Goal: Task Accomplishment & Management: Use online tool/utility

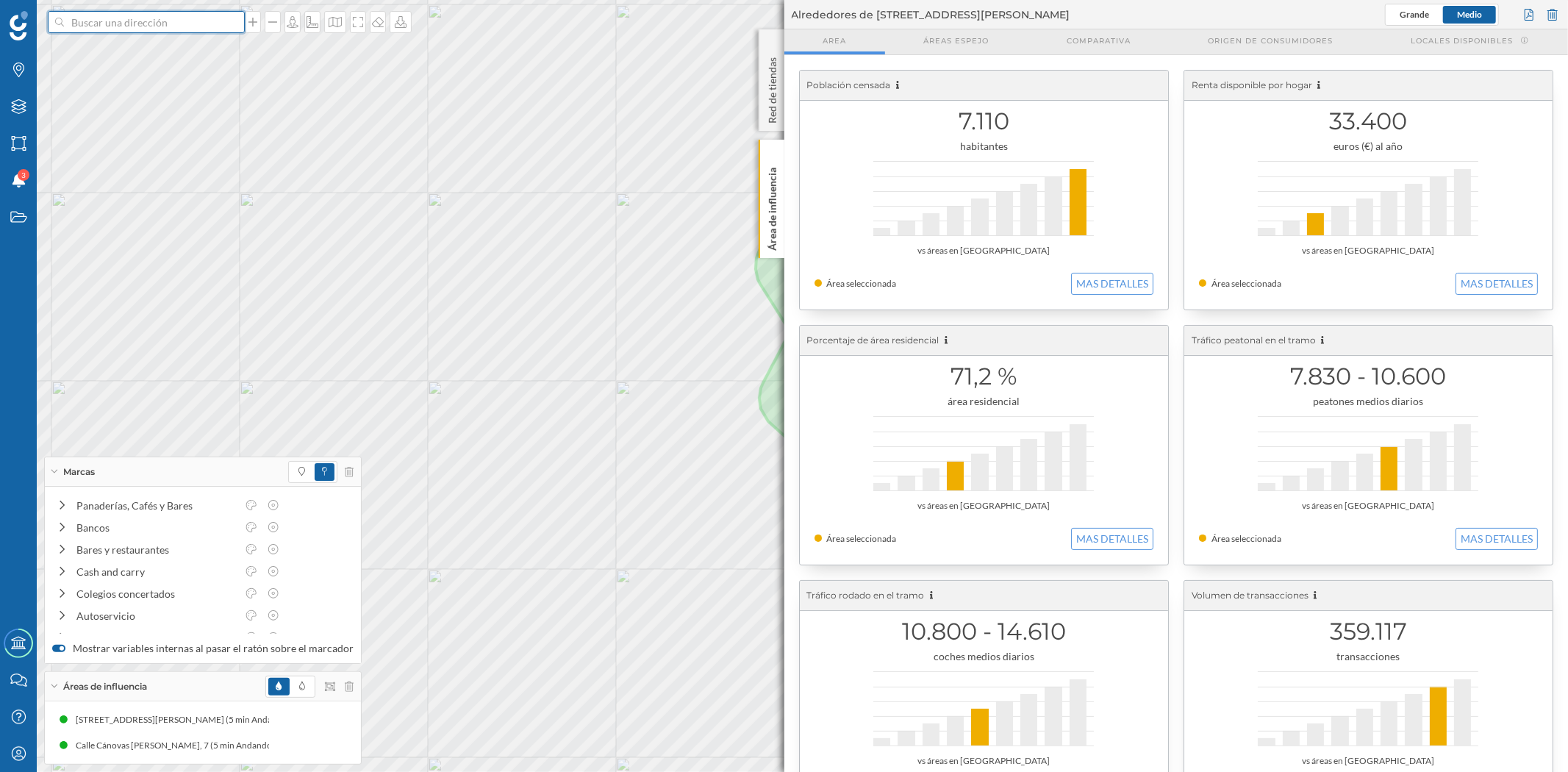
click at [105, 23] on input at bounding box center [146, 22] width 165 height 22
type input "C ROMANI 12 CASTELLBISBAL"
click at [113, 61] on span "[STREET_ADDRESS]" at bounding box center [175, 55] width 200 height 29
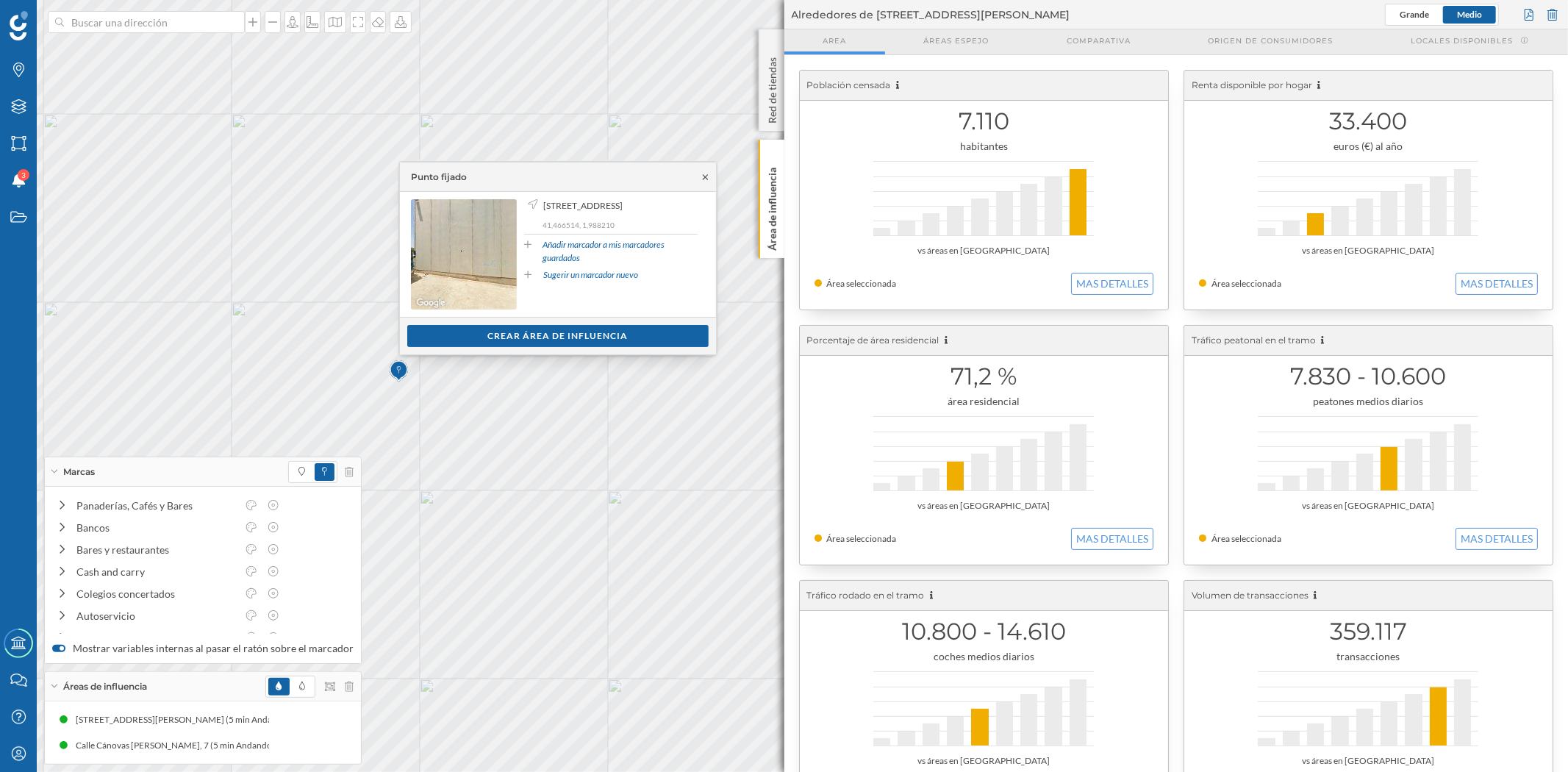
click at [702, 181] on icon at bounding box center [706, 177] width 11 height 9
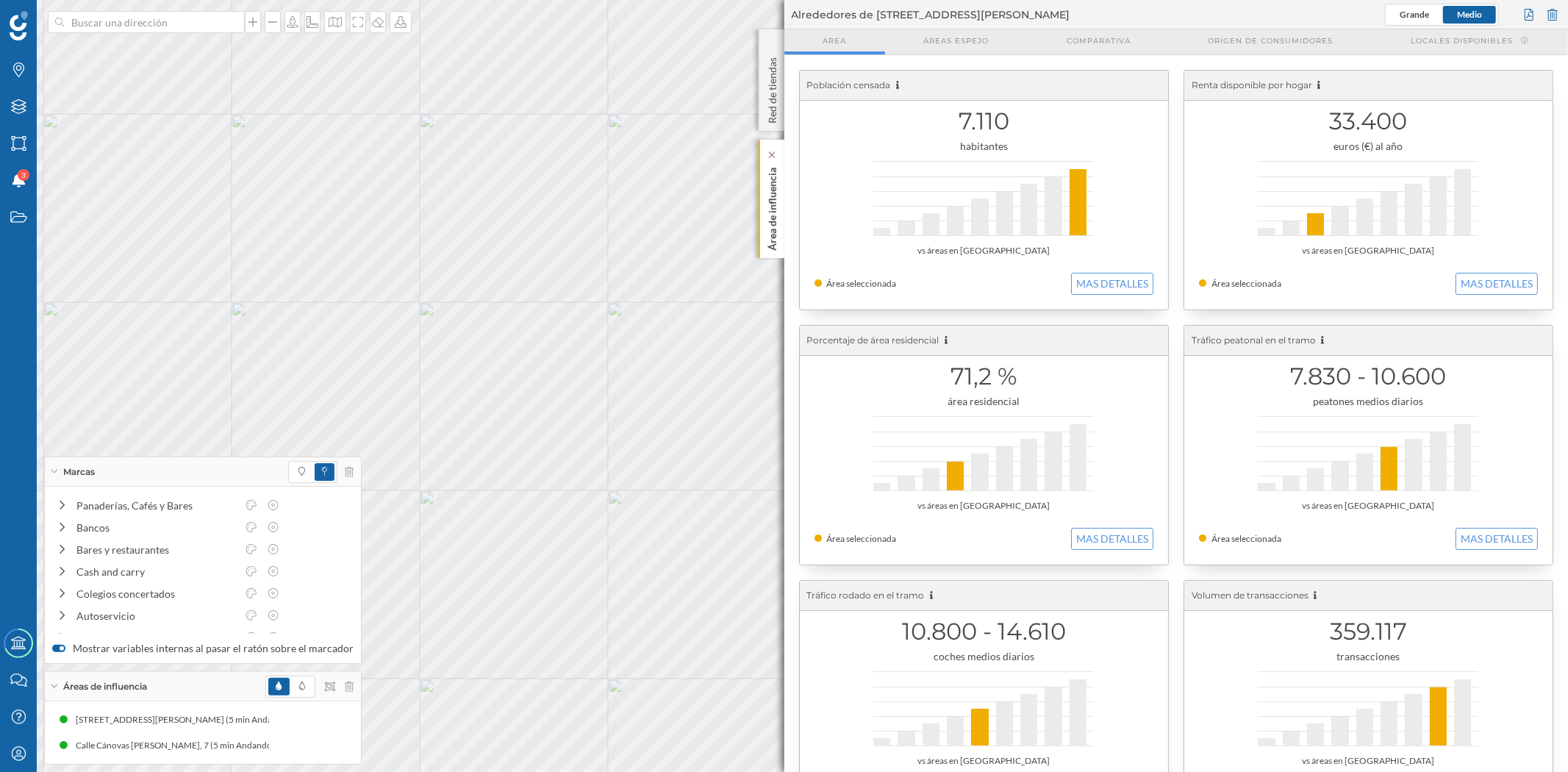
click at [770, 233] on p "Área de influencia" at bounding box center [772, 206] width 15 height 89
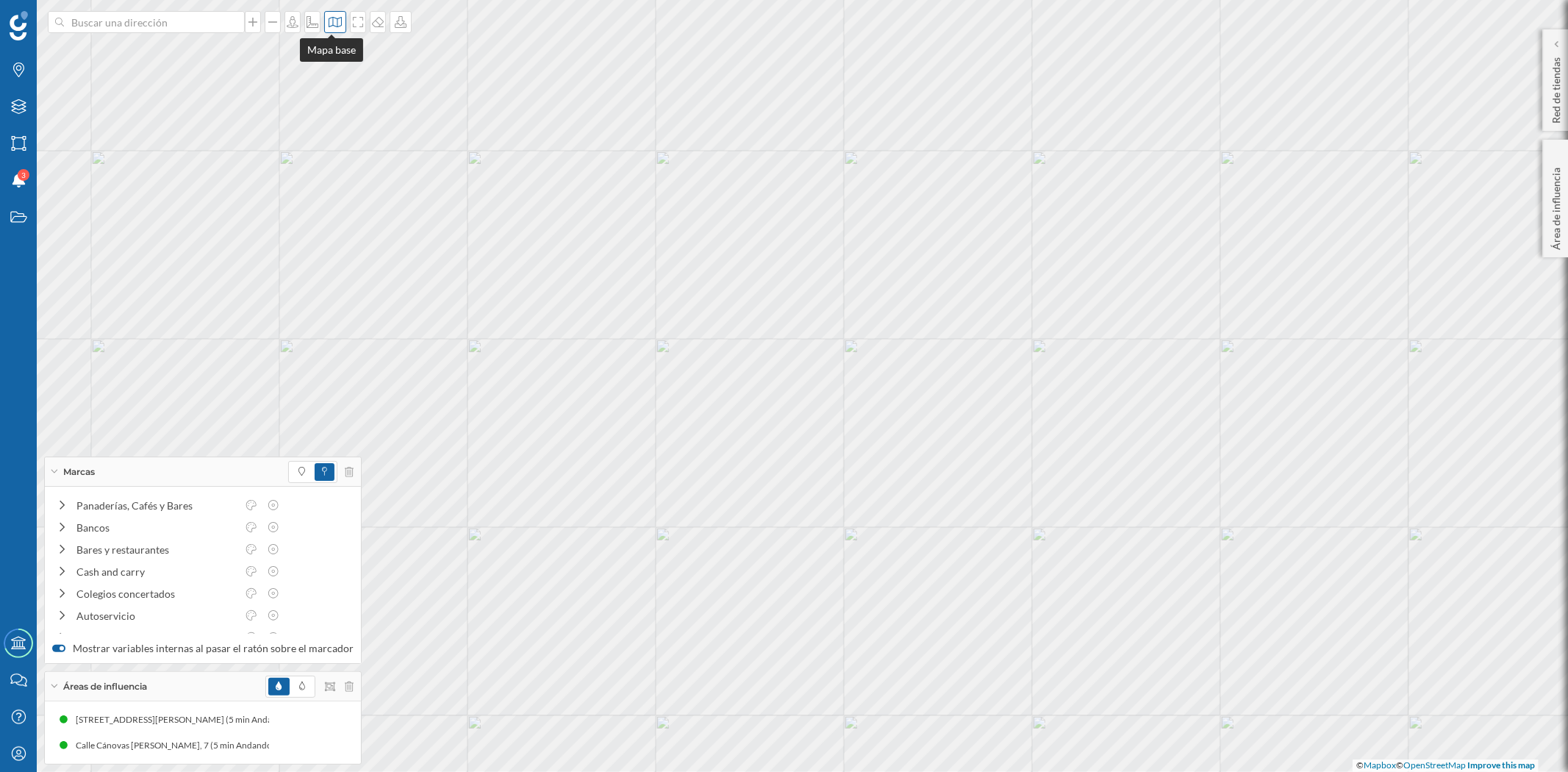
click at [333, 20] on icon at bounding box center [335, 22] width 13 height 10
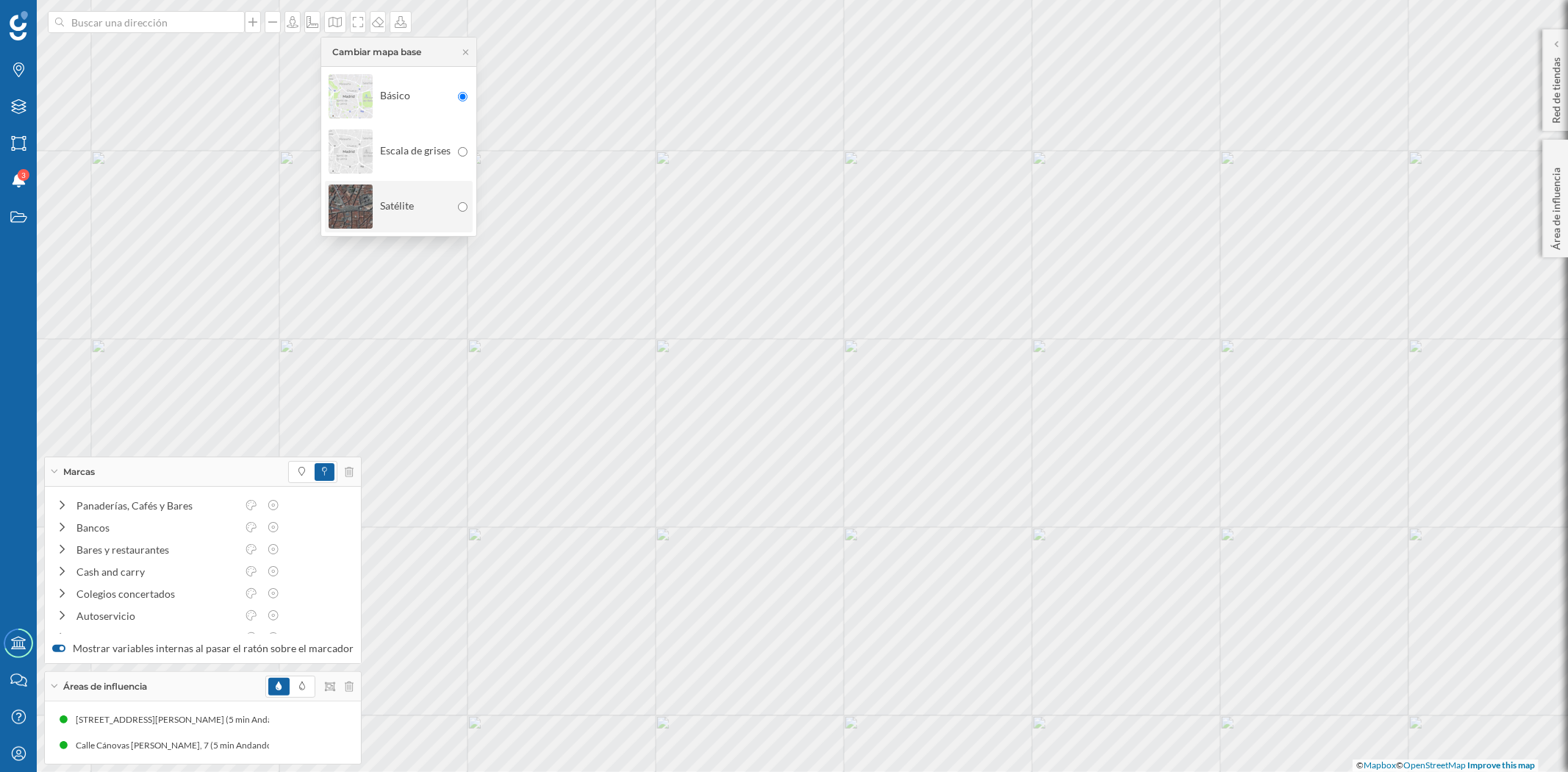
click at [350, 195] on img at bounding box center [350, 207] width 44 height 52
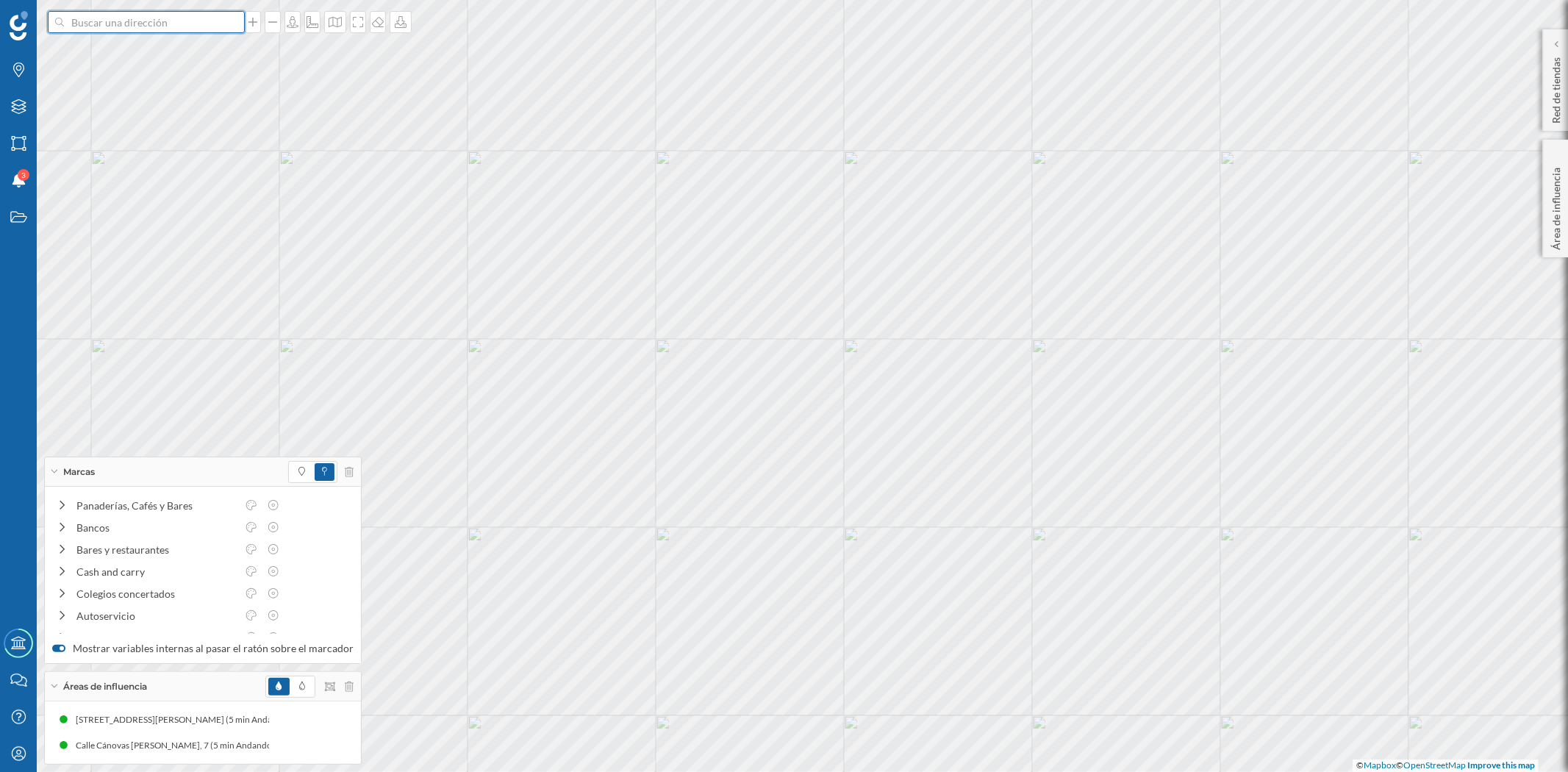
click at [182, 27] on input at bounding box center [146, 22] width 165 height 22
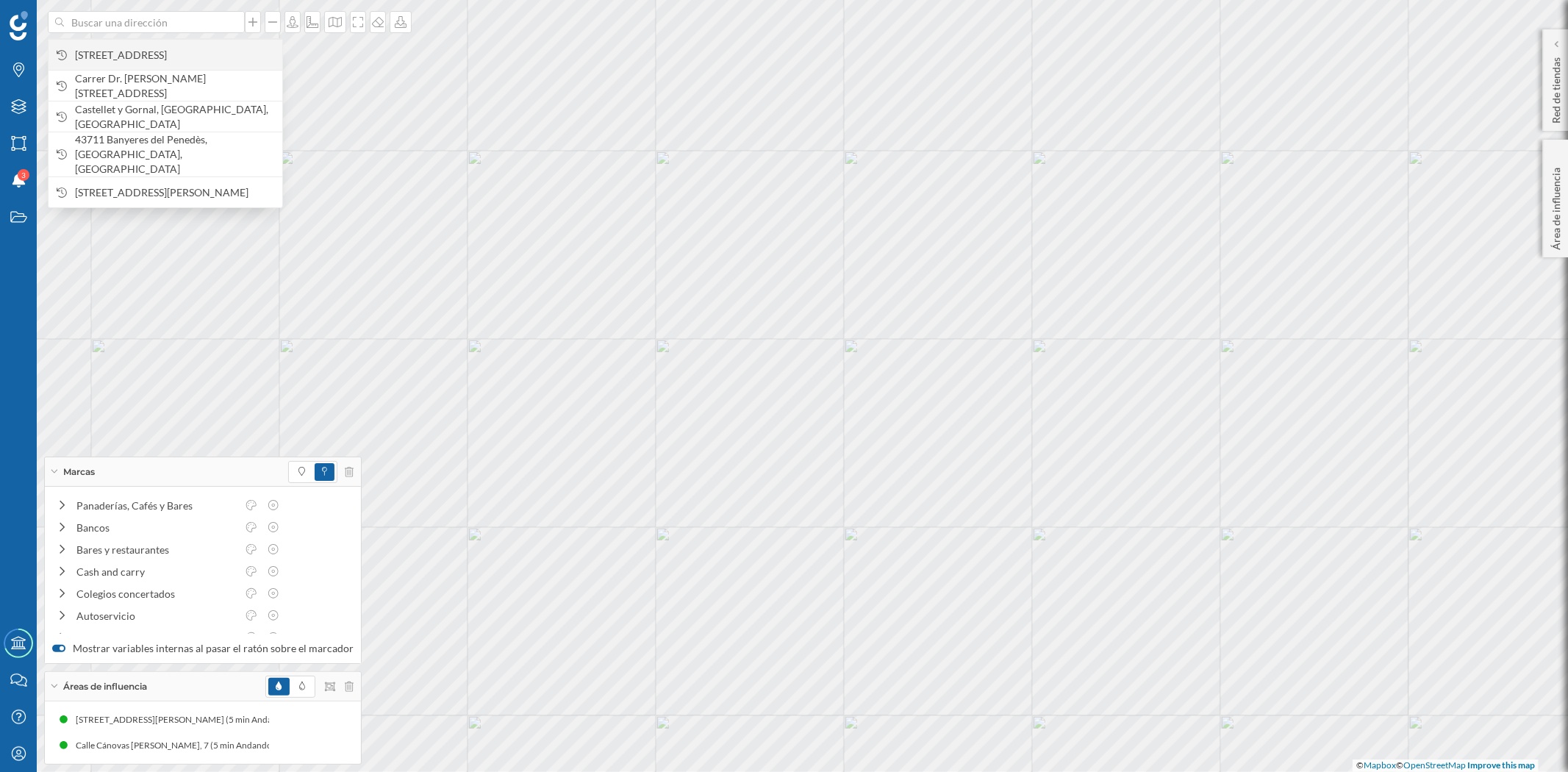
click at [170, 57] on span "[STREET_ADDRESS]" at bounding box center [175, 55] width 200 height 15
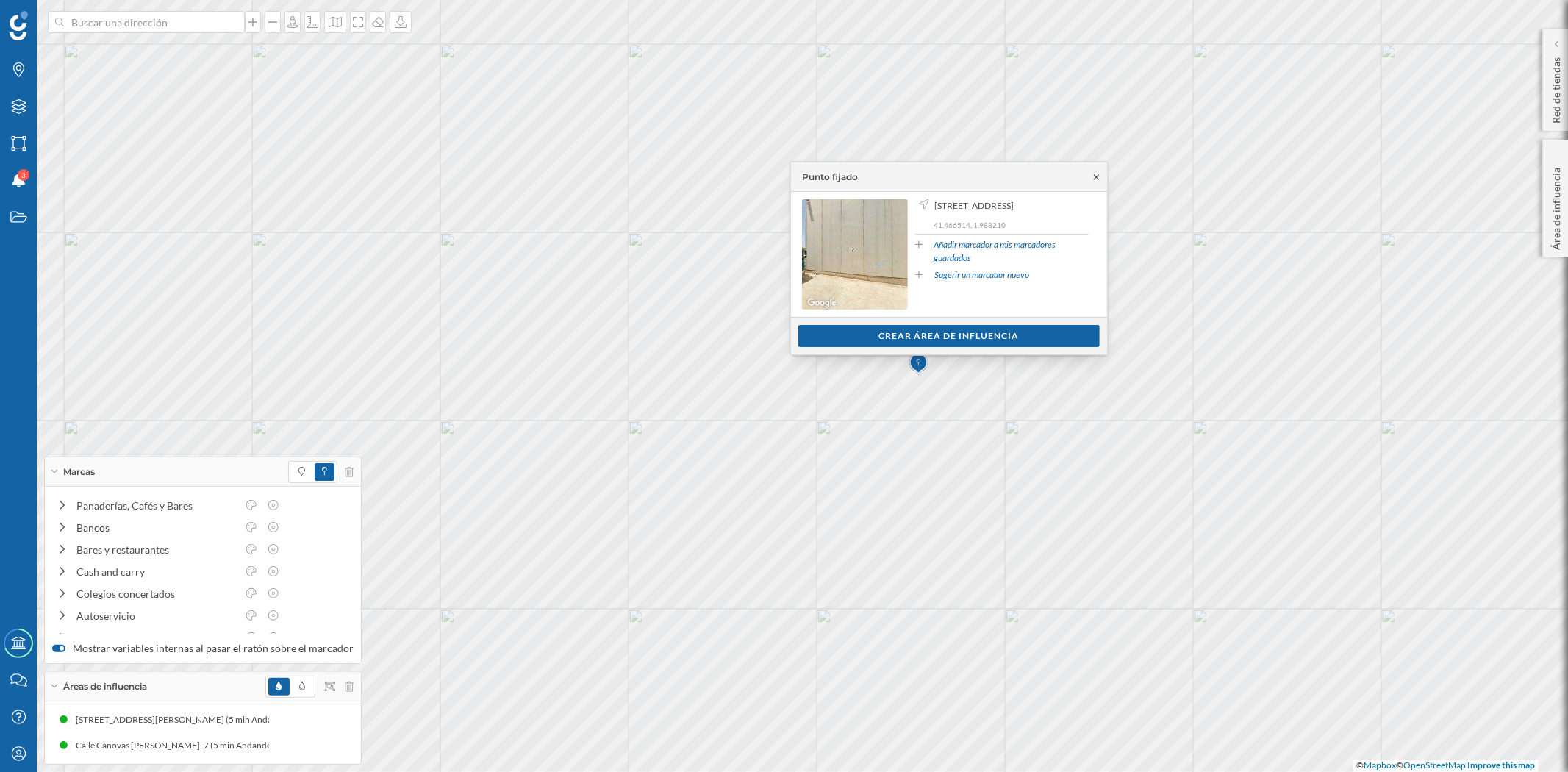
click at [1099, 178] on icon at bounding box center [1096, 177] width 11 height 9
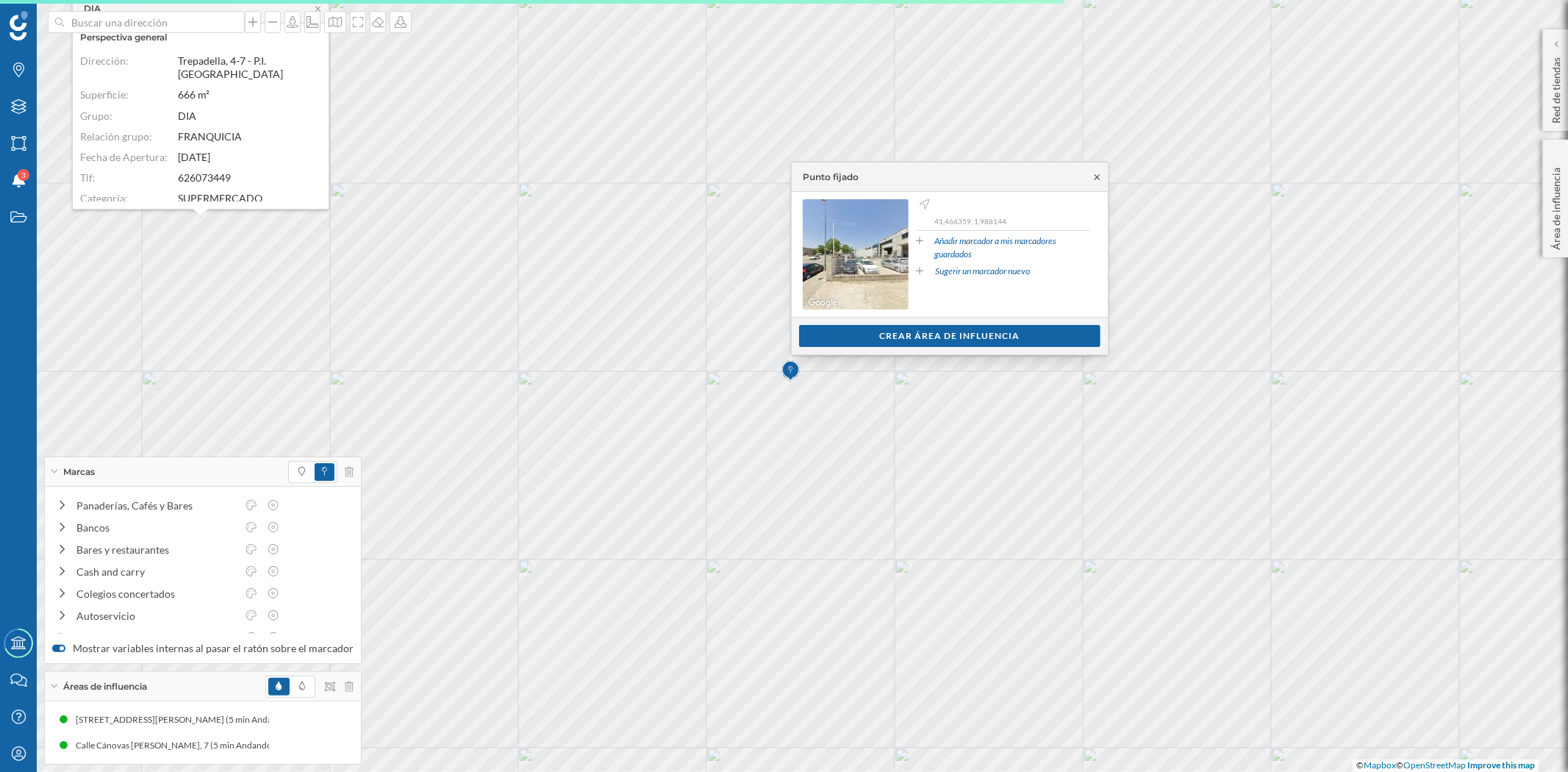
click at [1101, 174] on icon at bounding box center [1097, 177] width 11 height 9
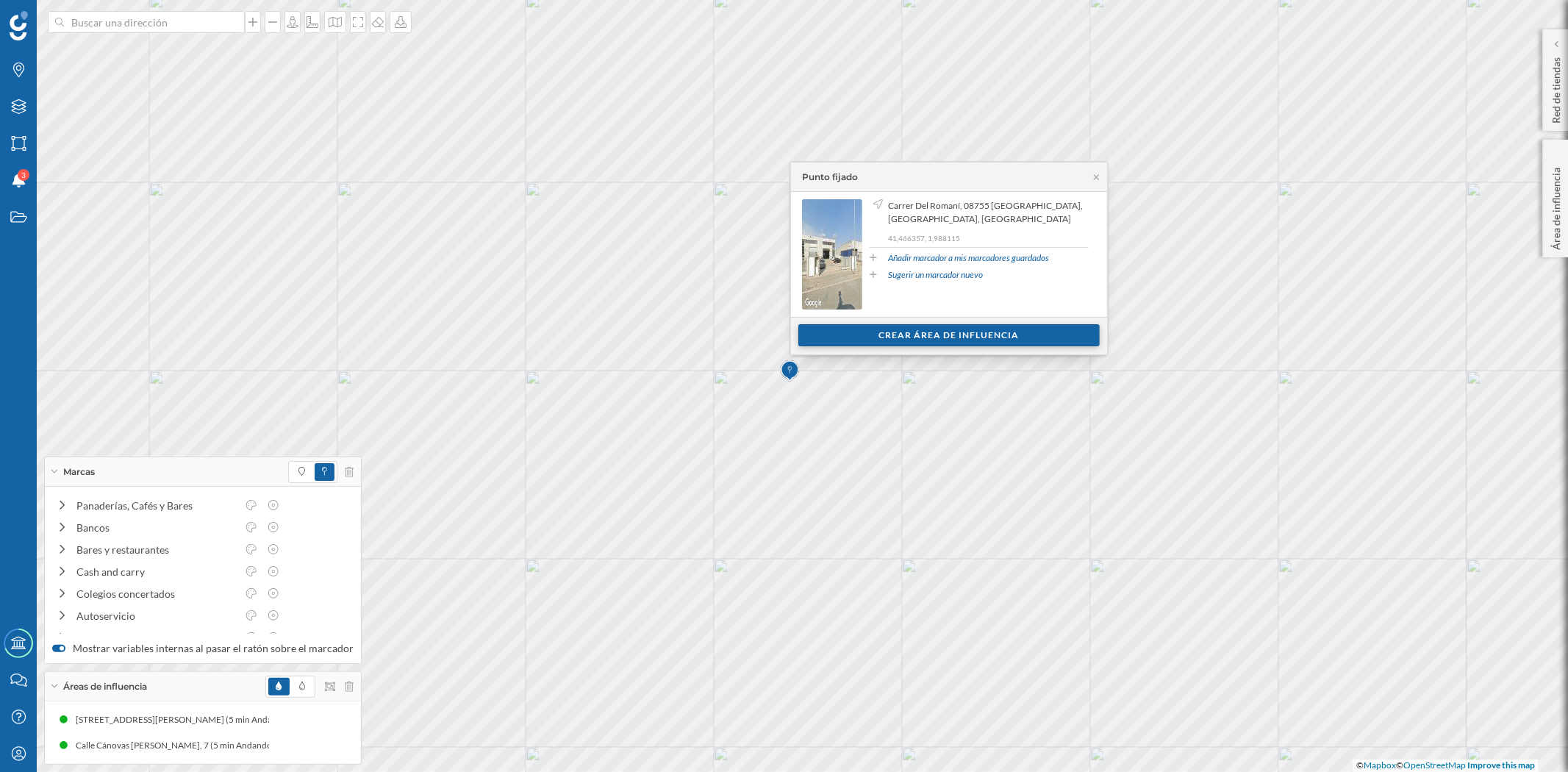
click at [951, 339] on div "Crear área de influencia" at bounding box center [949, 335] width 301 height 22
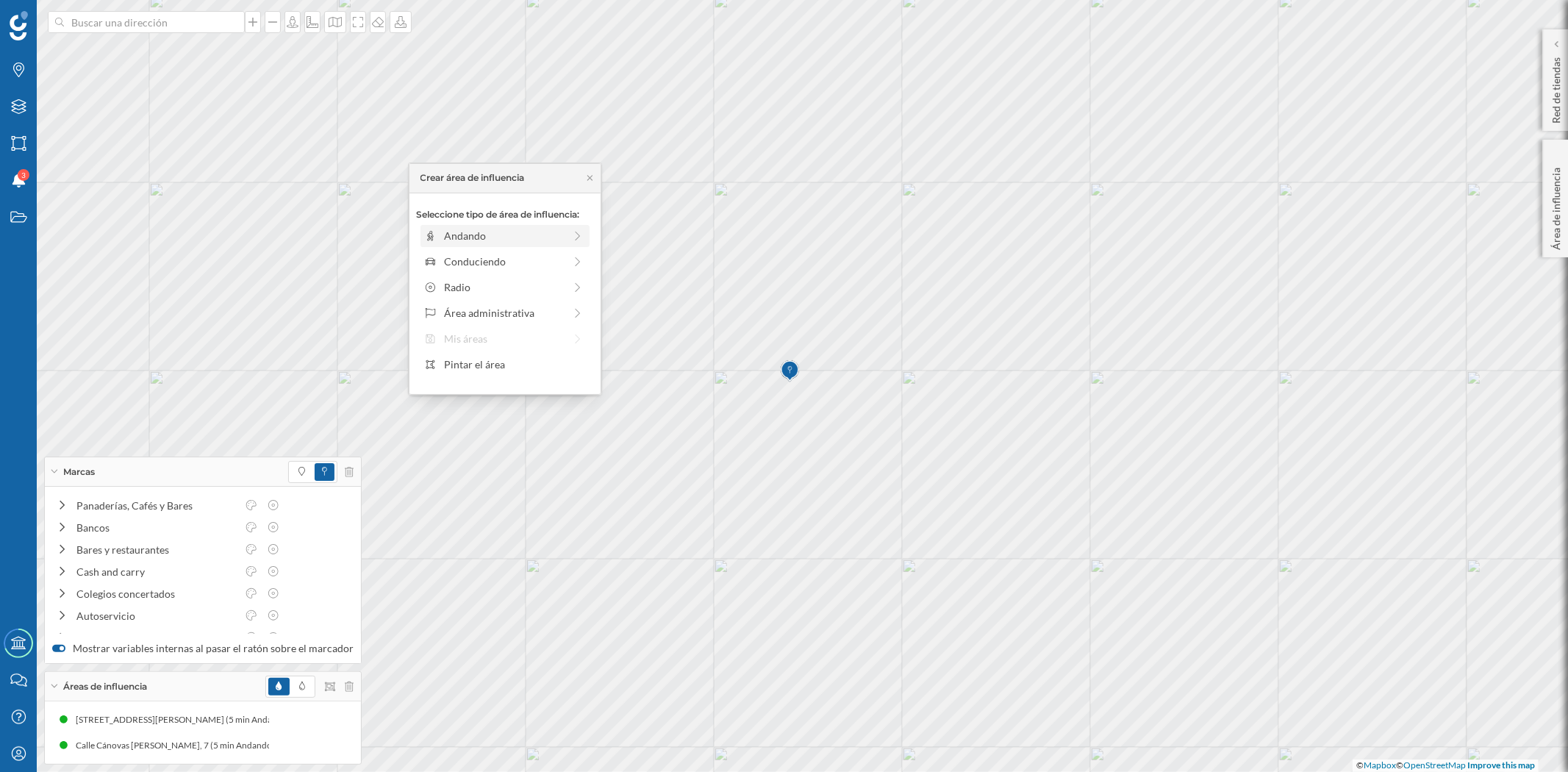
click at [457, 239] on div "Andando" at bounding box center [504, 235] width 119 height 15
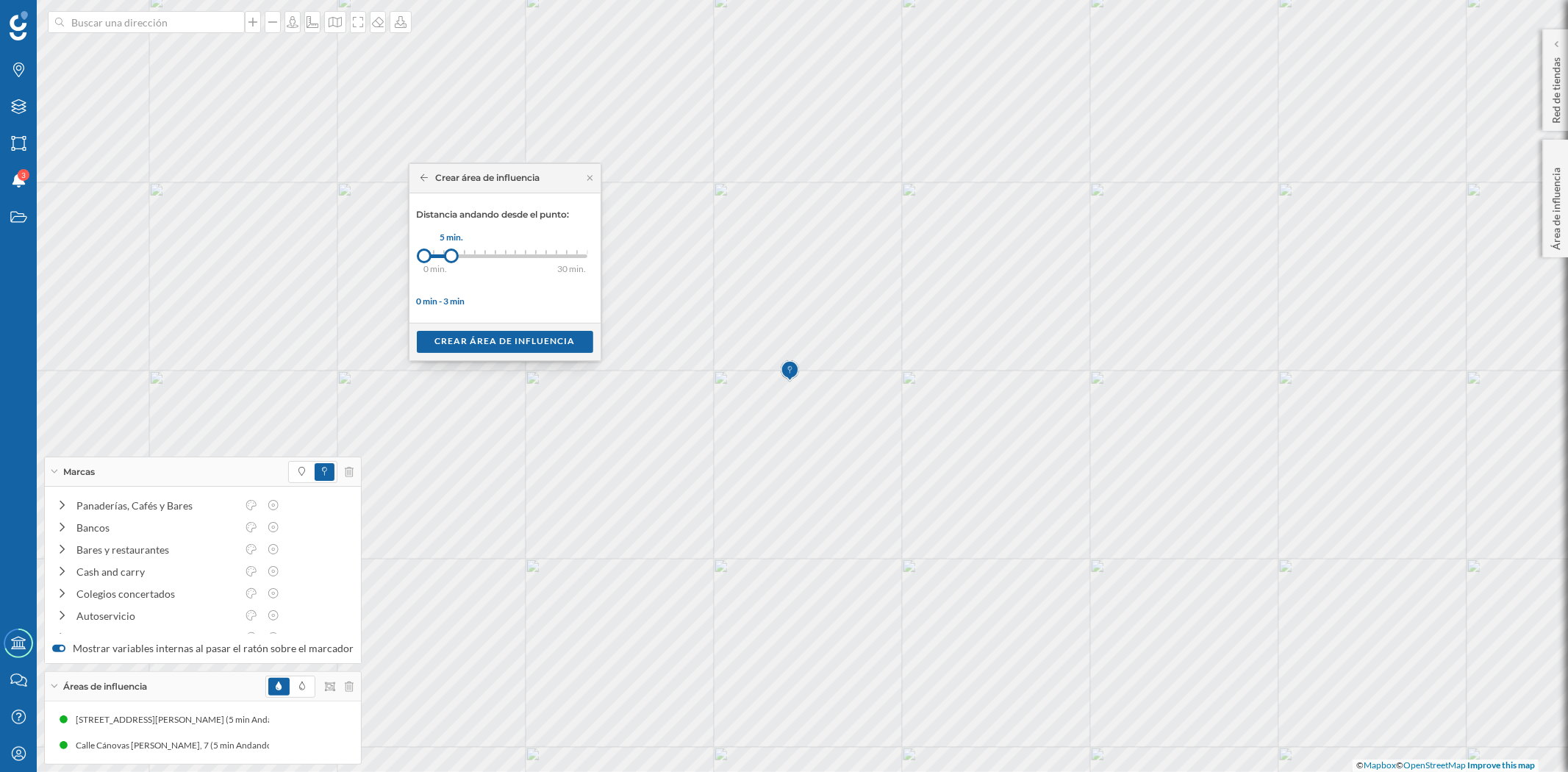
drag, startPoint x: 438, startPoint y: 252, endPoint x: 451, endPoint y: 254, distance: 13.2
click at [451, 254] on div at bounding box center [451, 256] width 15 height 15
click at [469, 341] on div "Crear área de influencia" at bounding box center [505, 341] width 177 height 22
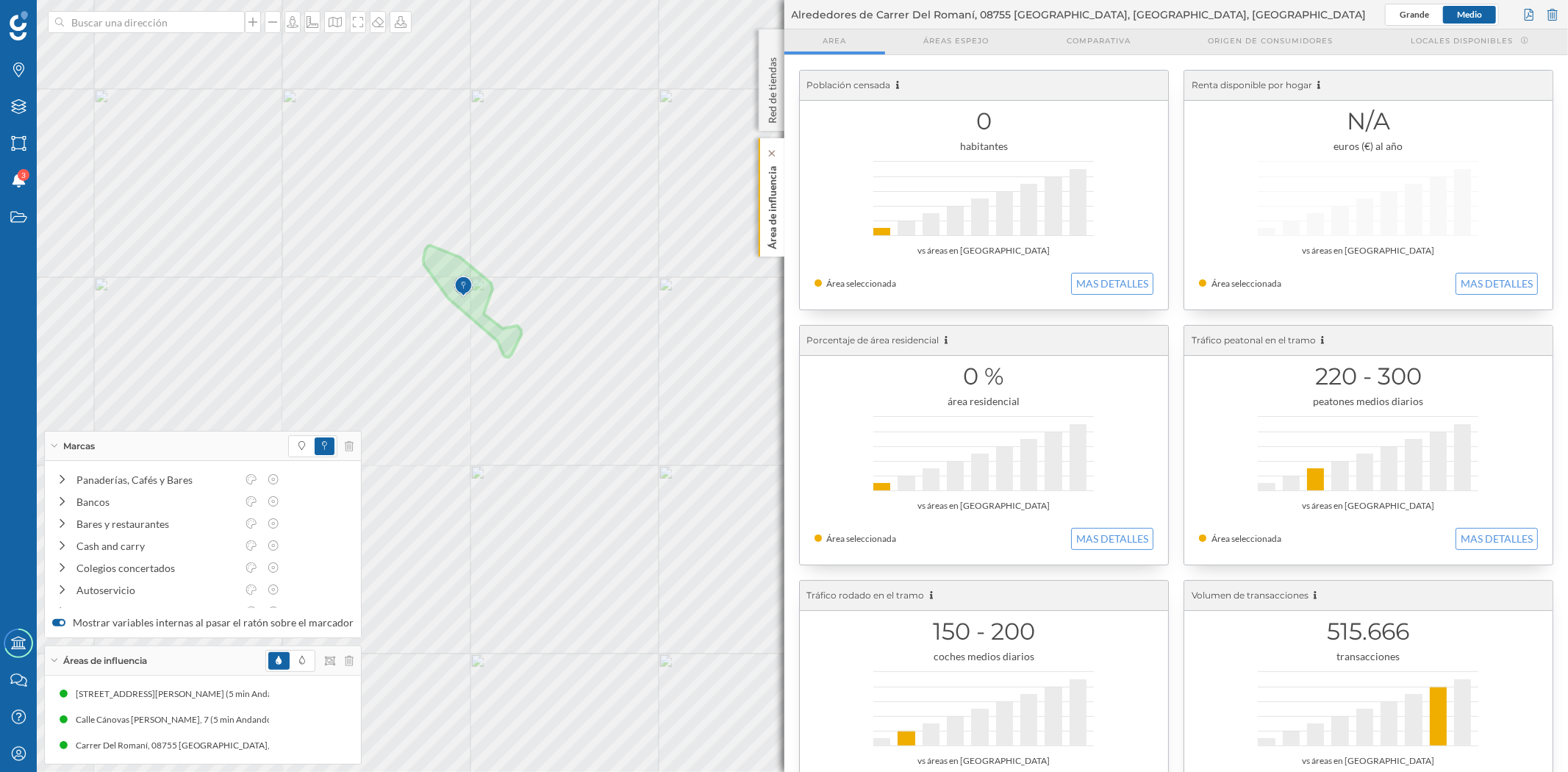
click at [775, 225] on p "Área de influencia" at bounding box center [772, 204] width 15 height 89
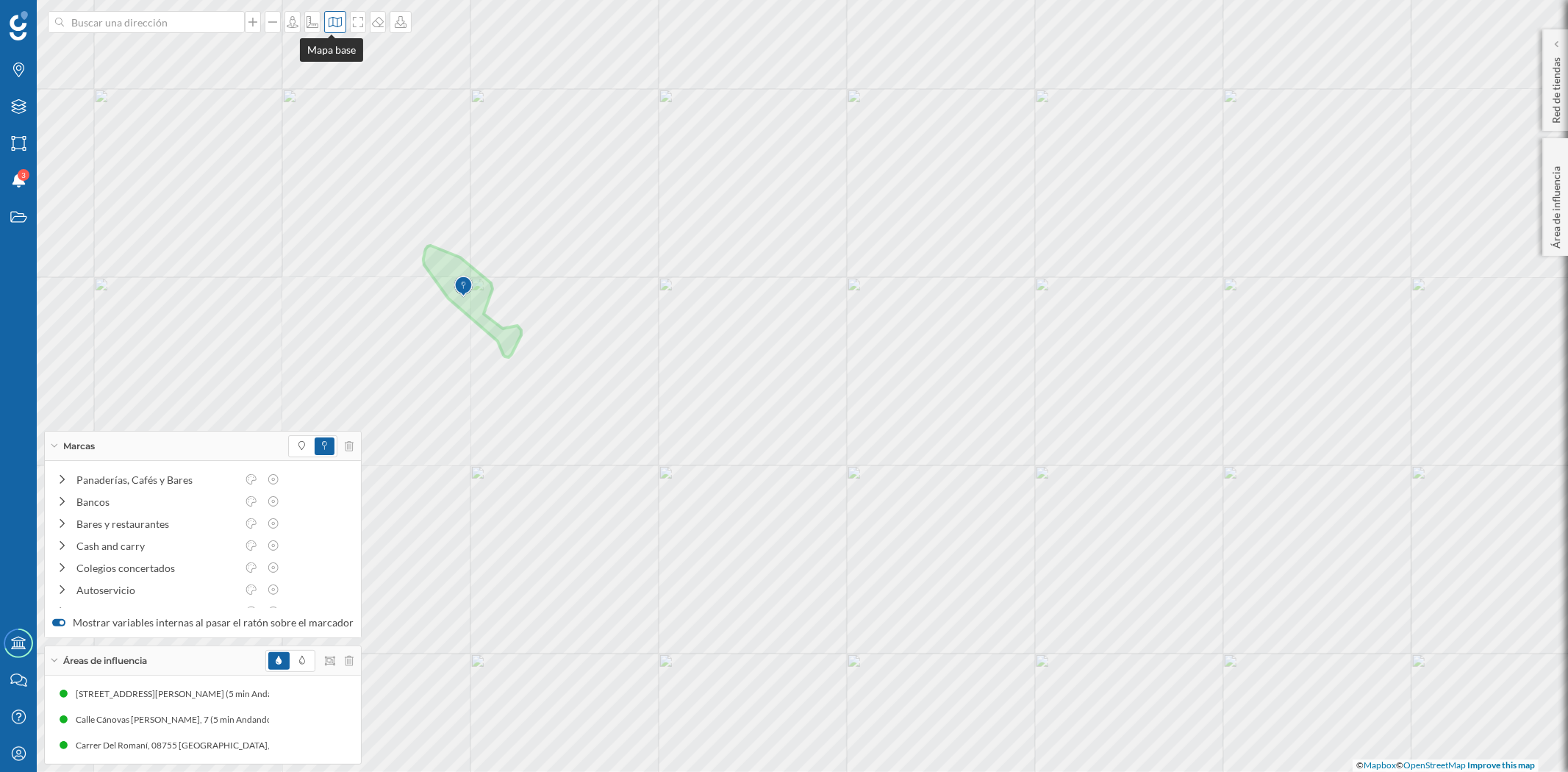
click at [329, 26] on icon at bounding box center [335, 22] width 13 height 10
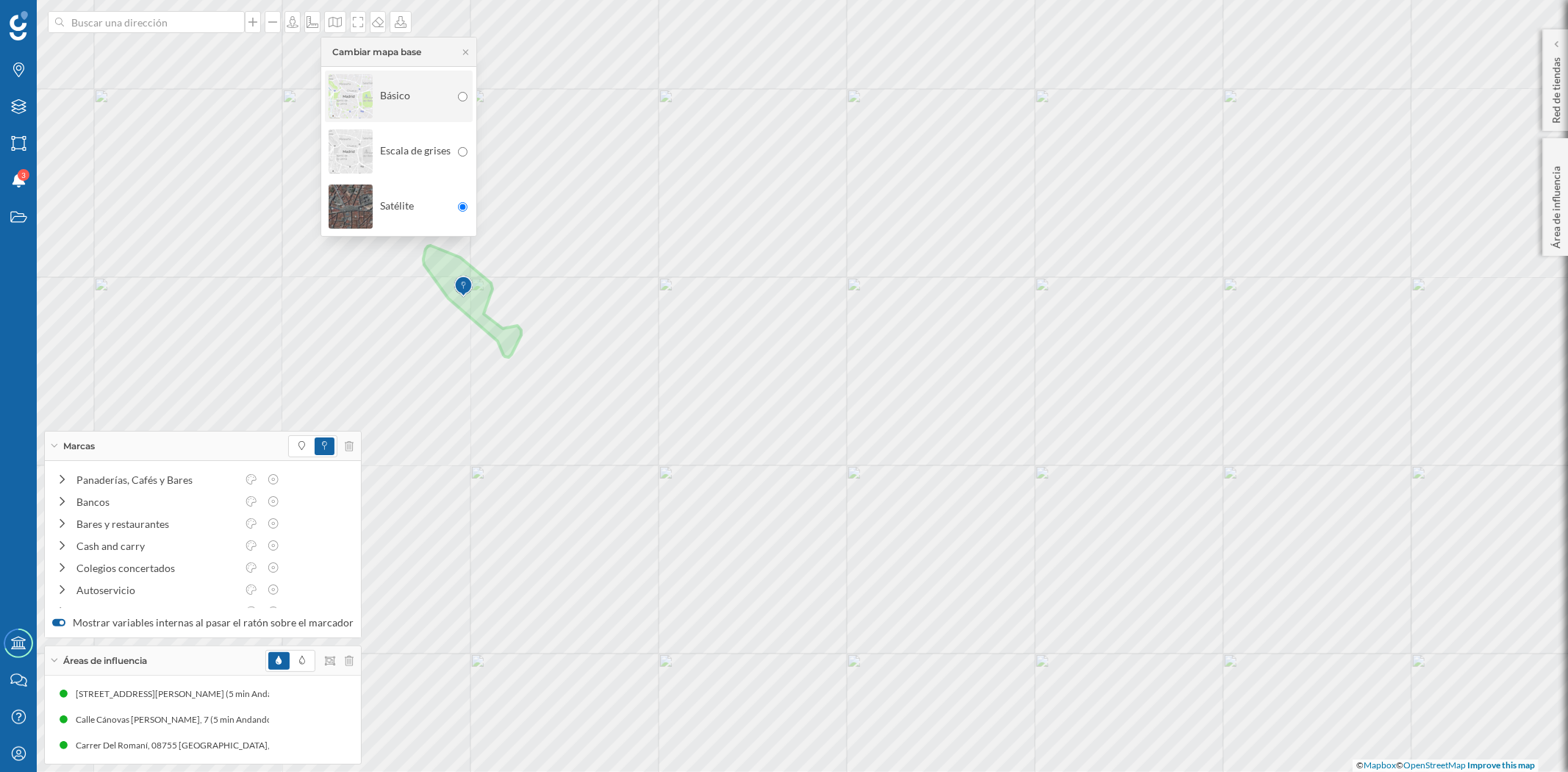
click at [343, 86] on img at bounding box center [350, 96] width 44 height 52
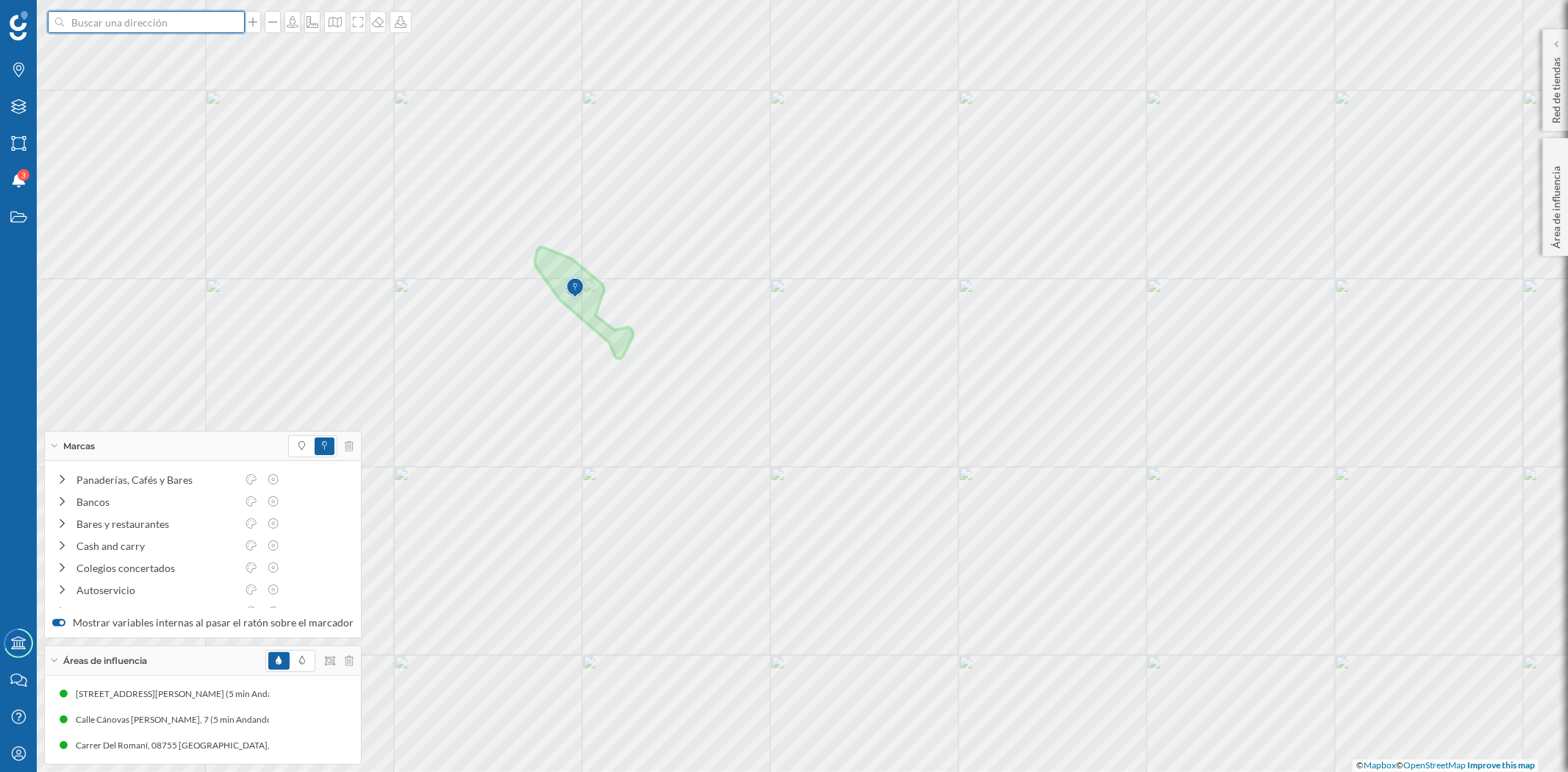
click at [107, 15] on input at bounding box center [146, 22] width 165 height 22
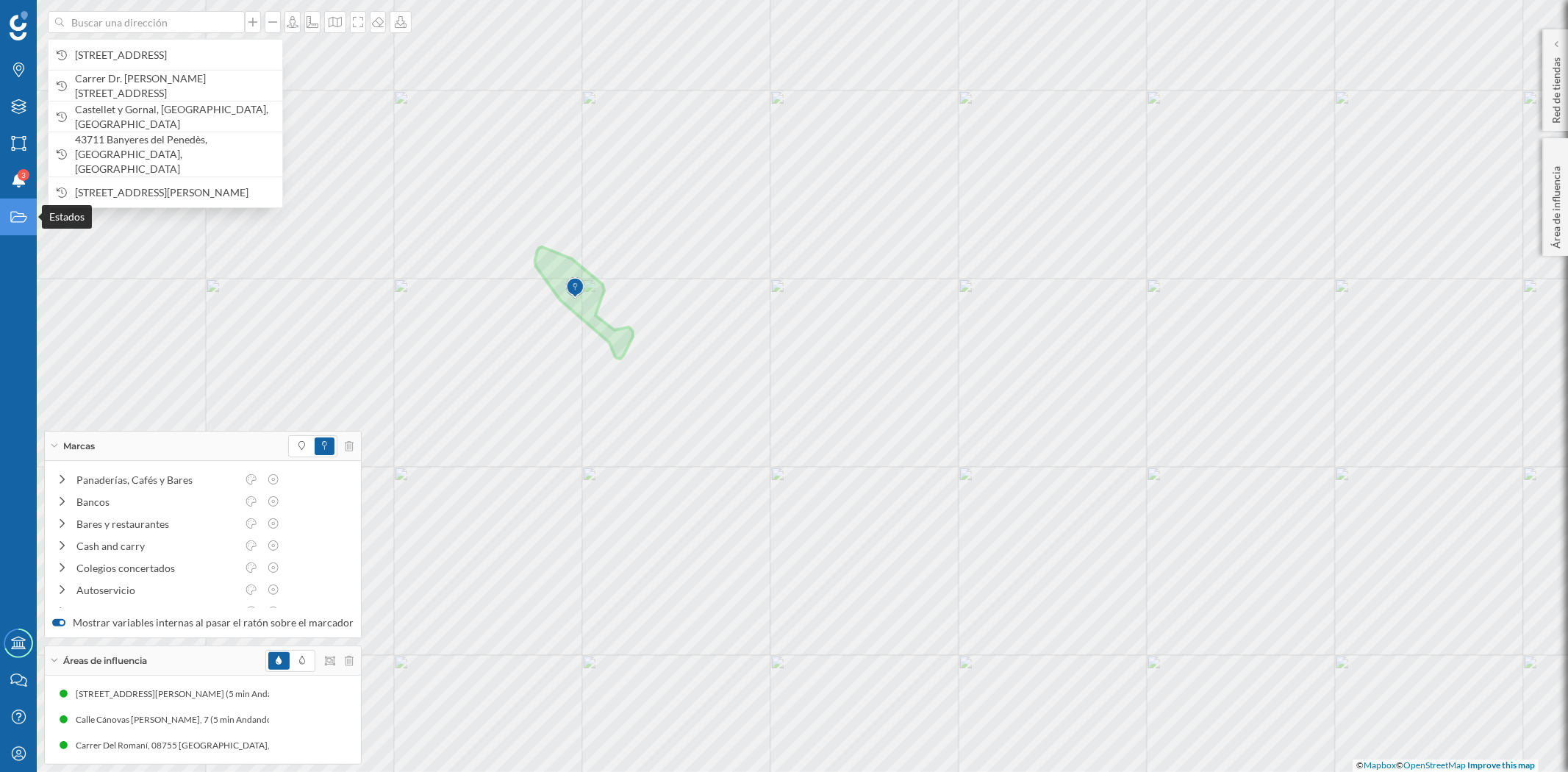
click at [8, 208] on div "Estados" at bounding box center [19, 217] width 37 height 37
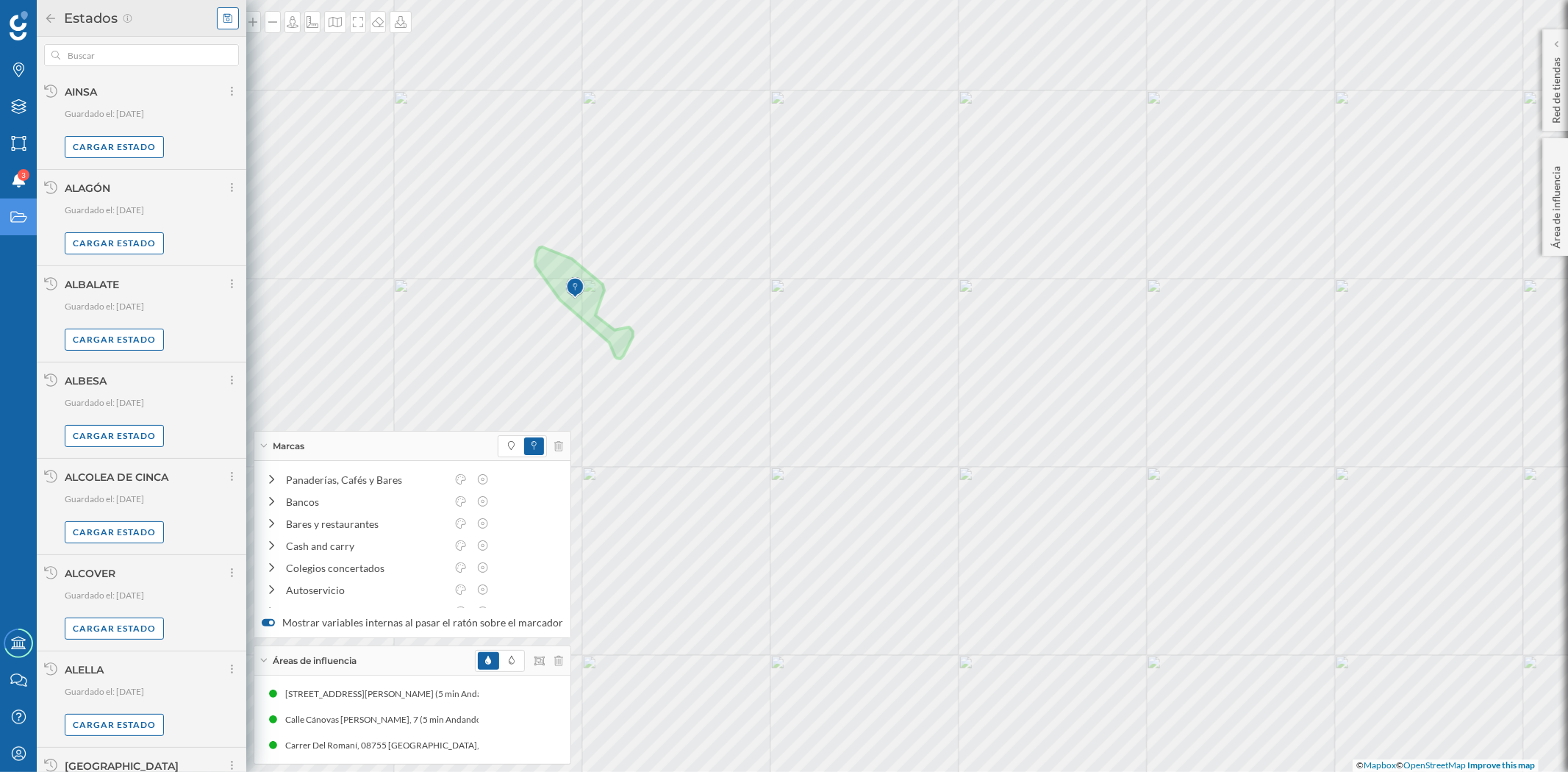
click at [229, 17] on icon at bounding box center [228, 18] width 9 height 10
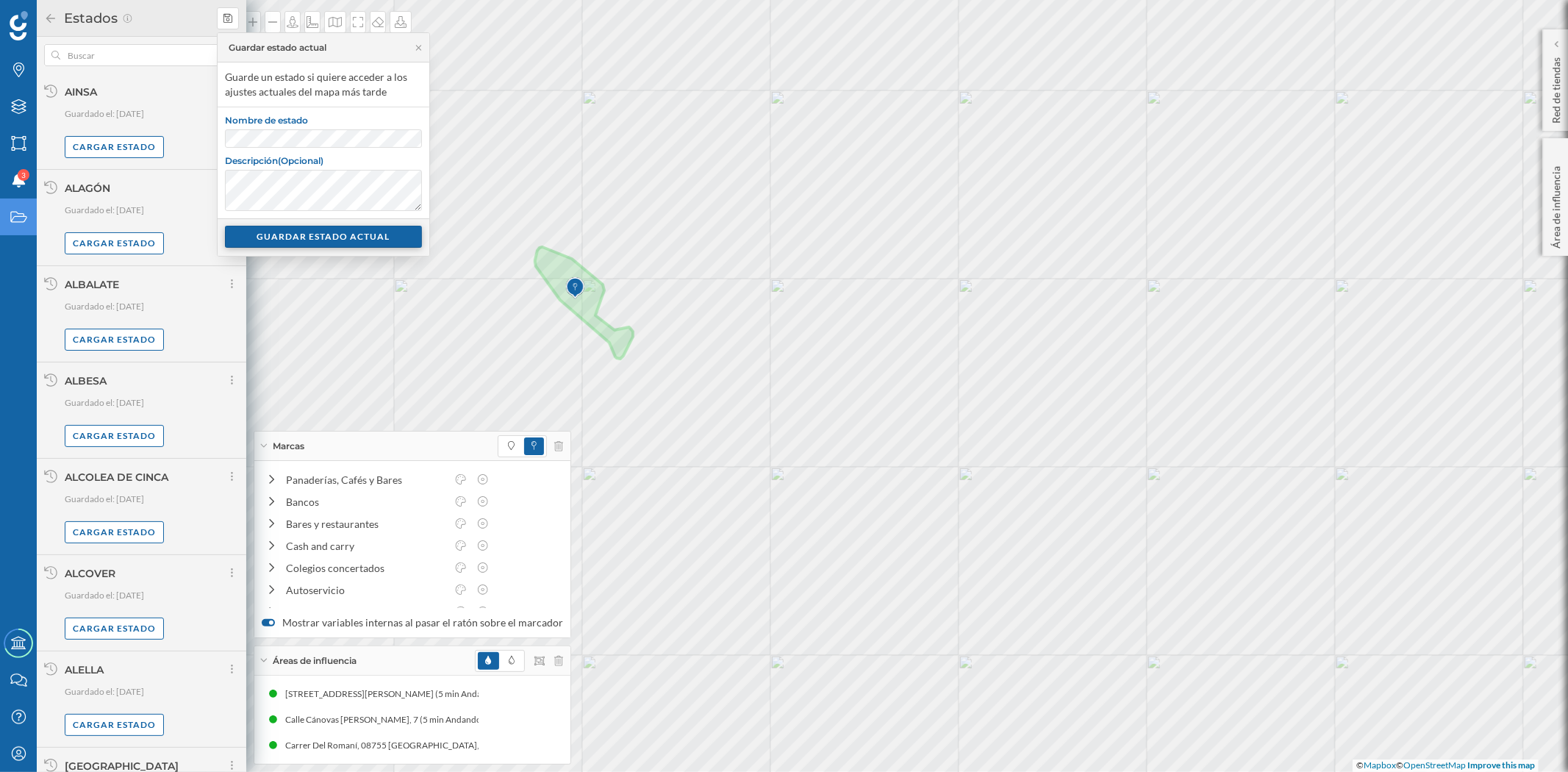
click at [333, 242] on div "GUARDAR ESTADO ACTUAL" at bounding box center [324, 237] width 197 height 22
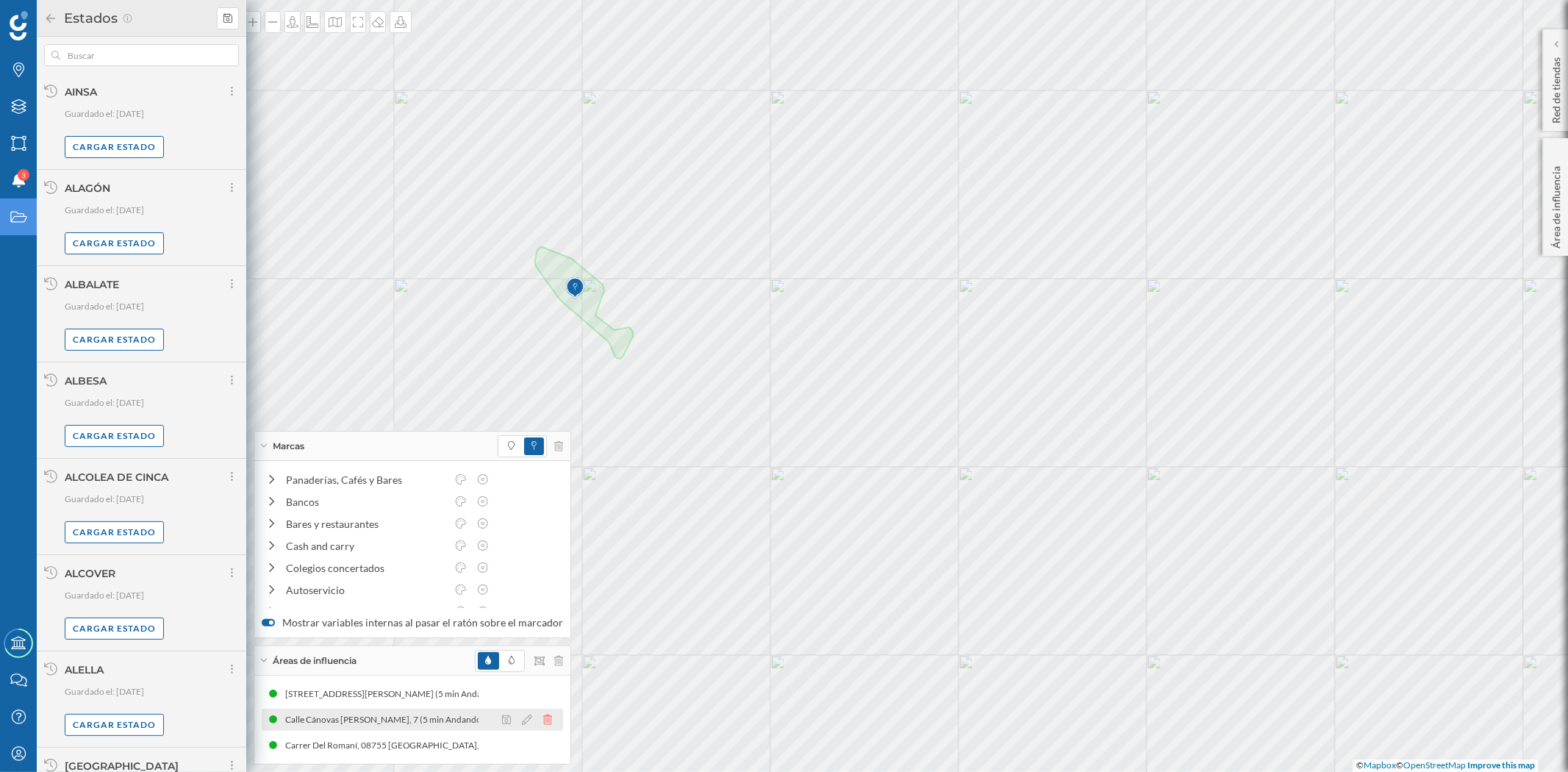
click at [543, 719] on icon at bounding box center [547, 720] width 9 height 10
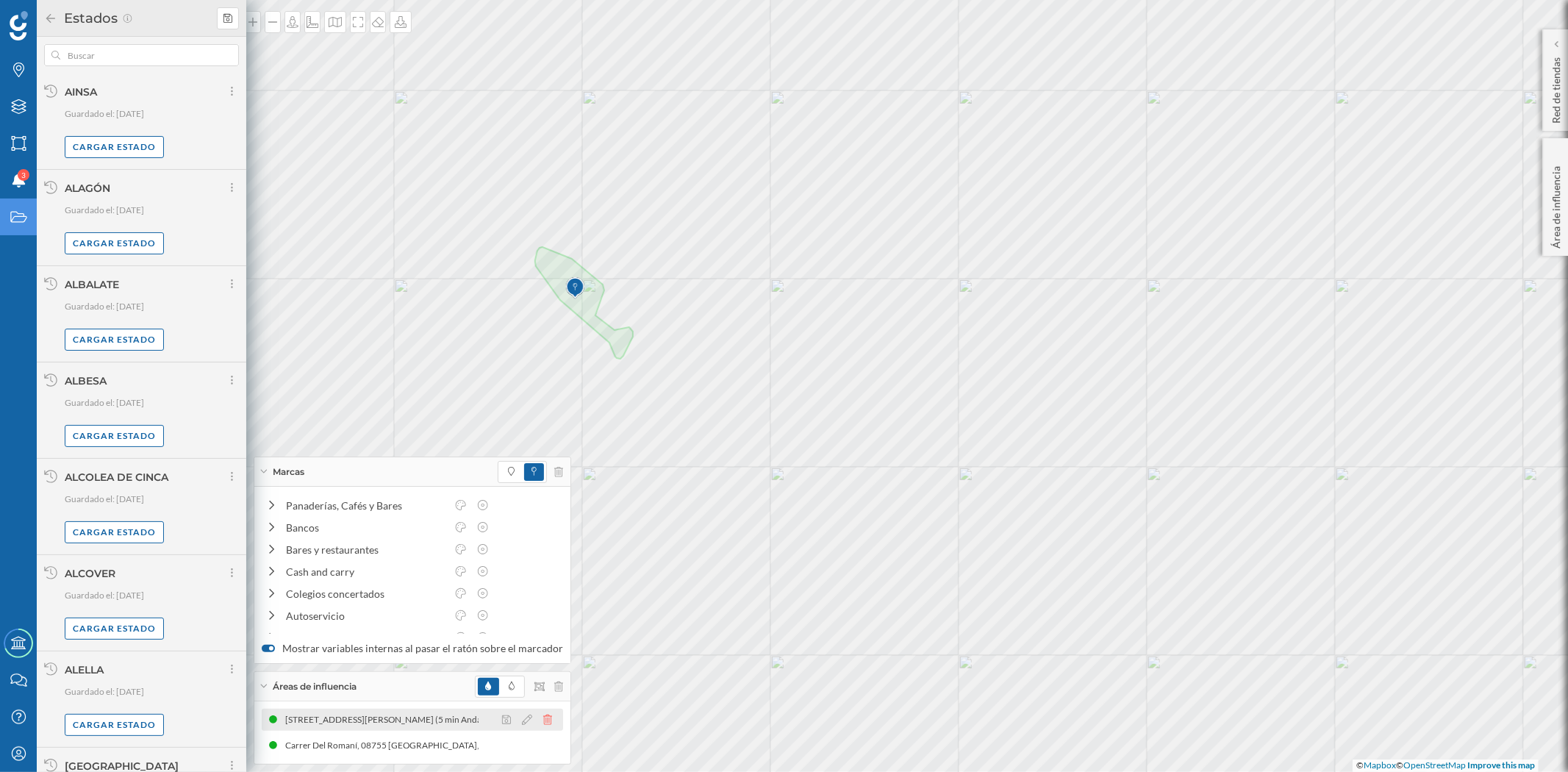
click at [543, 715] on icon at bounding box center [547, 720] width 9 height 10
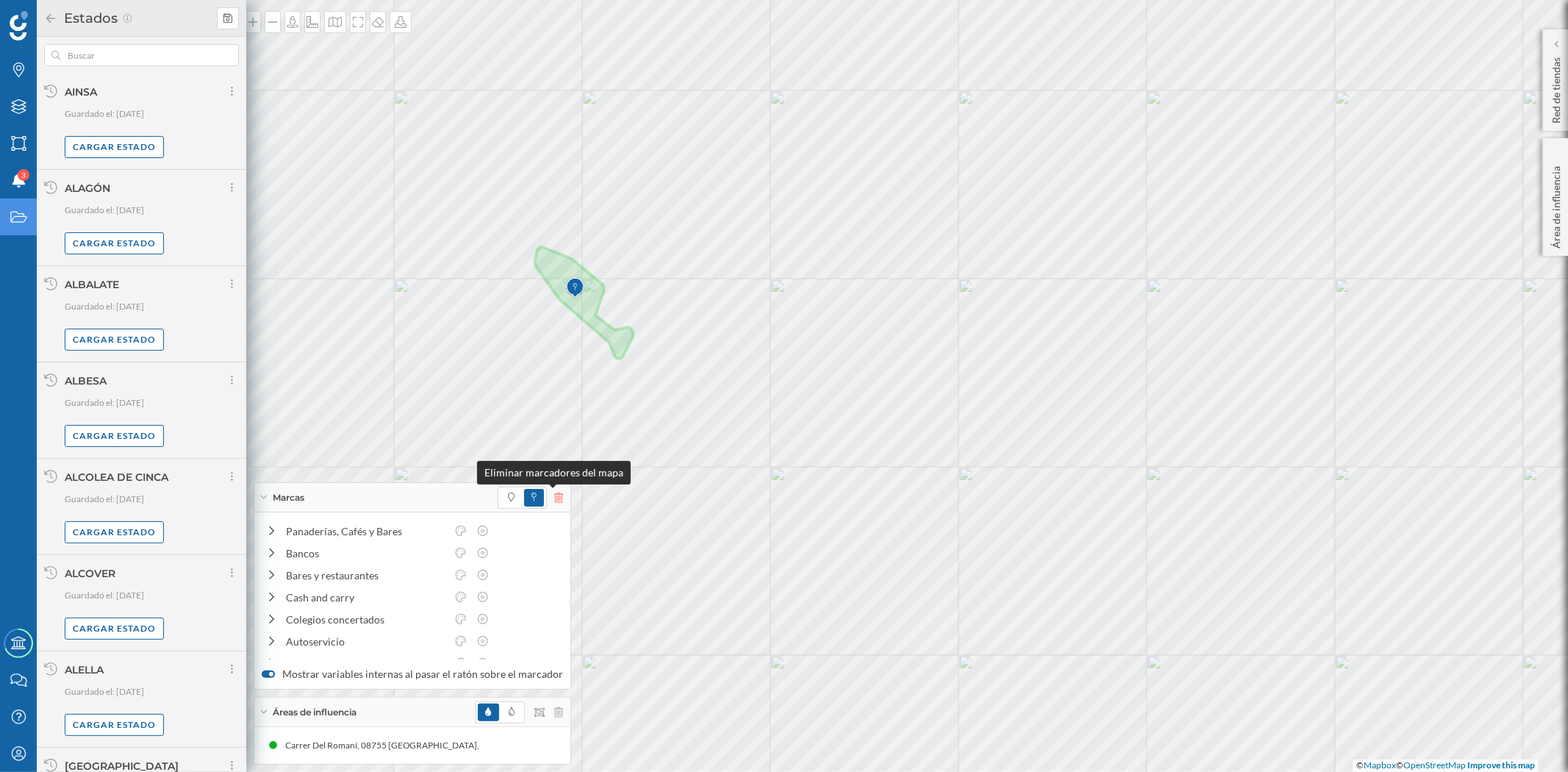
click at [554, 495] on icon at bounding box center [558, 497] width 9 height 10
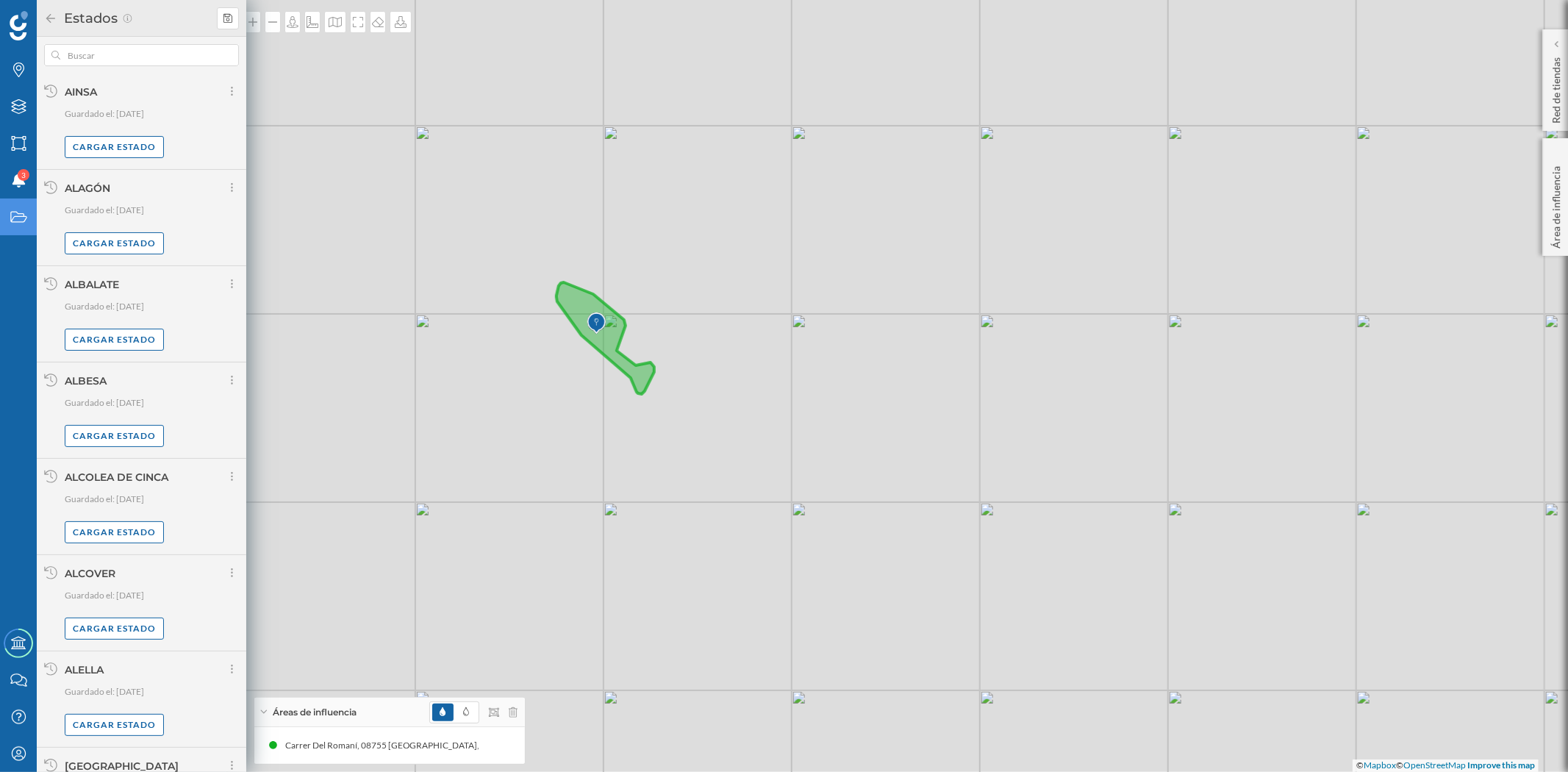
drag, startPoint x: 685, startPoint y: 530, endPoint x: 697, endPoint y: 552, distance: 25.1
click at [702, 561] on div "© Mapbox © OpenStreetMap Improve this map" at bounding box center [784, 386] width 1568 height 772
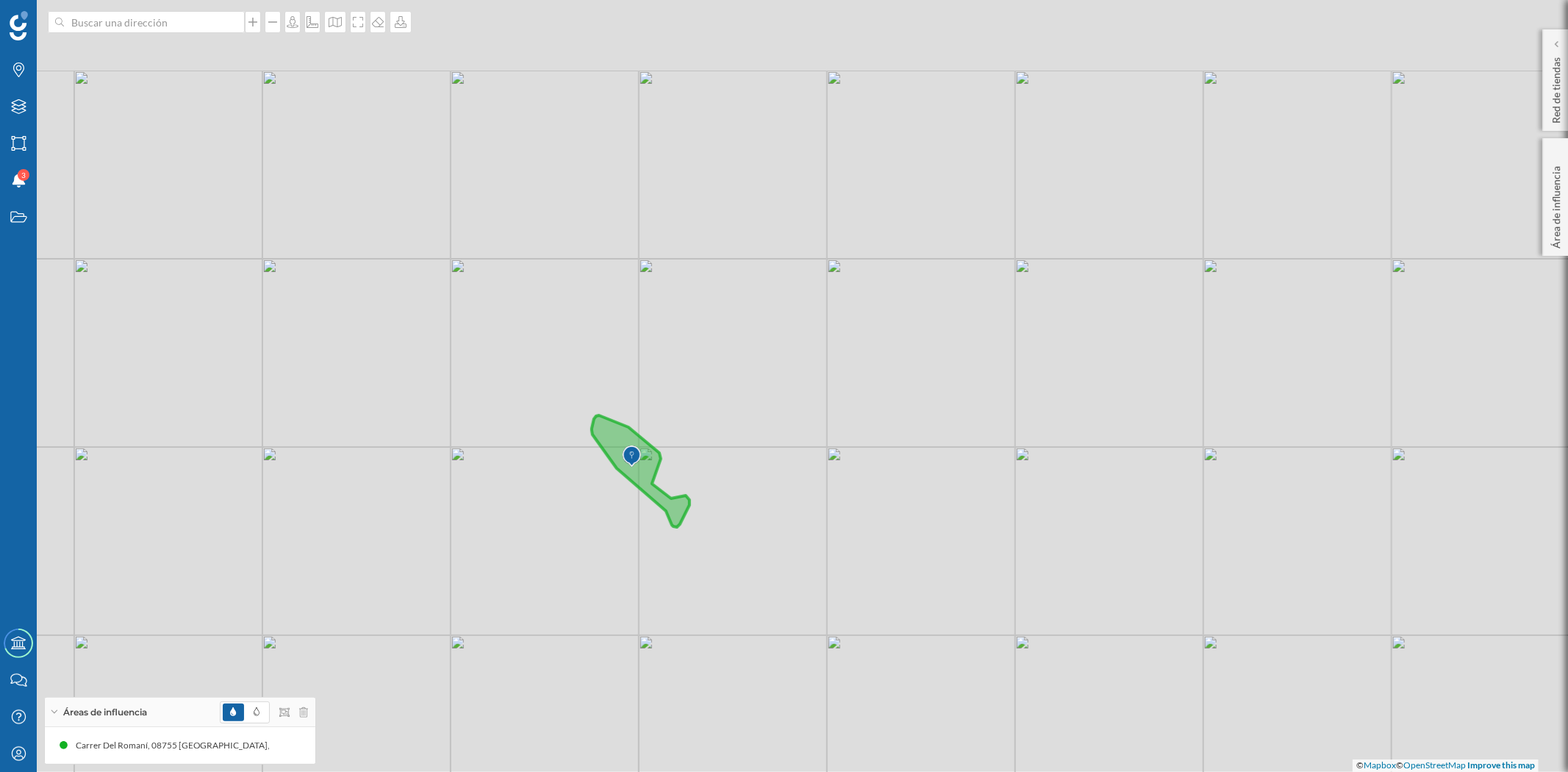
drag, startPoint x: 603, startPoint y: 480, endPoint x: 619, endPoint y: 522, distance: 44.9
click at [619, 522] on div "© Mapbox © OpenStreetMap Improve this map" at bounding box center [784, 386] width 1568 height 772
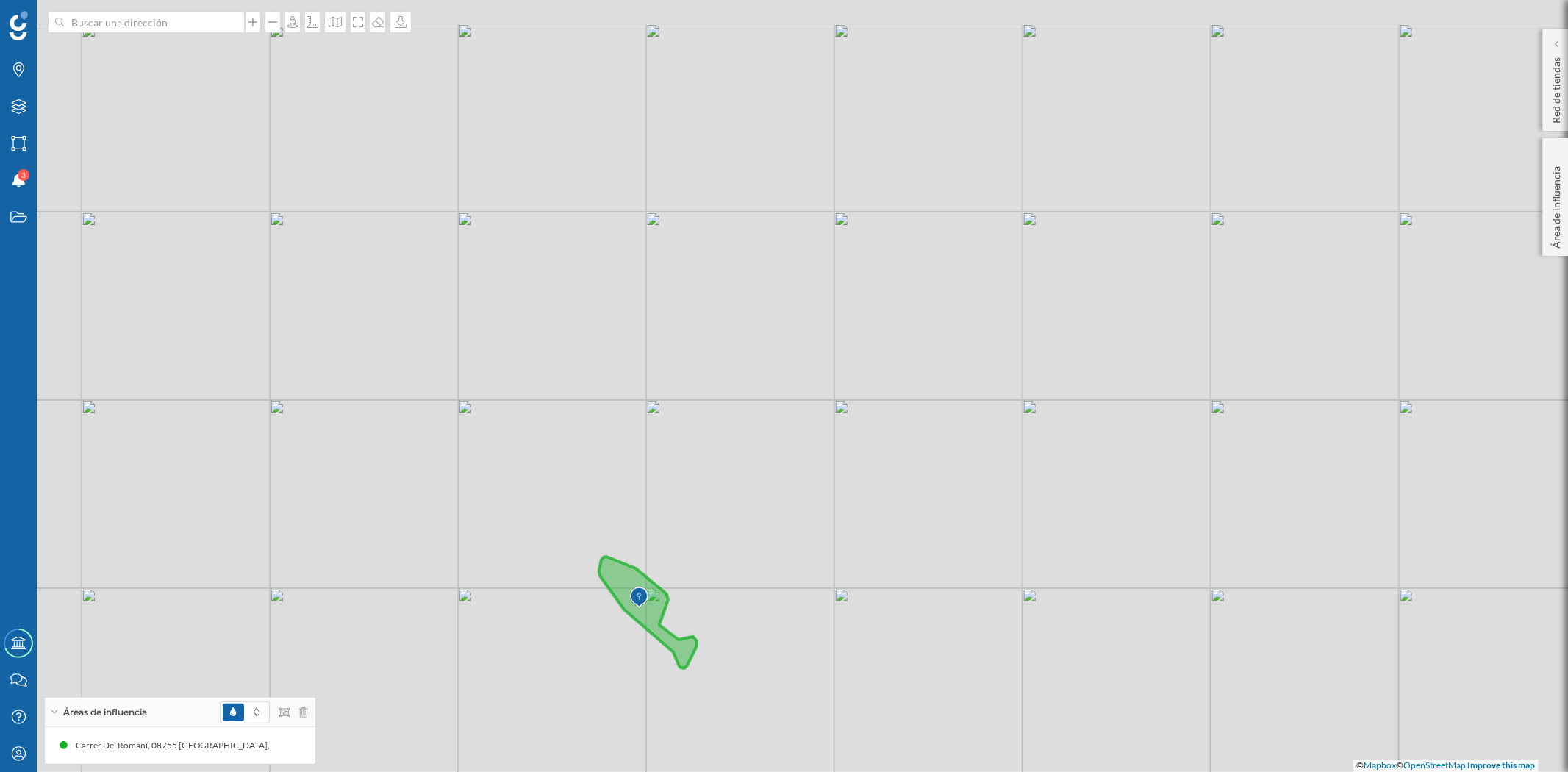
drag, startPoint x: 870, startPoint y: 480, endPoint x: 870, endPoint y: 494, distance: 14.0
click at [870, 494] on div "© Mapbox © OpenStreetMap Improve this map" at bounding box center [784, 386] width 1568 height 772
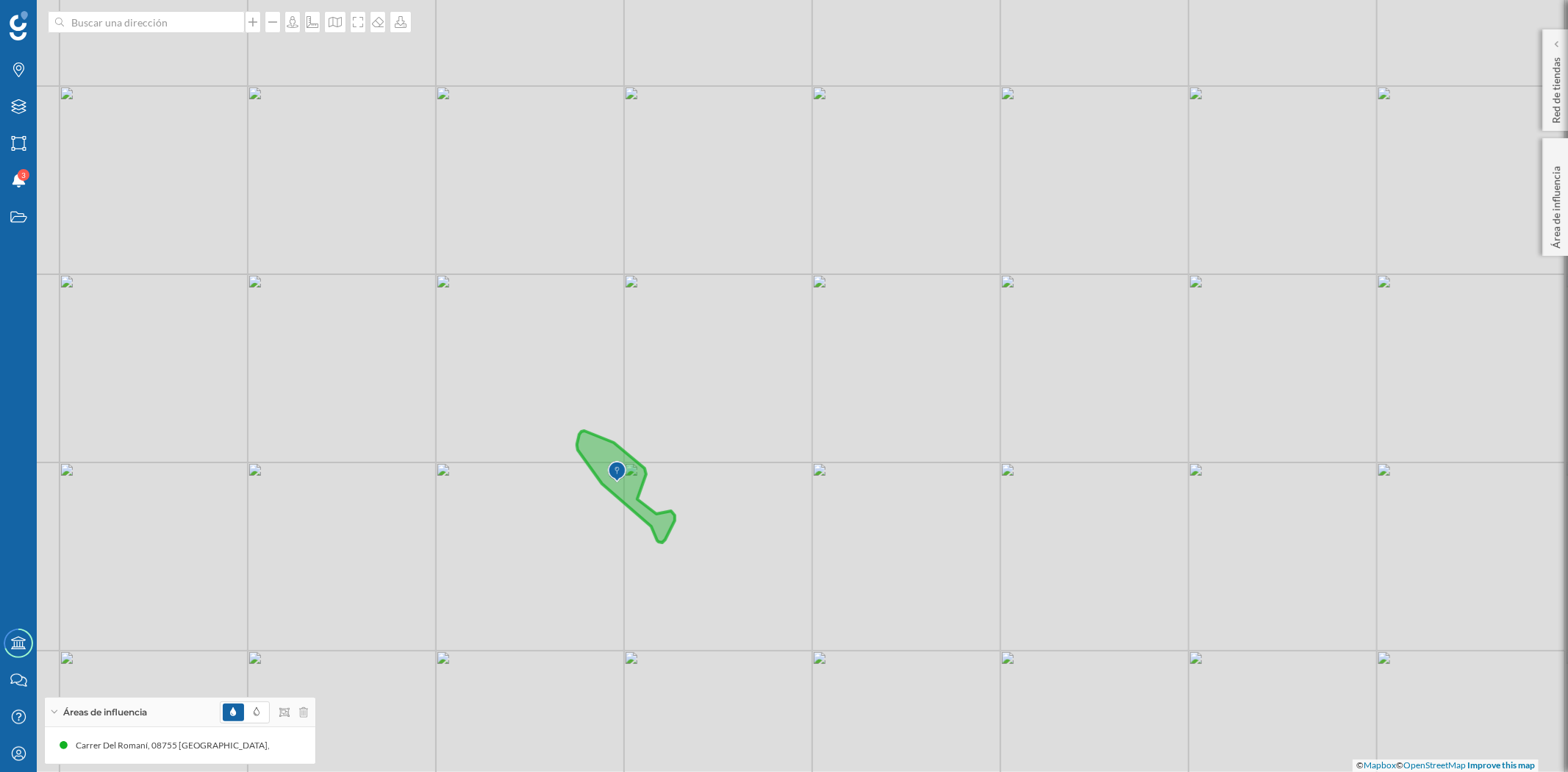
drag, startPoint x: 796, startPoint y: 546, endPoint x: 773, endPoint y: 407, distance: 140.9
click at [773, 407] on div "© Mapbox © OpenStreetMap Improve this map" at bounding box center [784, 386] width 1568 height 772
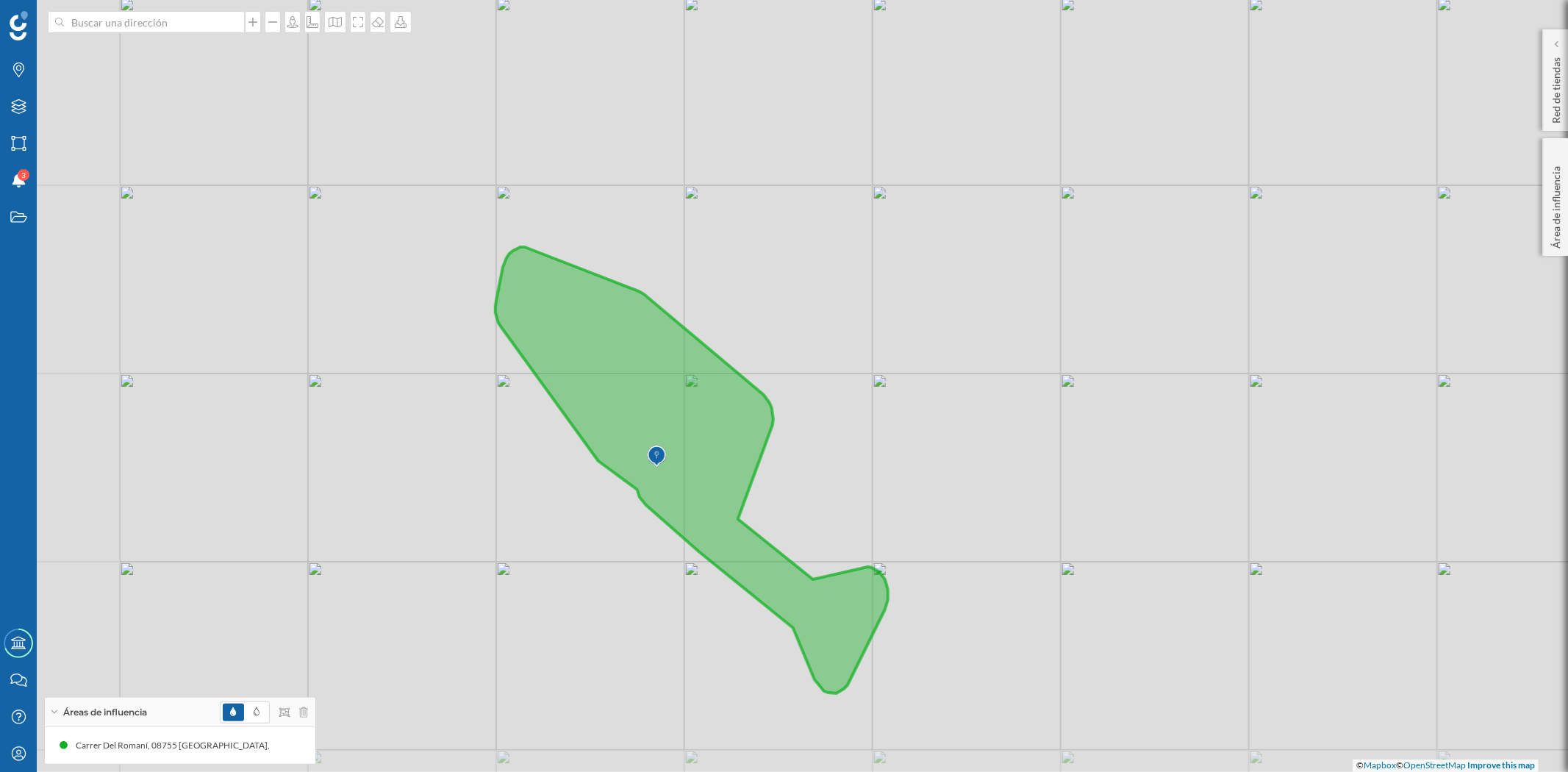
drag, startPoint x: 715, startPoint y: 472, endPoint x: 831, endPoint y: 376, distance: 150.6
click at [831, 376] on div "© Mapbox © OpenStreetMap Improve this map" at bounding box center [784, 386] width 1568 height 772
click at [335, 27] on icon at bounding box center [335, 22] width 15 height 12
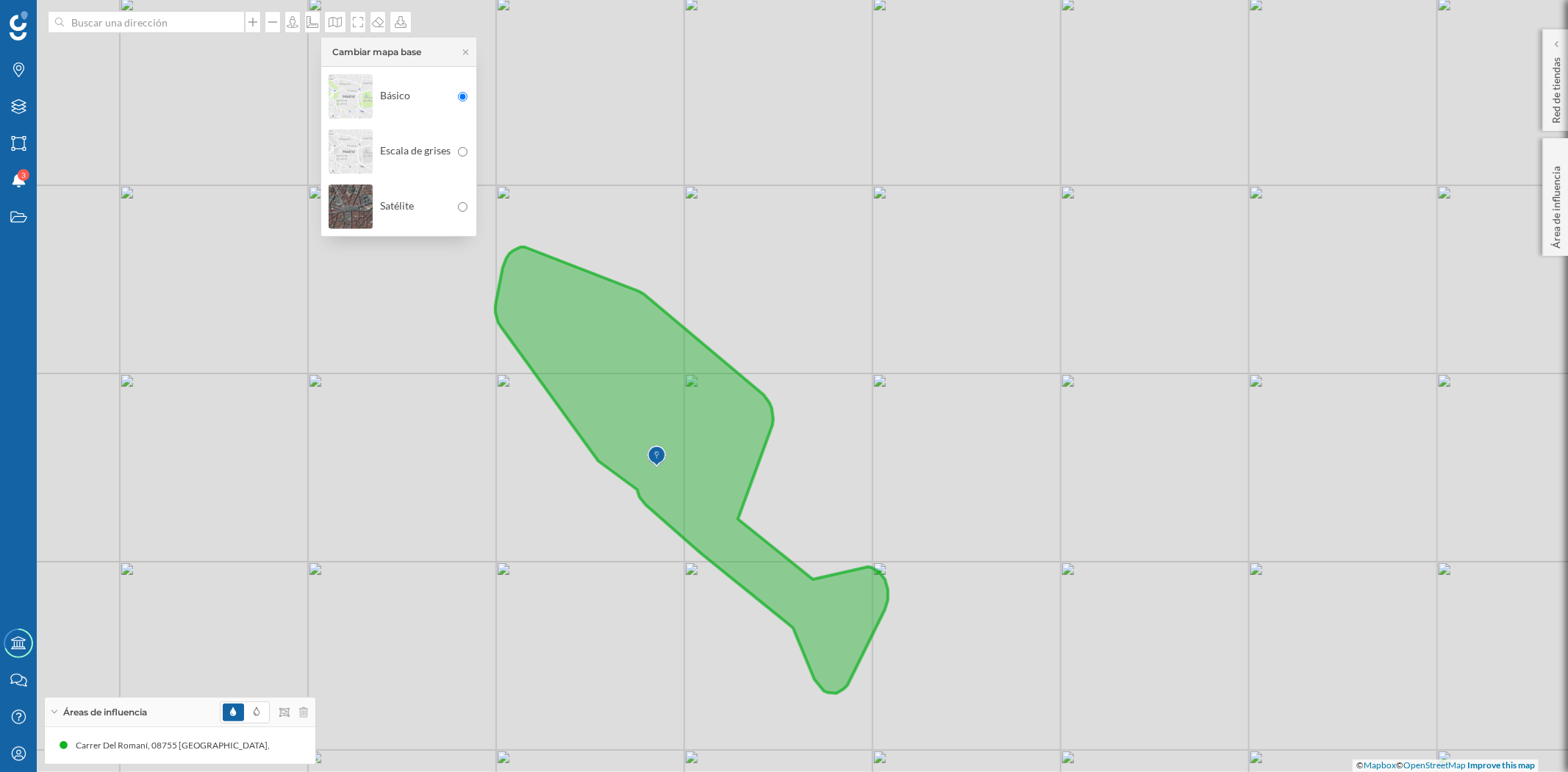
drag, startPoint x: 341, startPoint y: 200, endPoint x: 438, endPoint y: 301, distance: 140.0
click at [341, 201] on img at bounding box center [350, 207] width 44 height 52
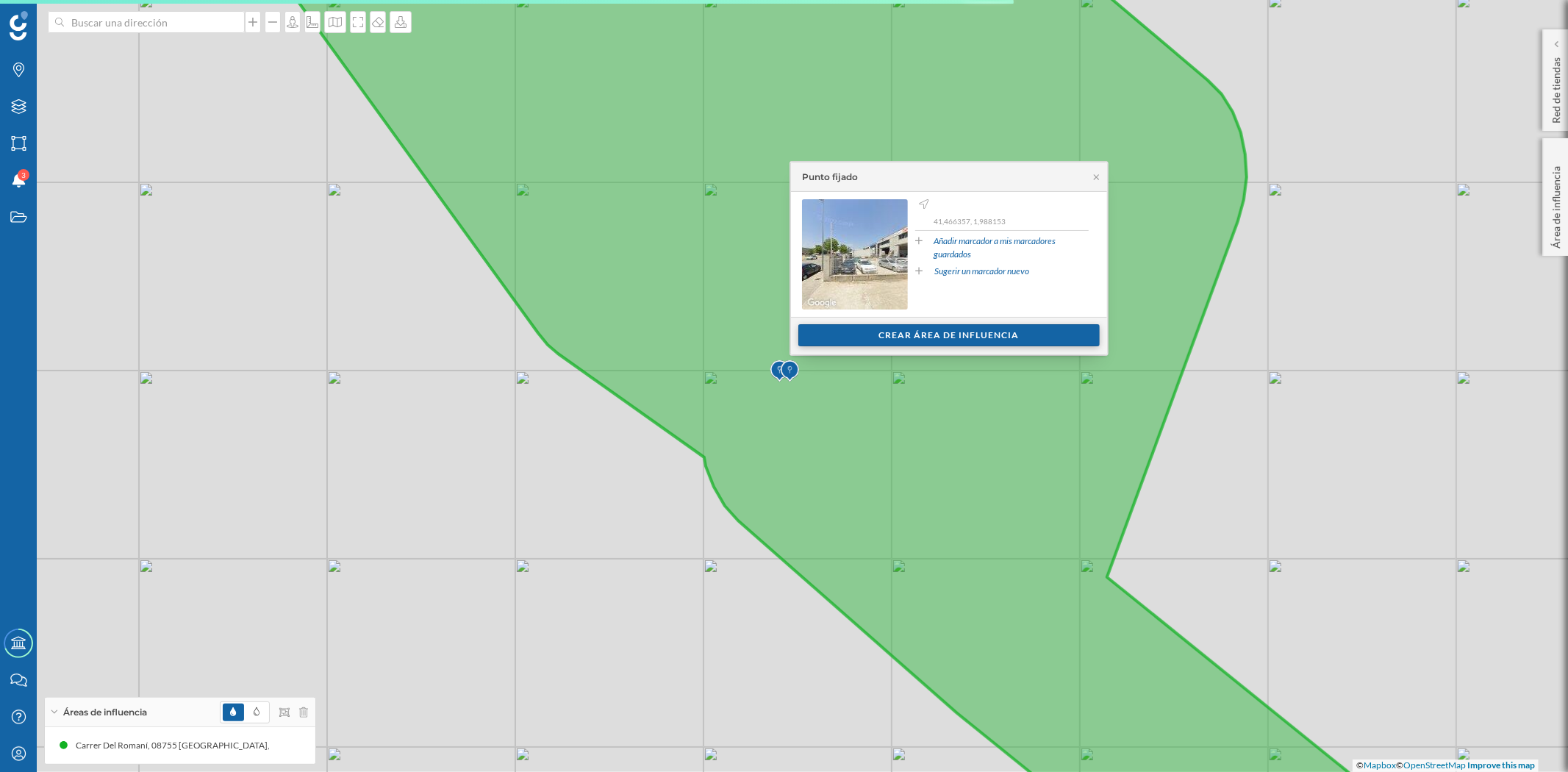
click at [987, 334] on div "Crear área de influencia" at bounding box center [949, 335] width 301 height 22
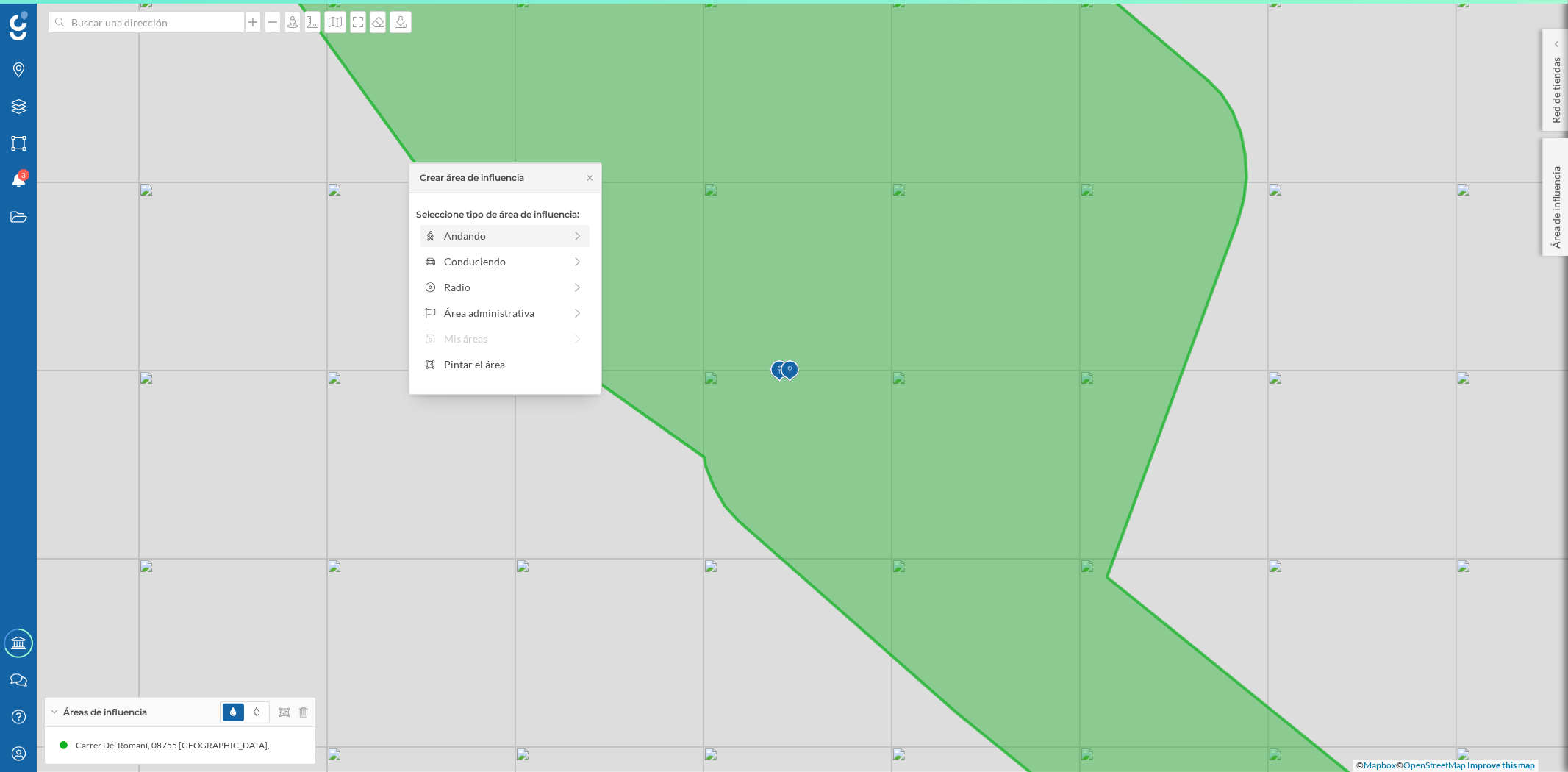
click at [493, 237] on div "Andando" at bounding box center [504, 235] width 119 height 15
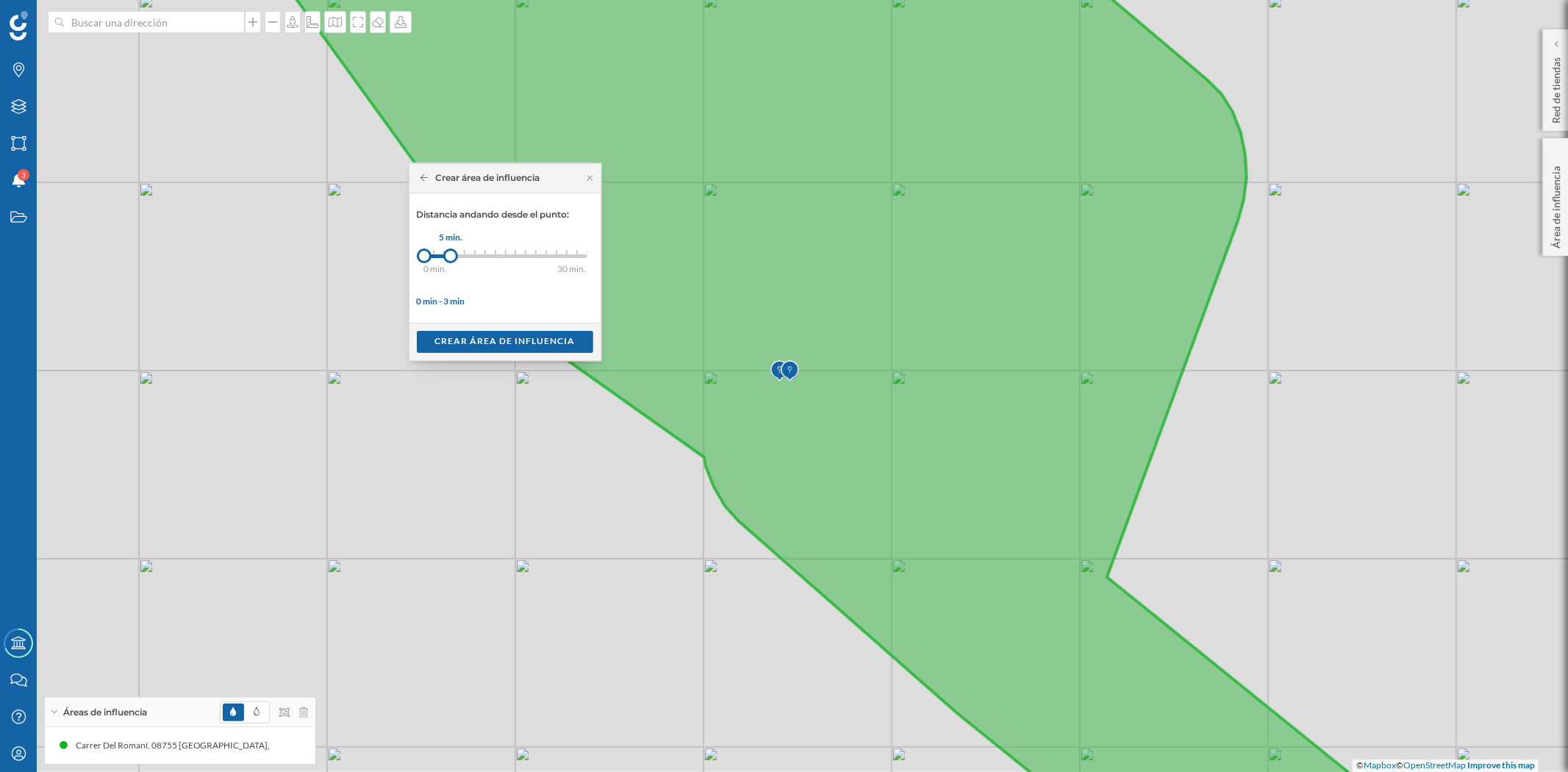
drag, startPoint x: 436, startPoint y: 254, endPoint x: 451, endPoint y: 255, distance: 15.0
click at [451, 255] on div at bounding box center [451, 256] width 15 height 15
click at [471, 334] on div "Crear área de influencia" at bounding box center [505, 341] width 177 height 22
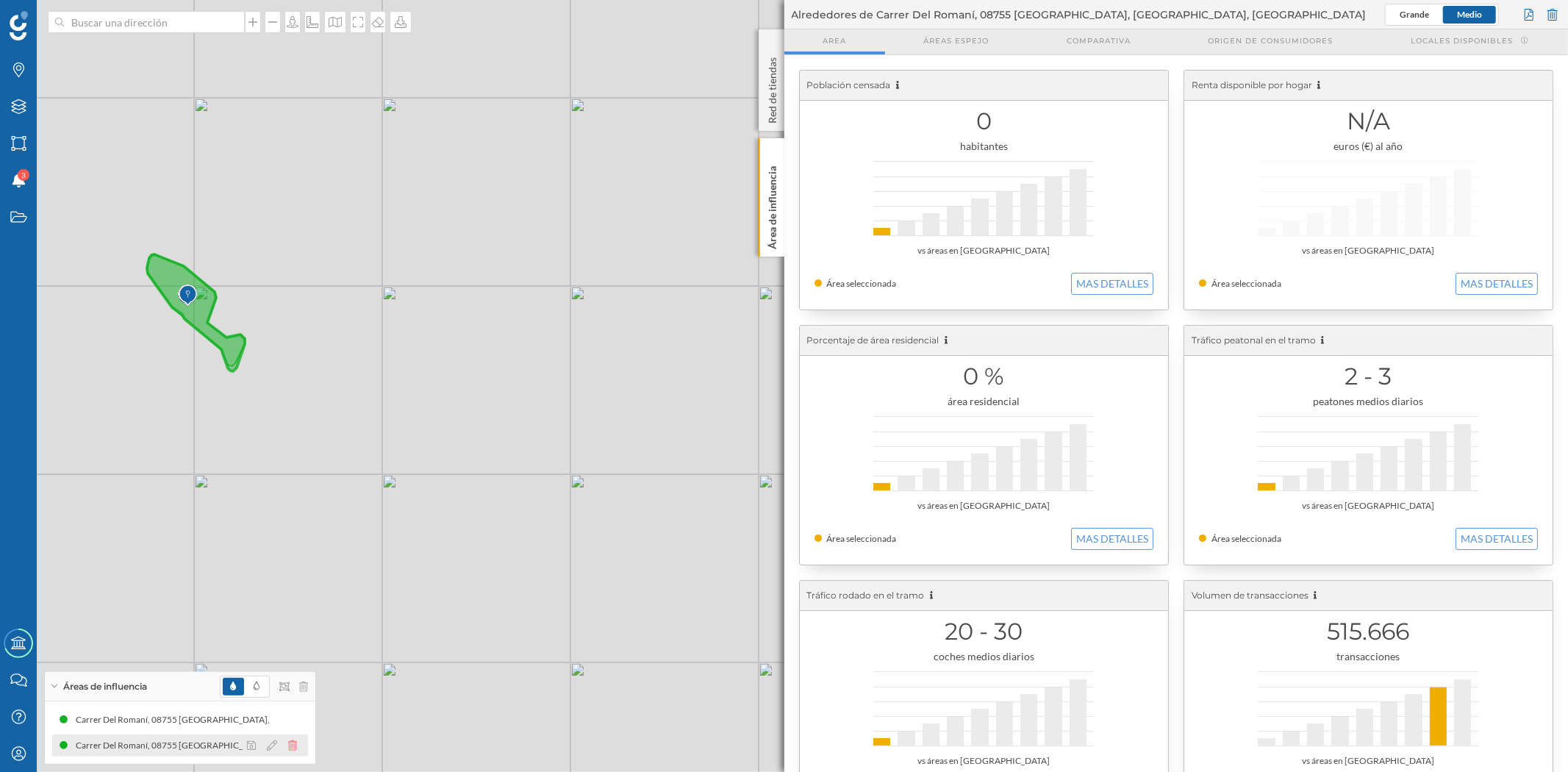
click at [291, 743] on icon at bounding box center [292, 745] width 9 height 10
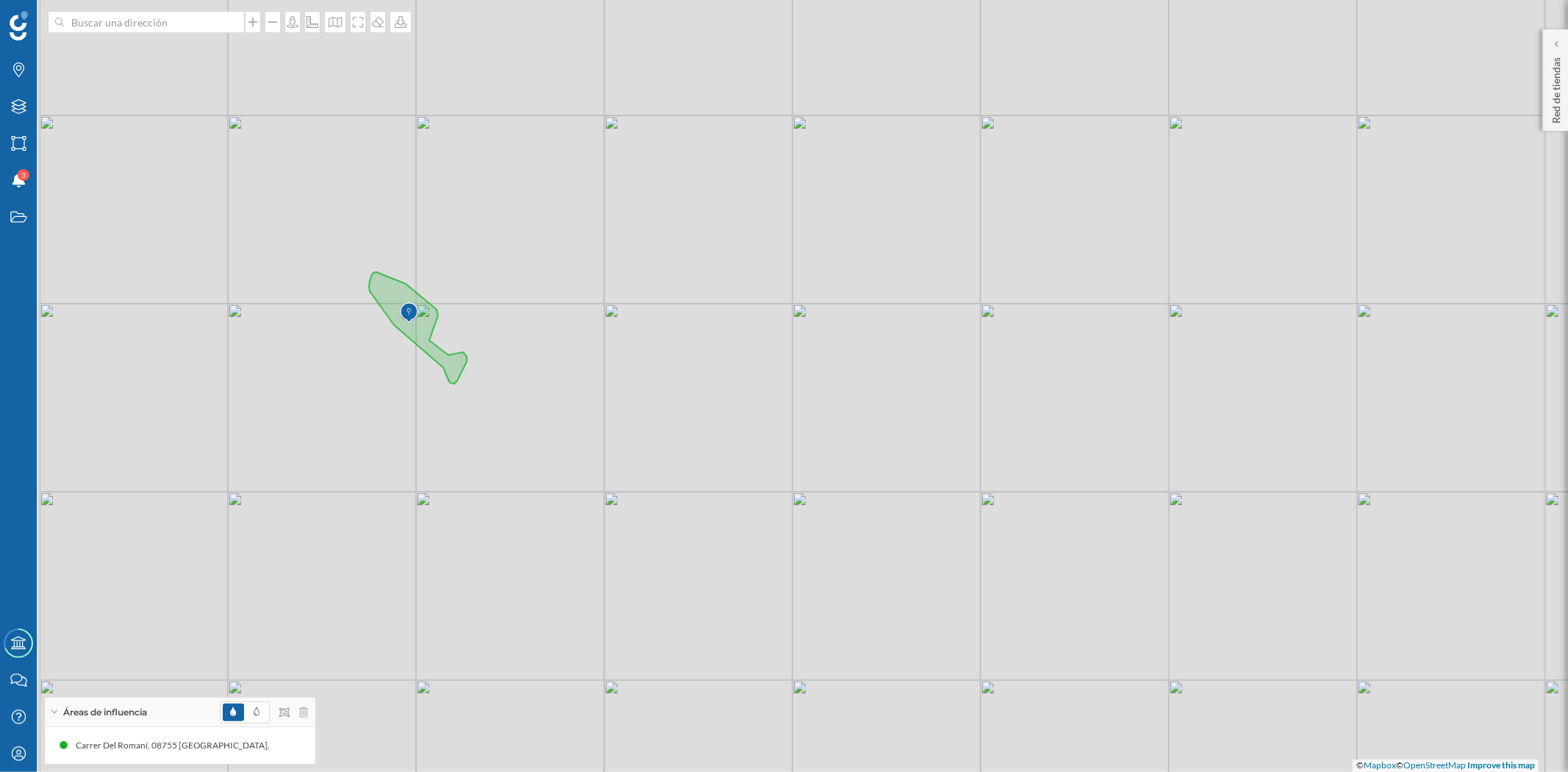
drag, startPoint x: 419, startPoint y: 462, endPoint x: 733, endPoint y: 468, distance: 314.1
click at [733, 468] on div "© Mapbox © OpenStreetMap Improve this map" at bounding box center [784, 386] width 1568 height 772
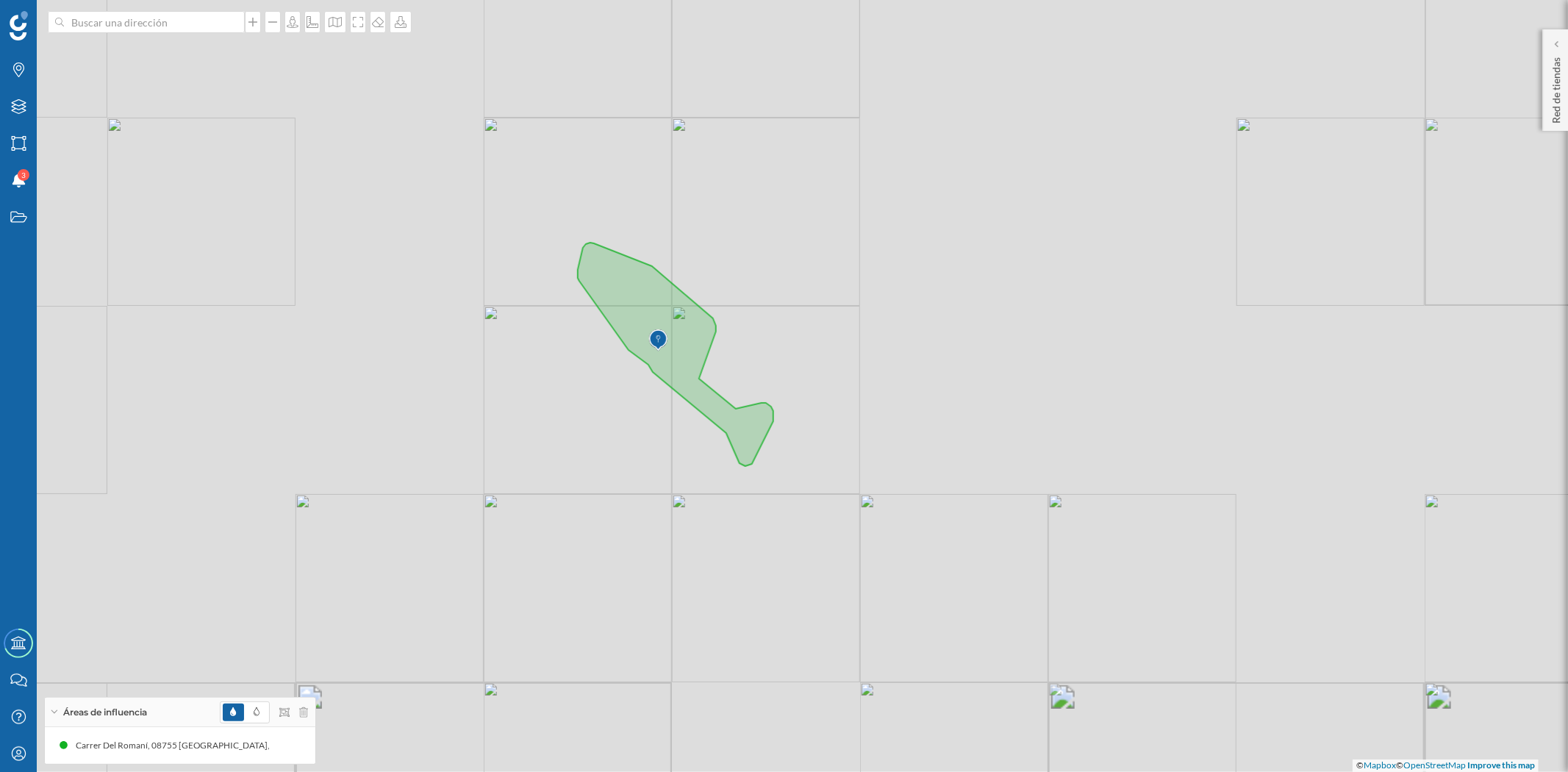
drag, startPoint x: 763, startPoint y: 333, endPoint x: 937, endPoint y: 349, distance: 174.7
click at [937, 349] on div "© Mapbox © OpenStreetMap Improve this map" at bounding box center [784, 386] width 1568 height 772
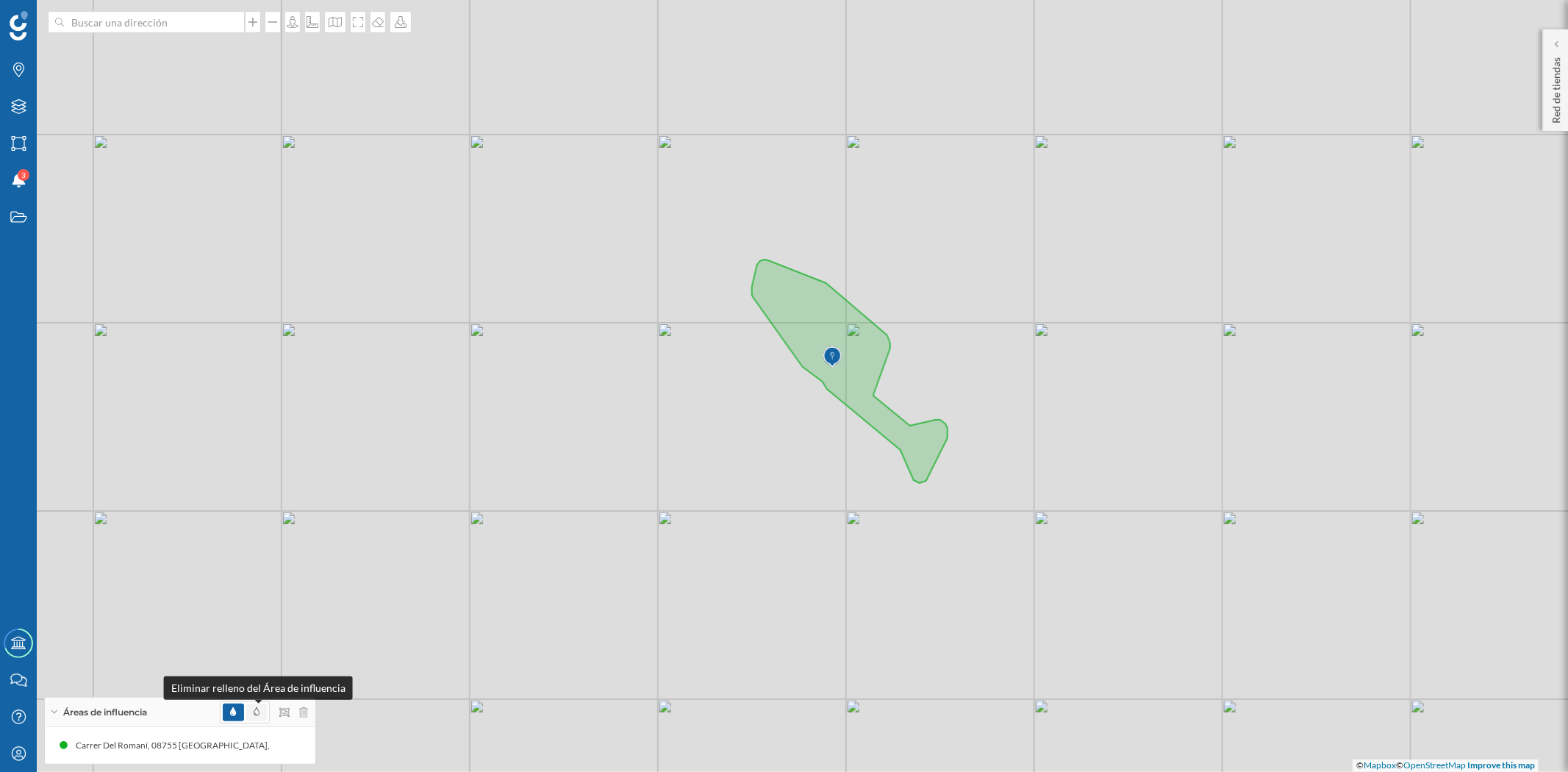
click at [258, 706] on span at bounding box center [256, 712] width 6 height 13
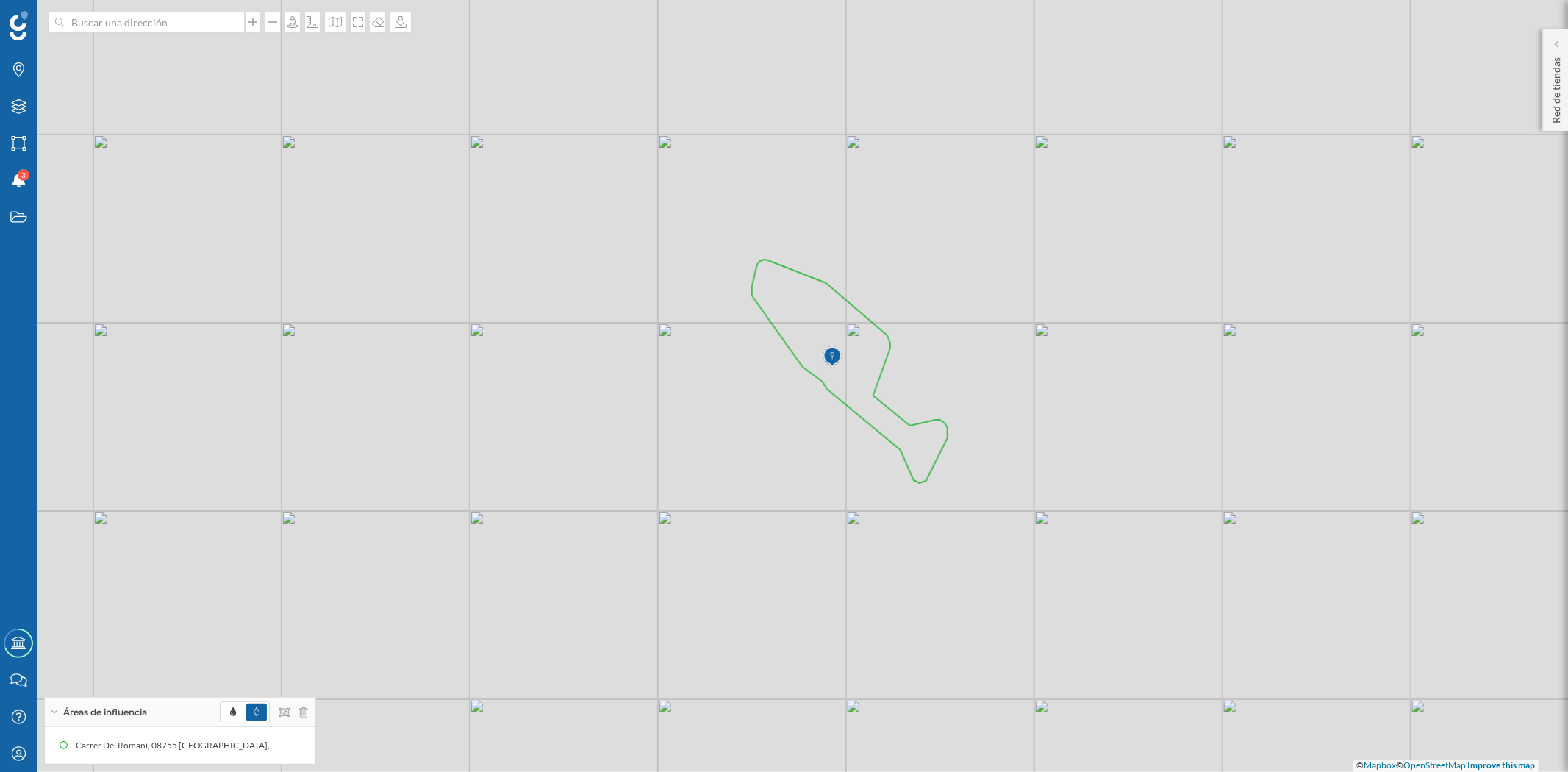
drag, startPoint x: 1082, startPoint y: 388, endPoint x: 1032, endPoint y: 419, distance: 58.8
click at [1032, 419] on div "© Mapbox © OpenStreetMap Improve this map" at bounding box center [784, 386] width 1568 height 772
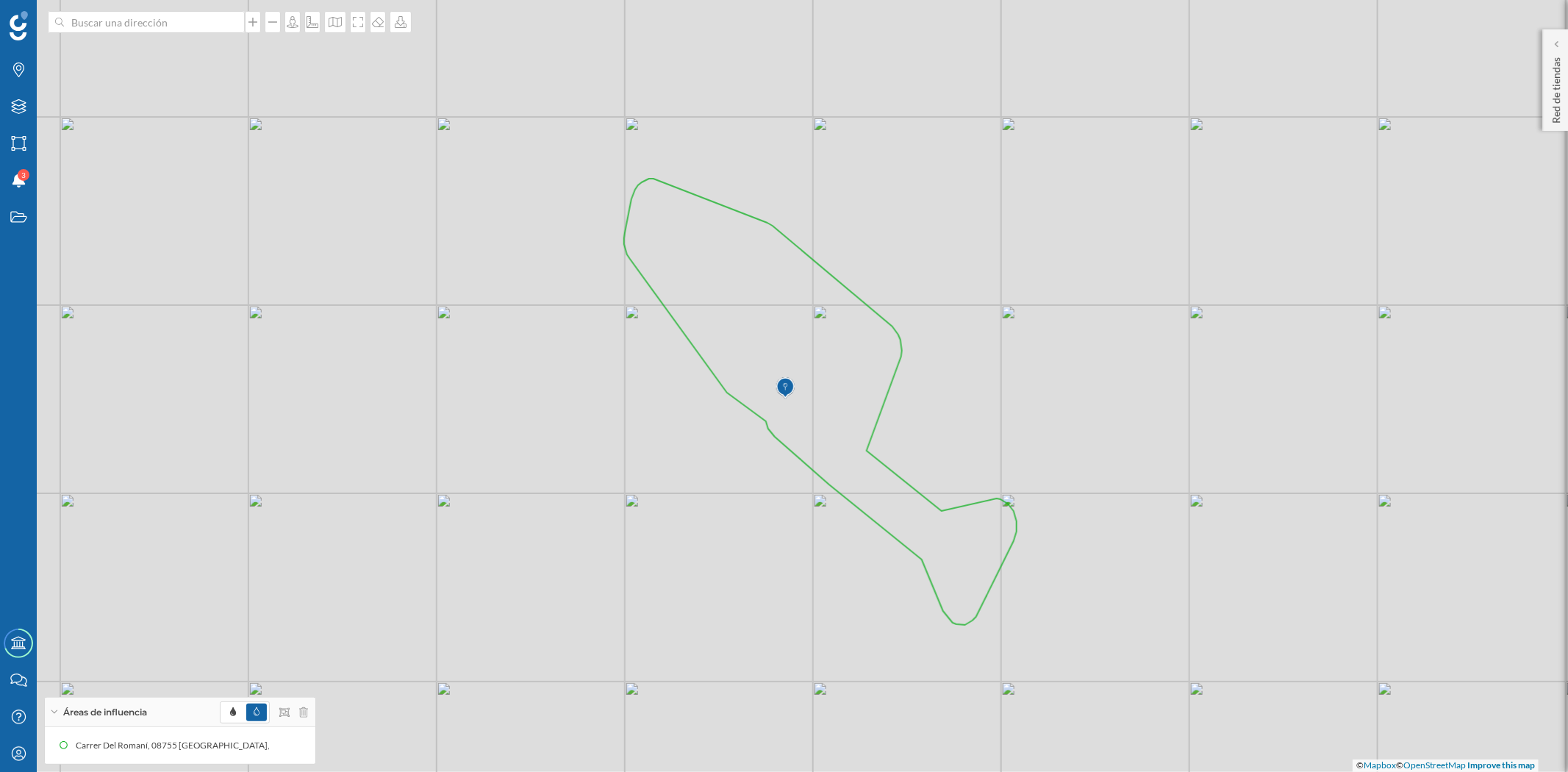
drag, startPoint x: 981, startPoint y: 363, endPoint x: 993, endPoint y: 353, distance: 15.6
click at [993, 353] on div "© Mapbox © OpenStreetMap Improve this map" at bounding box center [784, 386] width 1568 height 772
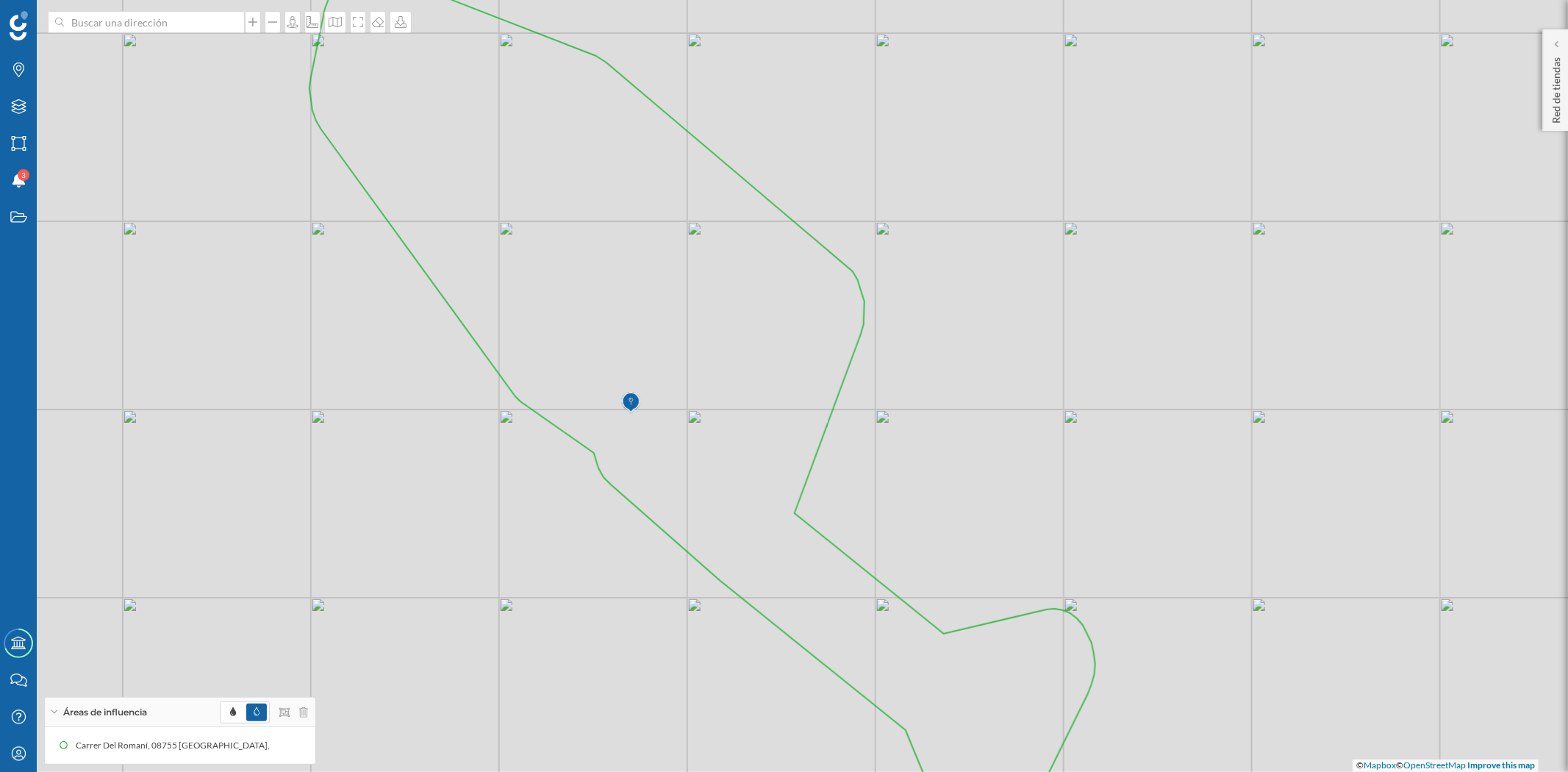
drag, startPoint x: 993, startPoint y: 353, endPoint x: 1040, endPoint y: 321, distance: 56.9
click at [1040, 321] on div "© Mapbox © OpenStreetMap Improve this map" at bounding box center [784, 386] width 1568 height 772
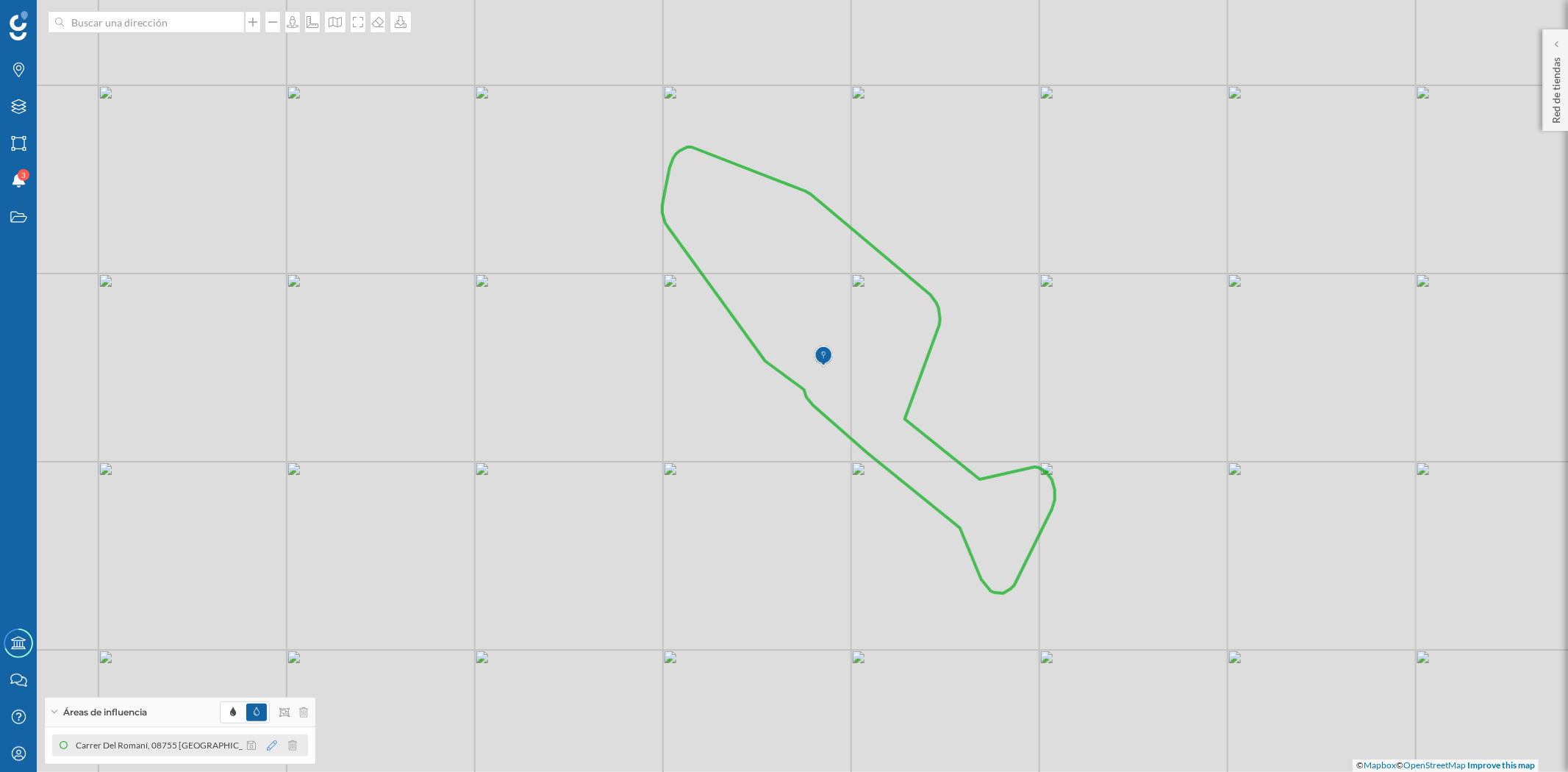
click at [273, 743] on icon at bounding box center [271, 745] width 10 height 10
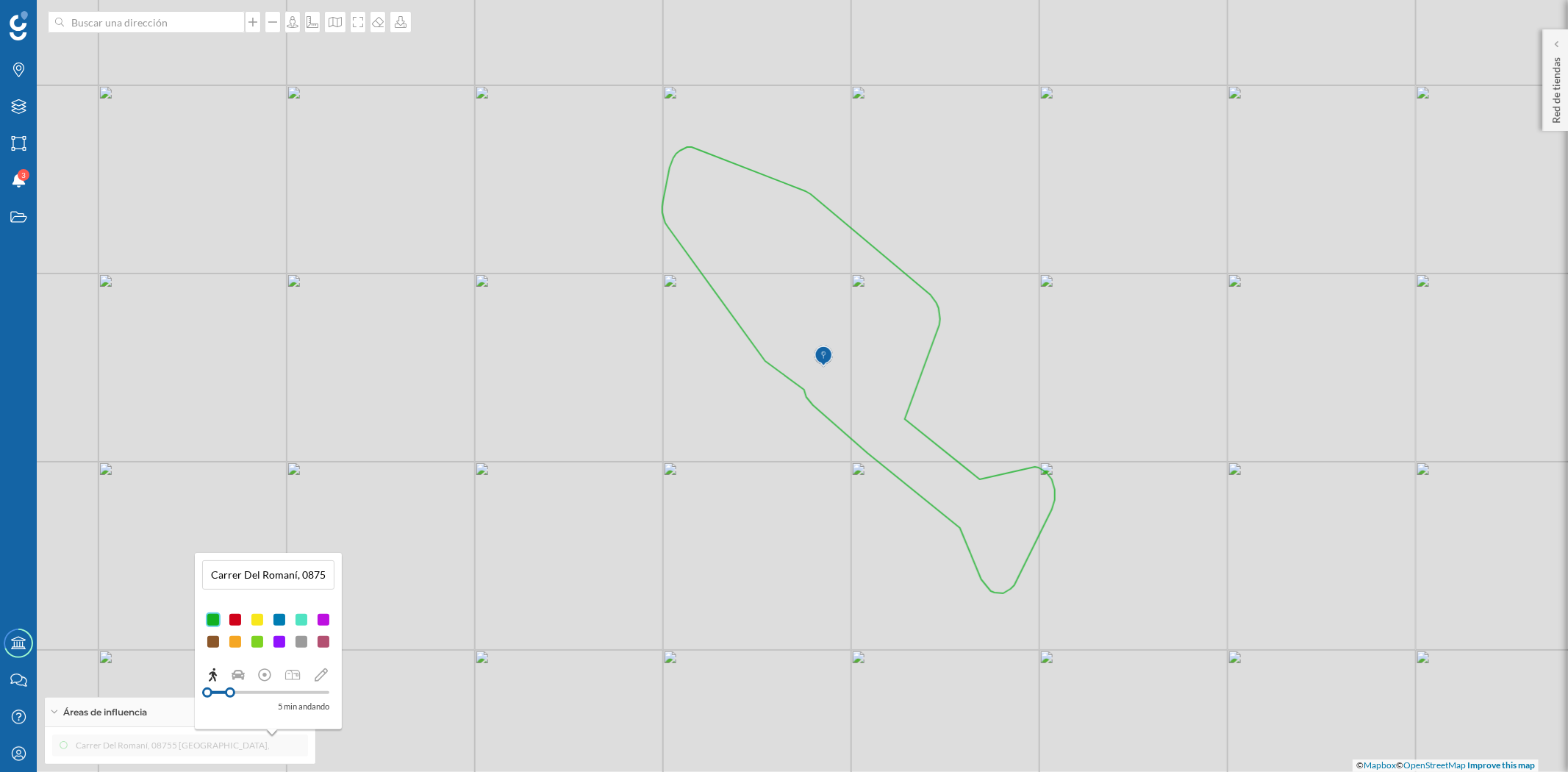
click at [710, 493] on div "© Mapbox © OpenStreetMap Improve this map" at bounding box center [784, 386] width 1568 height 772
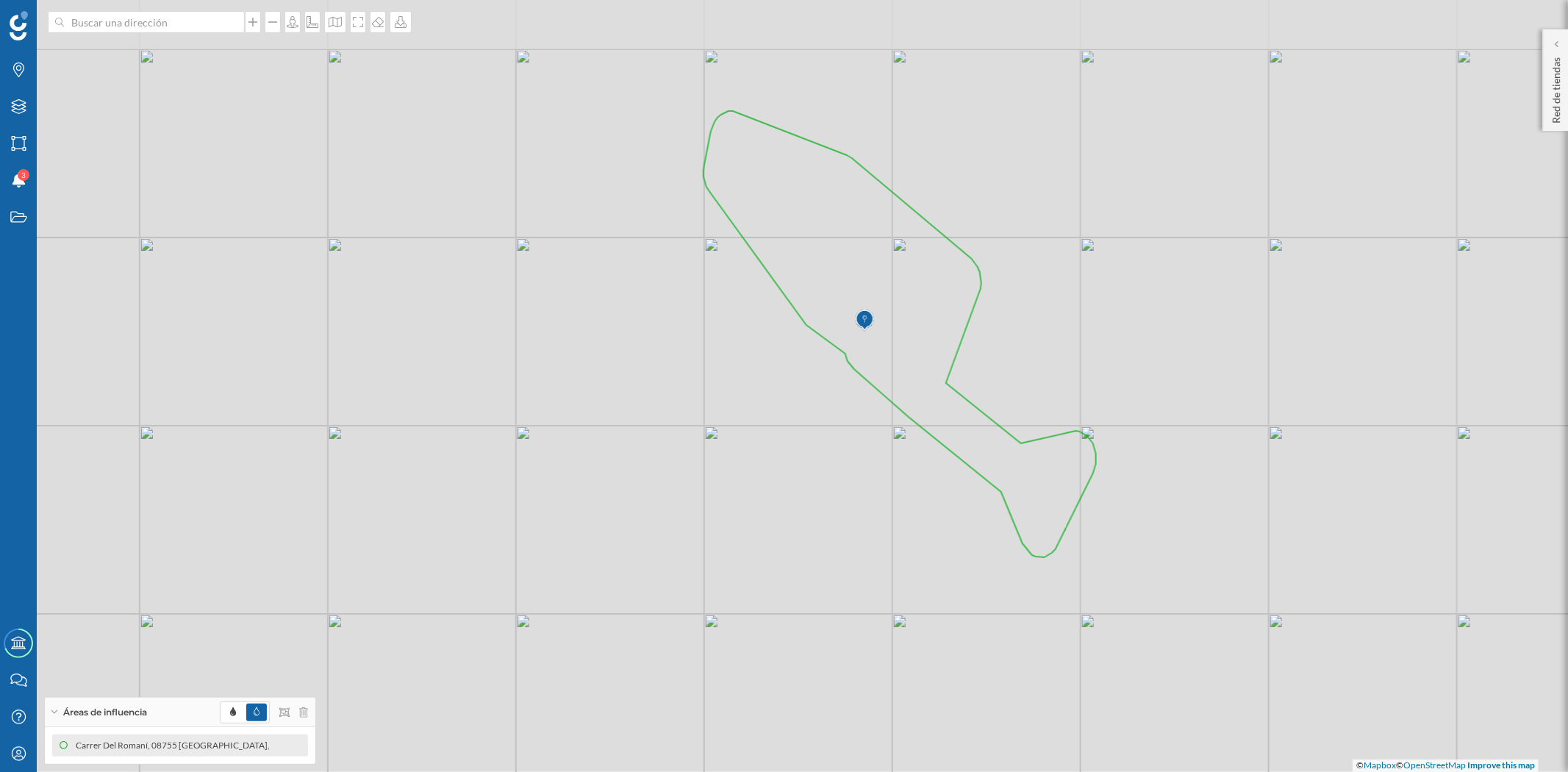
drag, startPoint x: 774, startPoint y: 390, endPoint x: 774, endPoint y: 434, distance: 44.0
click at [774, 434] on div "© Mapbox © OpenStreetMap Improve this map" at bounding box center [784, 386] width 1568 height 772
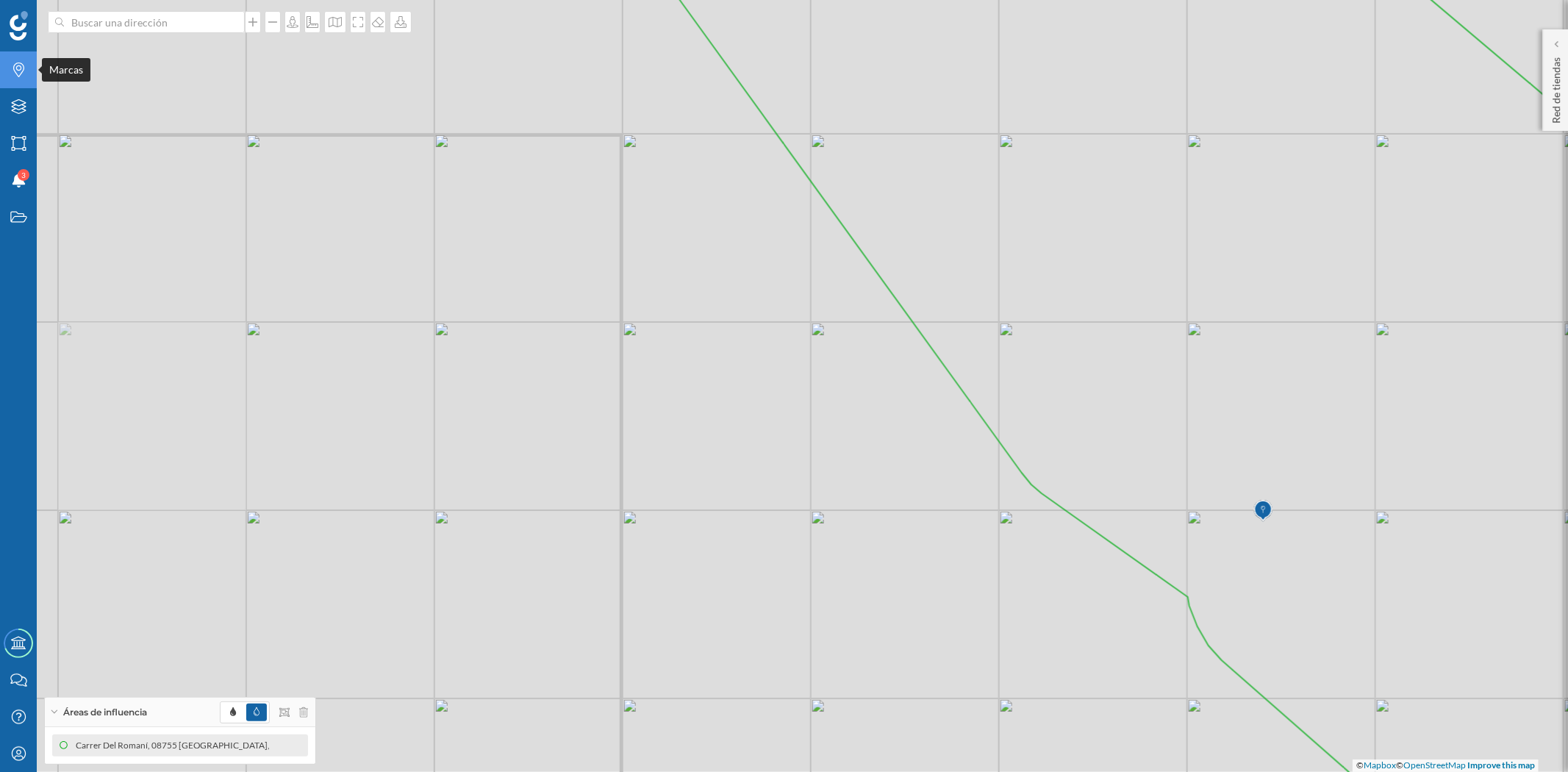
click at [18, 78] on div "Marcas" at bounding box center [19, 70] width 37 height 37
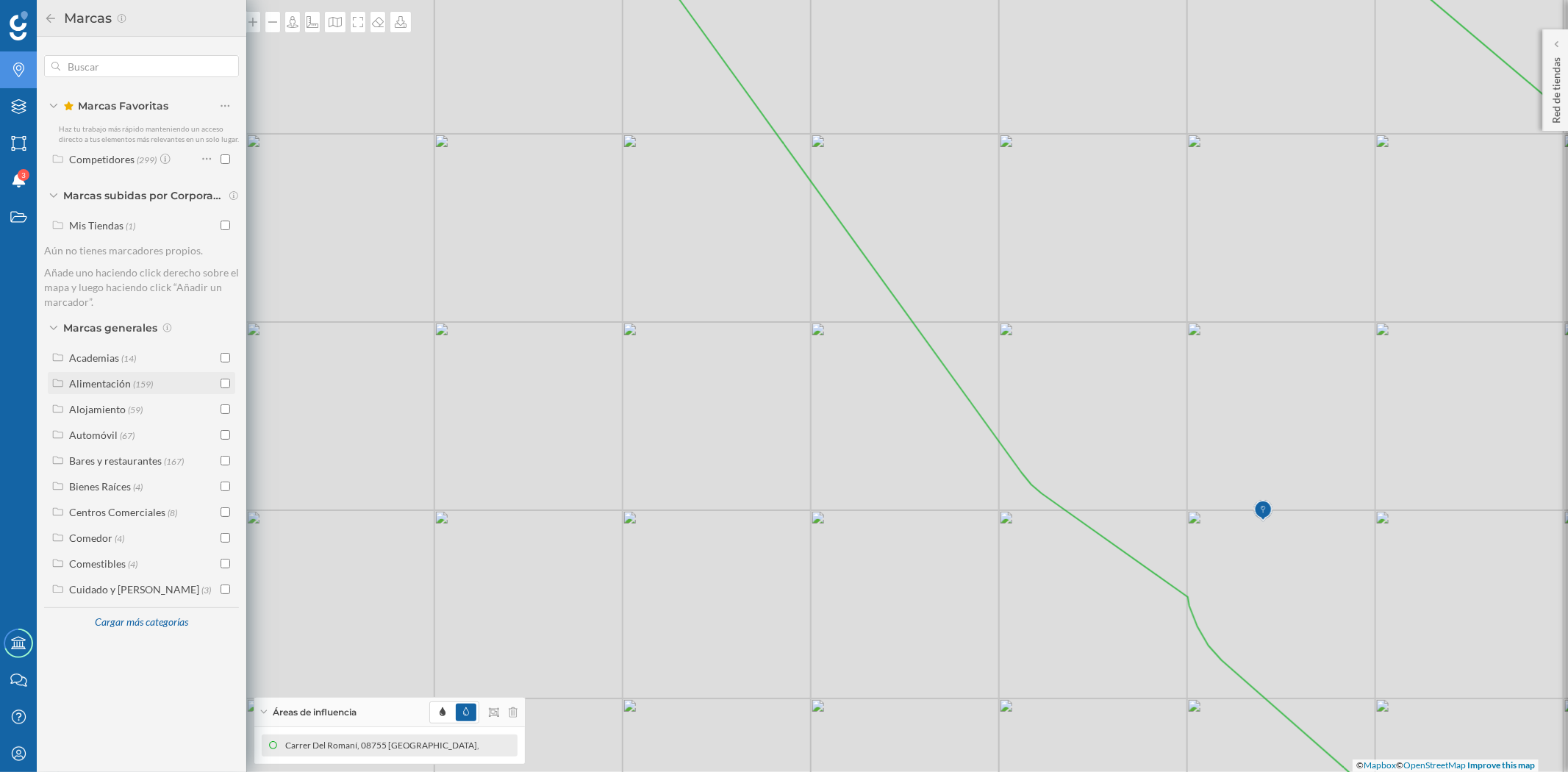
click at [226, 381] on input "checkbox" at bounding box center [225, 384] width 10 height 10
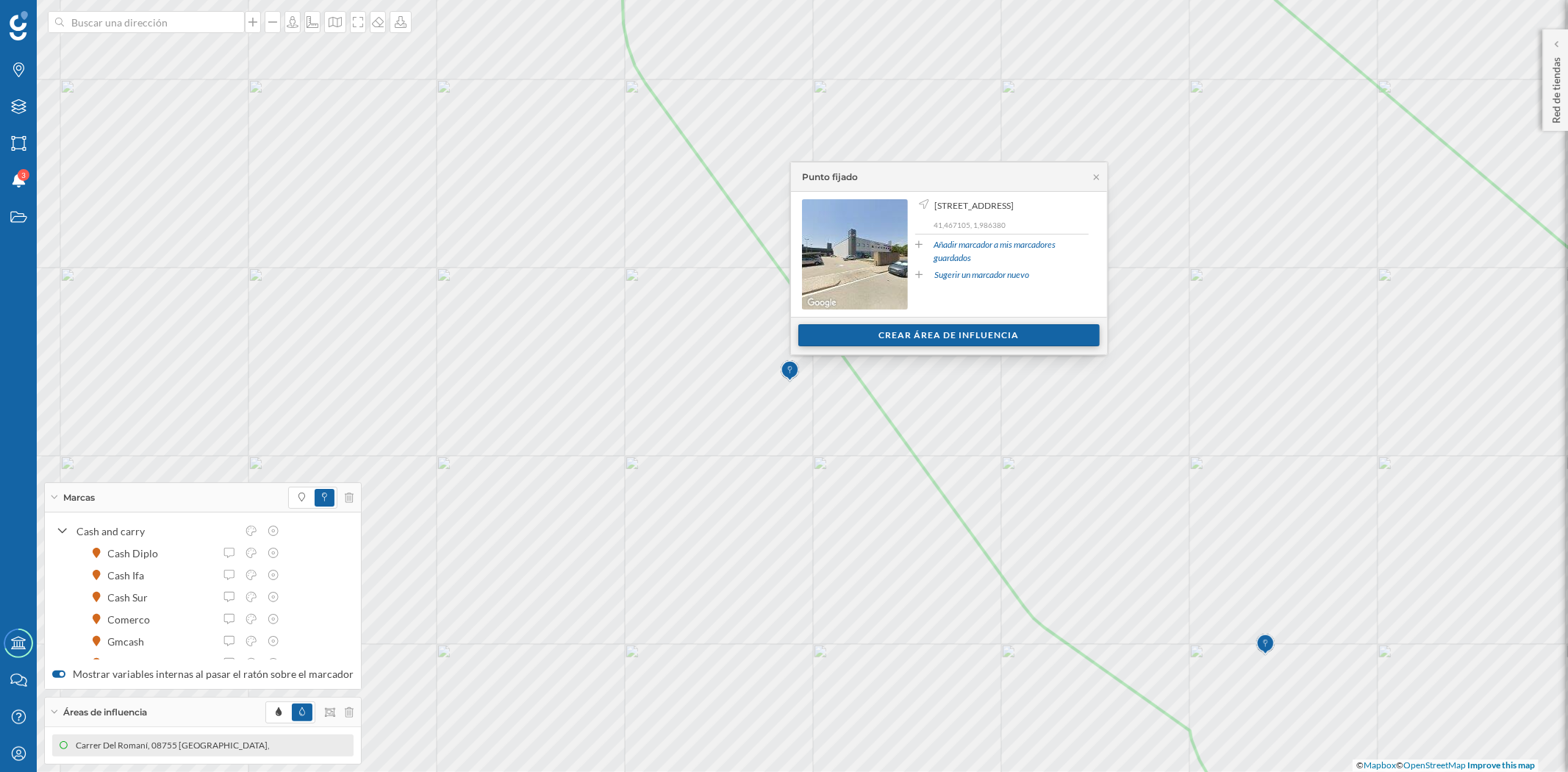
click at [980, 329] on div "Crear área de influencia" at bounding box center [949, 335] width 301 height 22
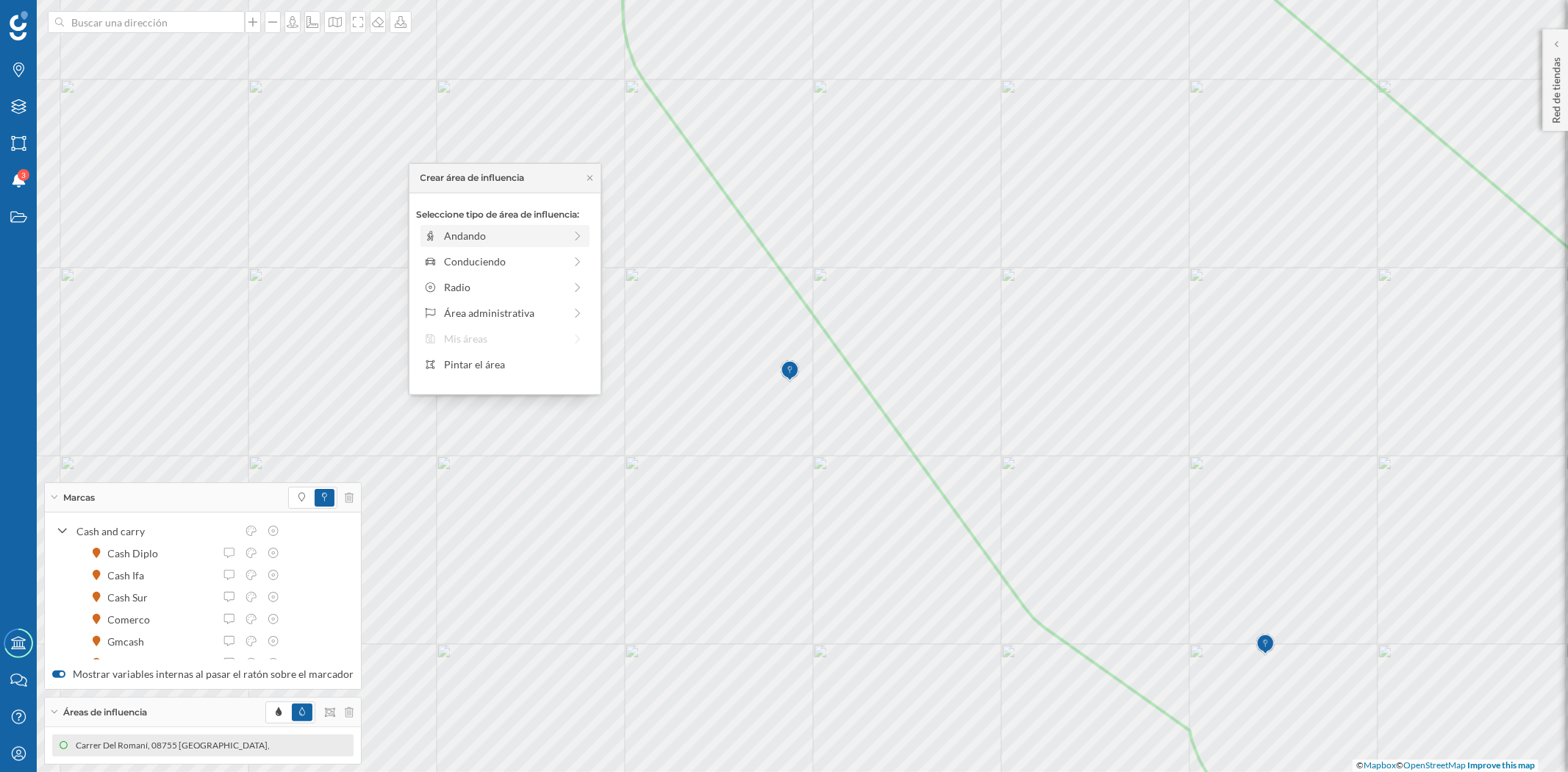
click at [466, 231] on div "Andando" at bounding box center [504, 235] width 119 height 15
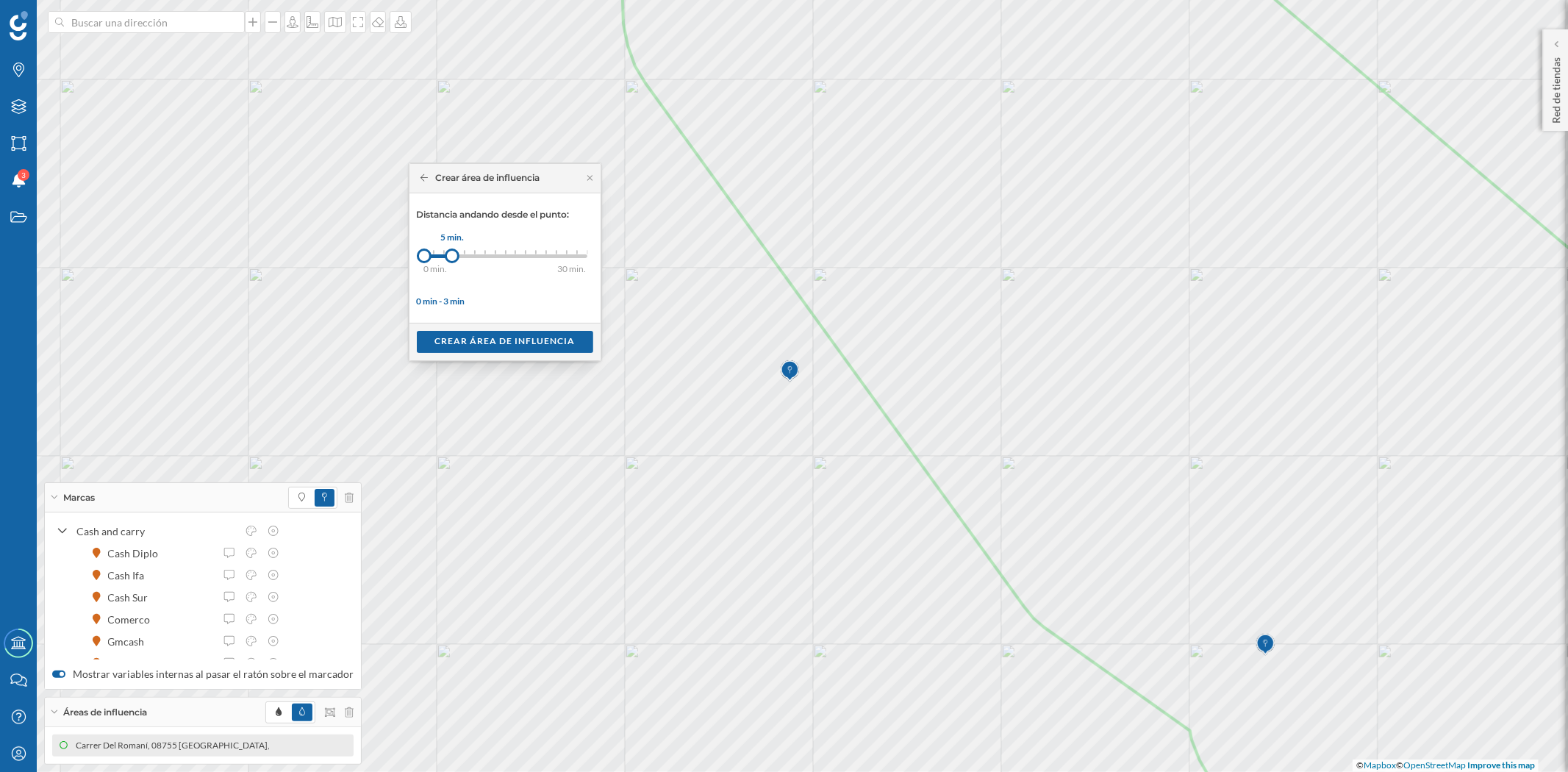
drag, startPoint x: 436, startPoint y: 258, endPoint x: 452, endPoint y: 258, distance: 16.0
click at [452, 258] on div at bounding box center [452, 256] width 15 height 15
click at [464, 338] on div "Crear área de influencia" at bounding box center [505, 341] width 177 height 22
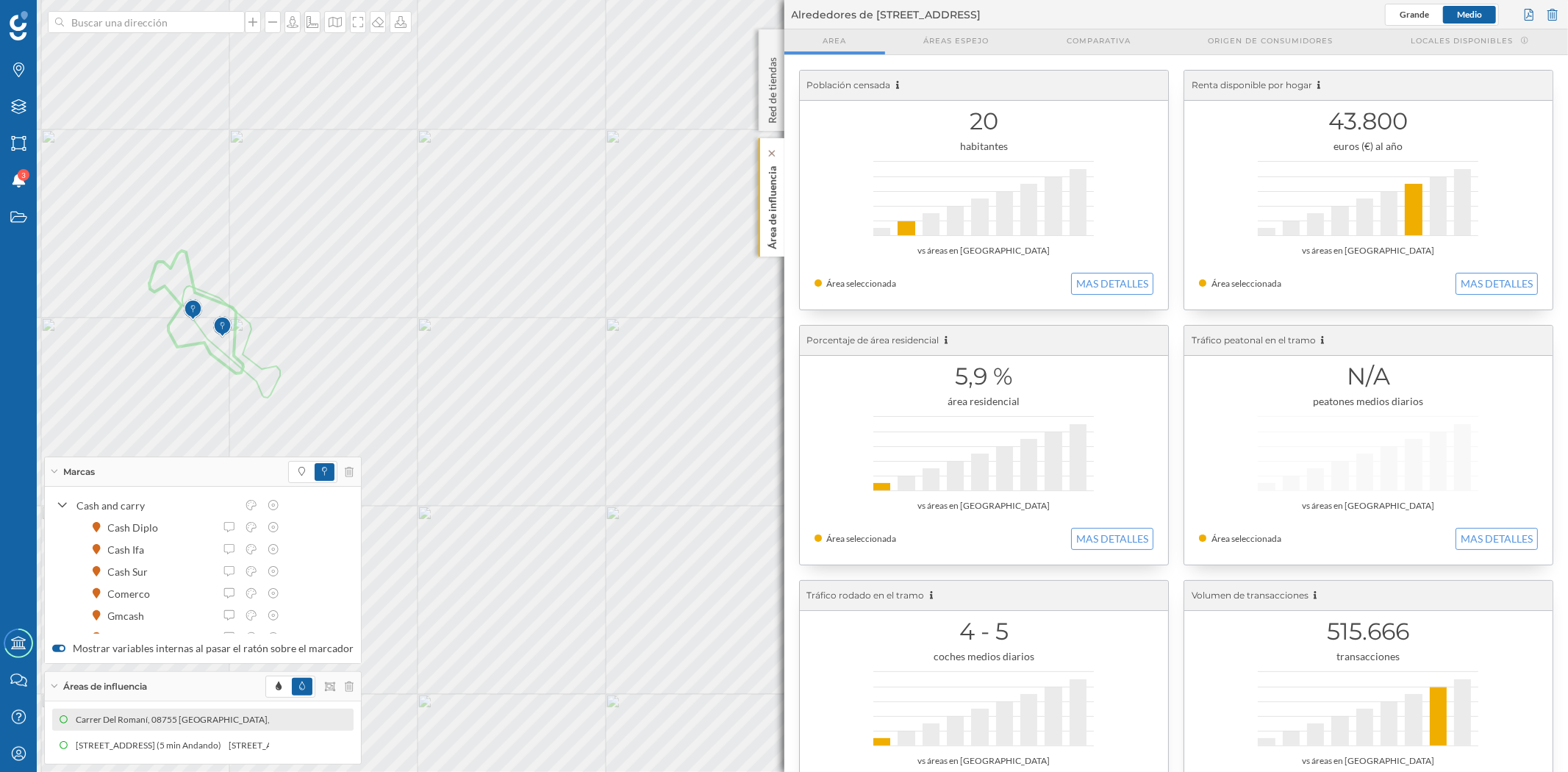
click at [768, 202] on p "Área de influencia" at bounding box center [772, 204] width 15 height 89
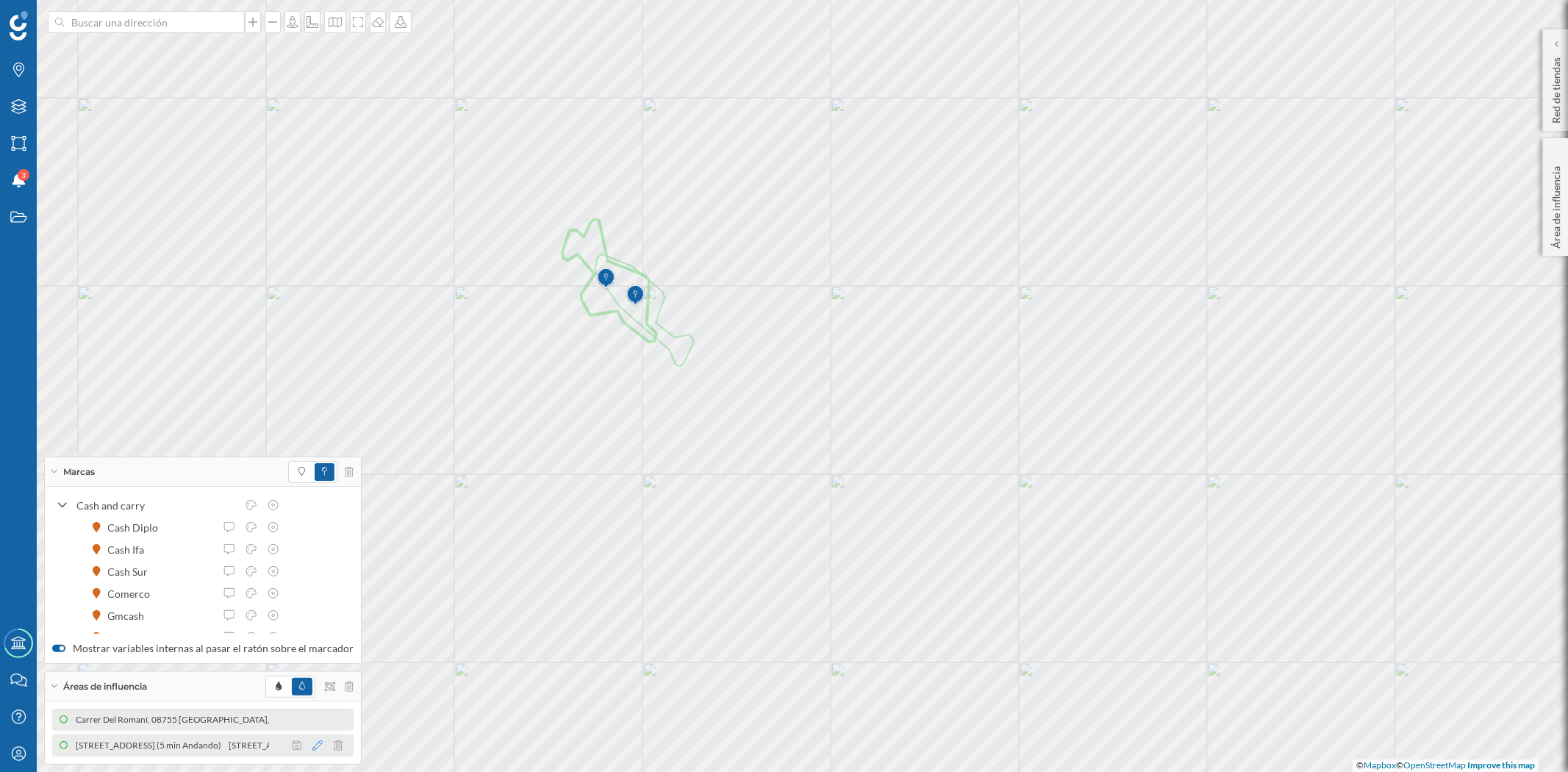
click at [312, 741] on icon at bounding box center [317, 745] width 10 height 10
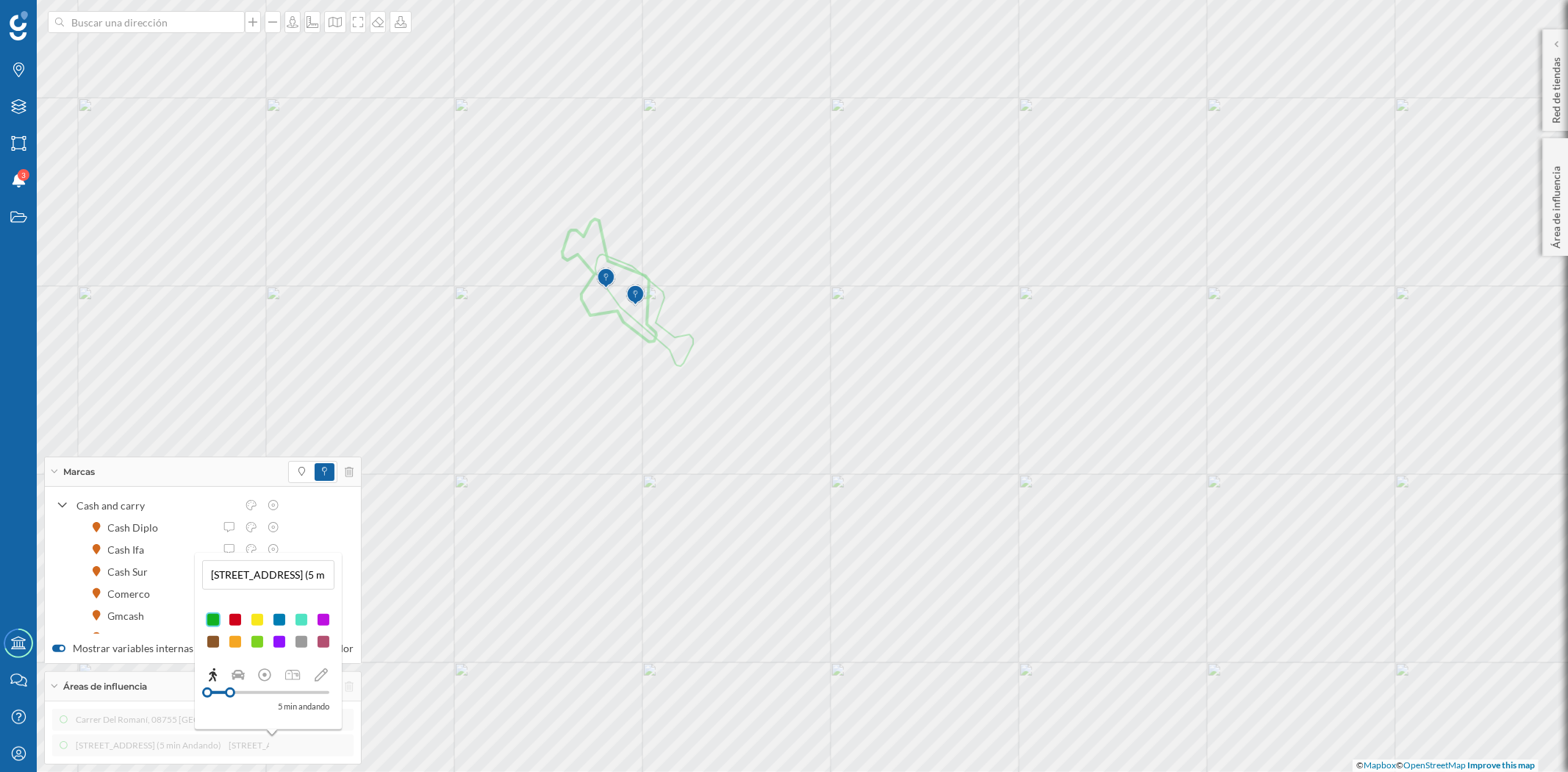
click at [235, 615] on div at bounding box center [235, 619] width 15 height 15
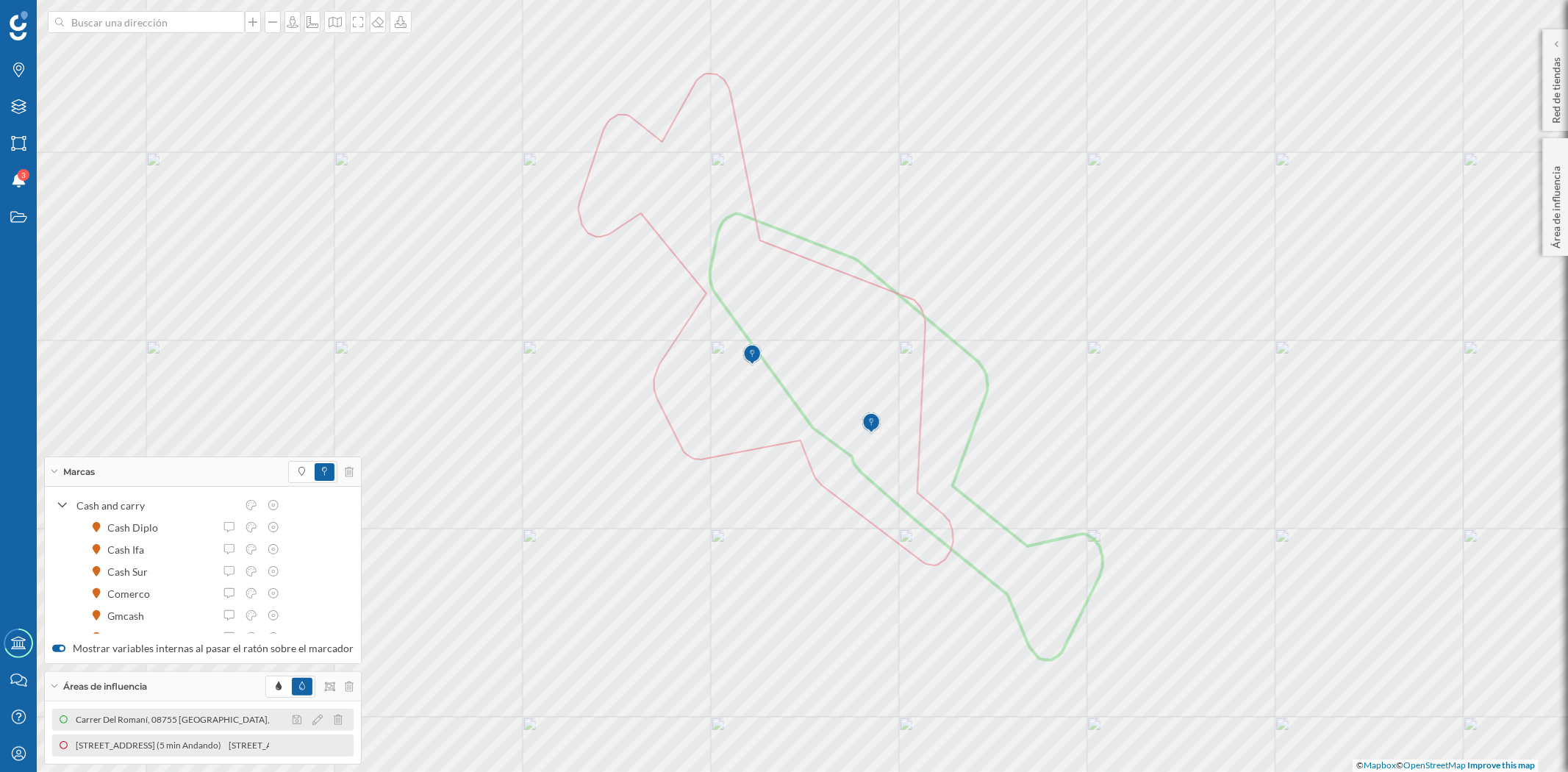
click at [119, 720] on div "Carrer Del Romaní, 08755 [GEOGRAPHIC_DATA], [GEOGRAPHIC_DATA], [GEOGRAPHIC_DATA…" at bounding box center [296, 720] width 451 height 15
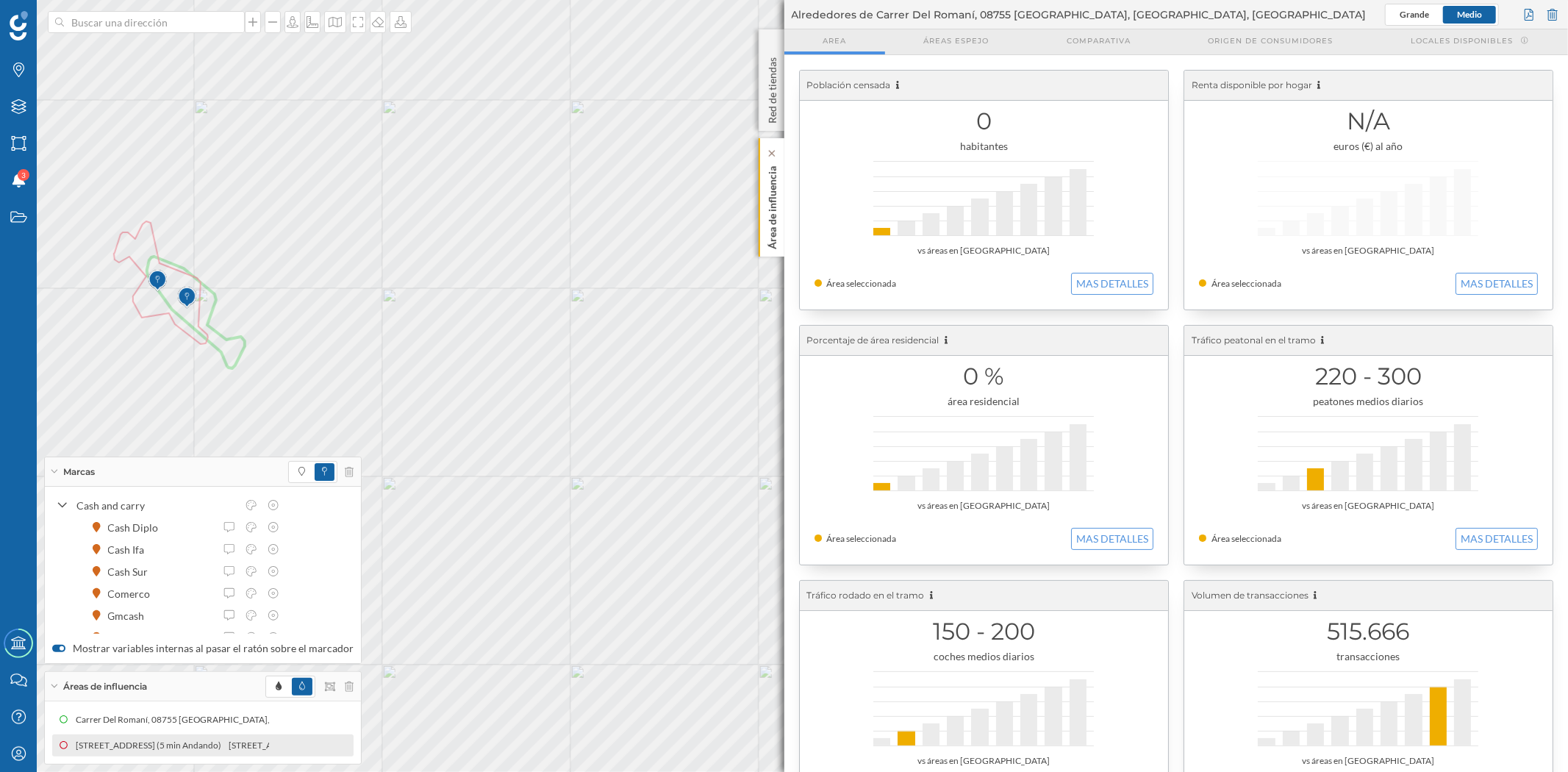
click at [767, 218] on p "Área de influencia" at bounding box center [772, 204] width 15 height 89
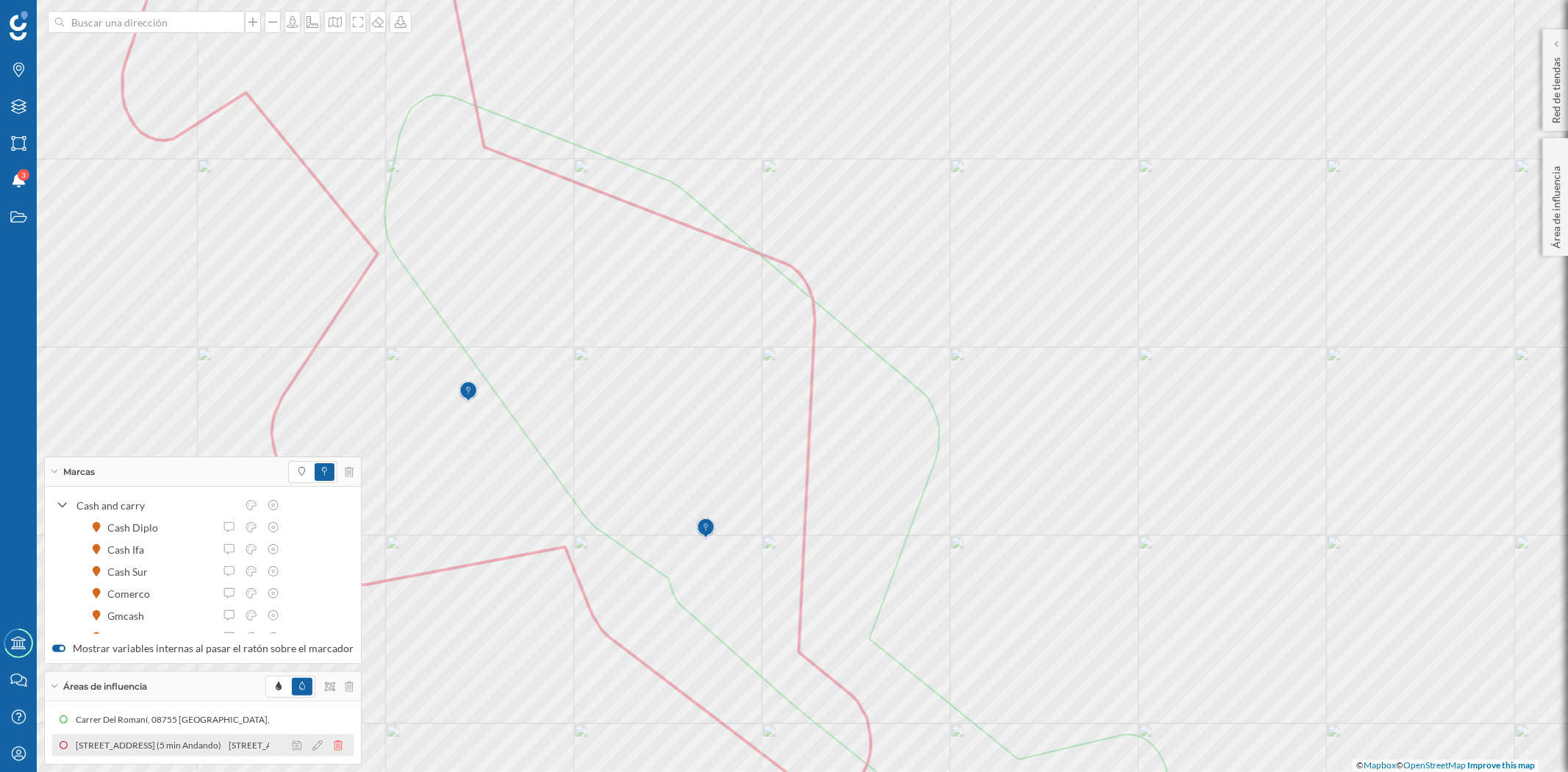
click at [333, 745] on icon at bounding box center [337, 745] width 9 height 10
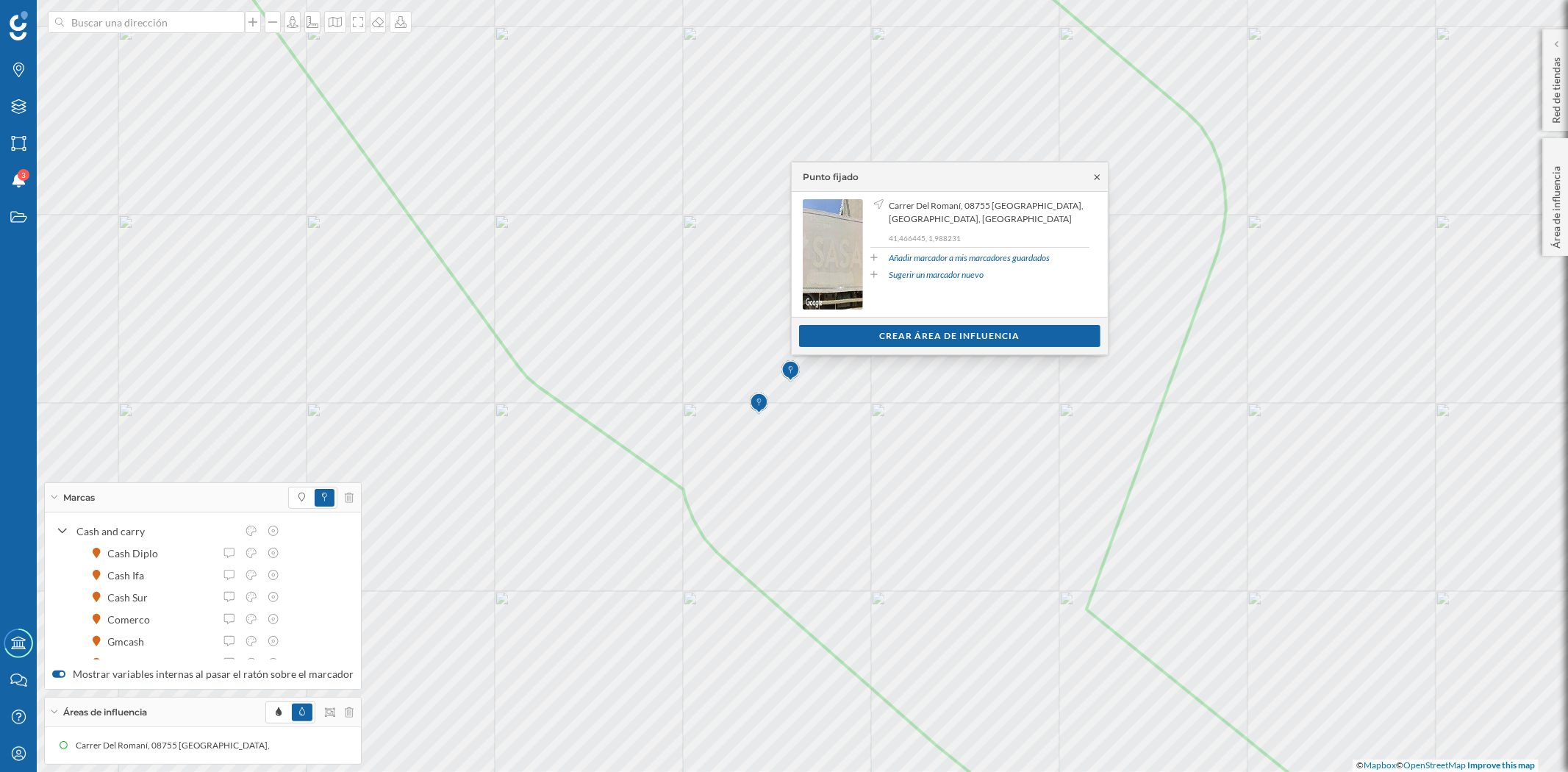
click at [1099, 178] on icon at bounding box center [1097, 177] width 5 height 5
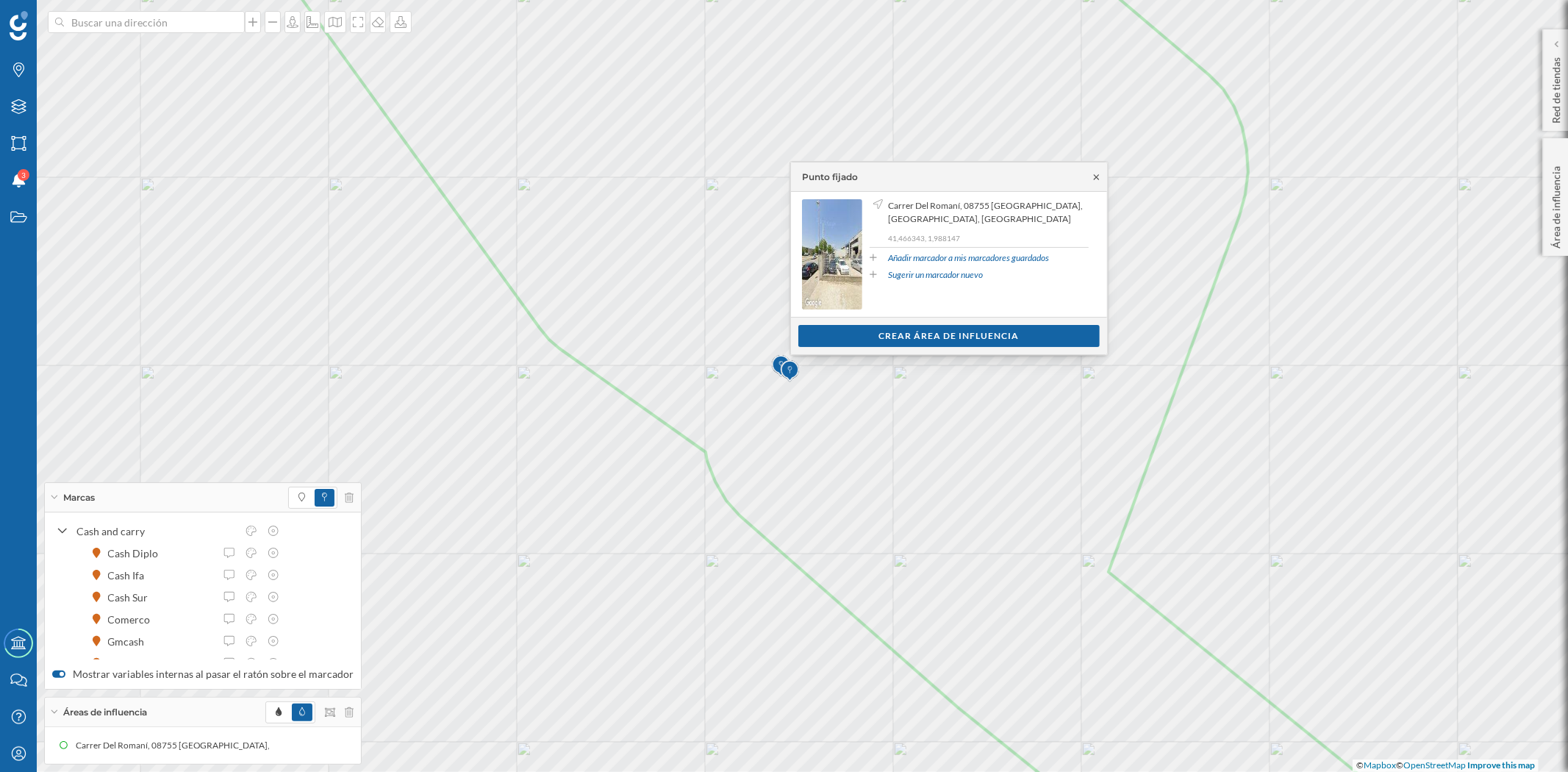
click at [1099, 177] on icon at bounding box center [1096, 177] width 11 height 9
click at [935, 334] on div "Crear área de influencia" at bounding box center [949, 335] width 301 height 22
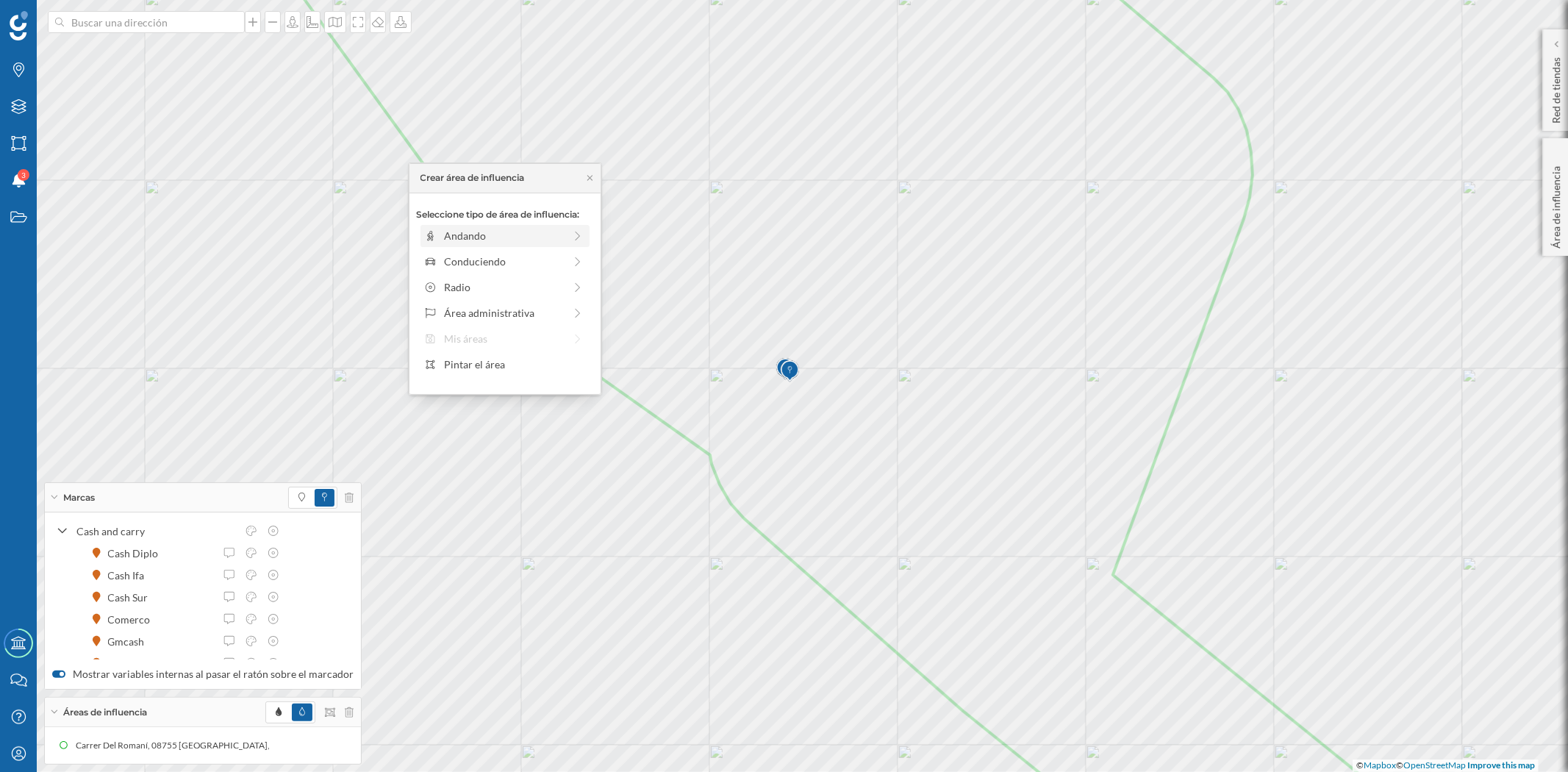
click at [467, 237] on div "Andando" at bounding box center [504, 235] width 119 height 15
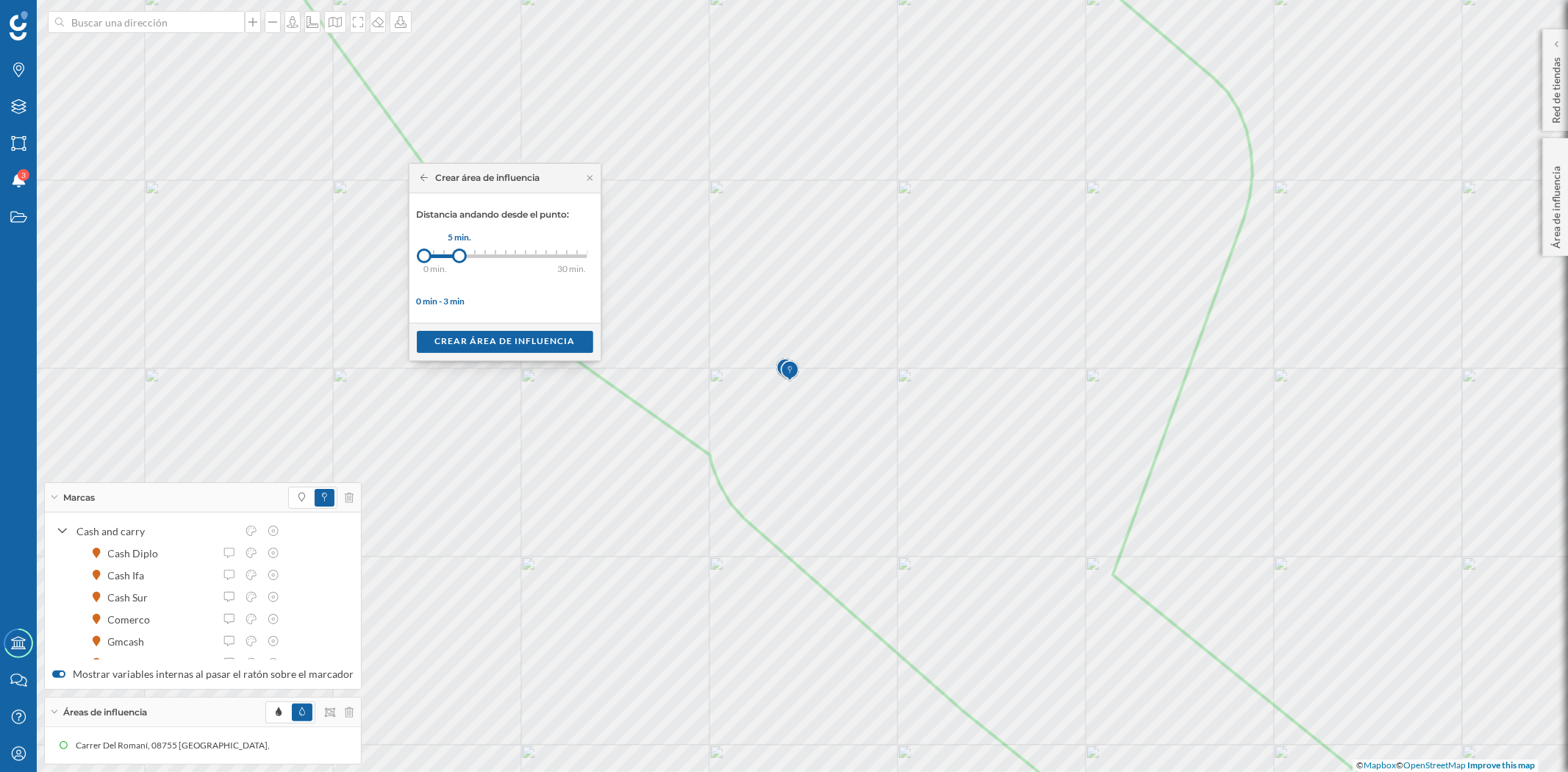
drag, startPoint x: 438, startPoint y: 254, endPoint x: 459, endPoint y: 254, distance: 21.0
click at [459, 254] on div at bounding box center [459, 256] width 15 height 15
click at [476, 336] on div "Crear área de influencia" at bounding box center [505, 341] width 177 height 22
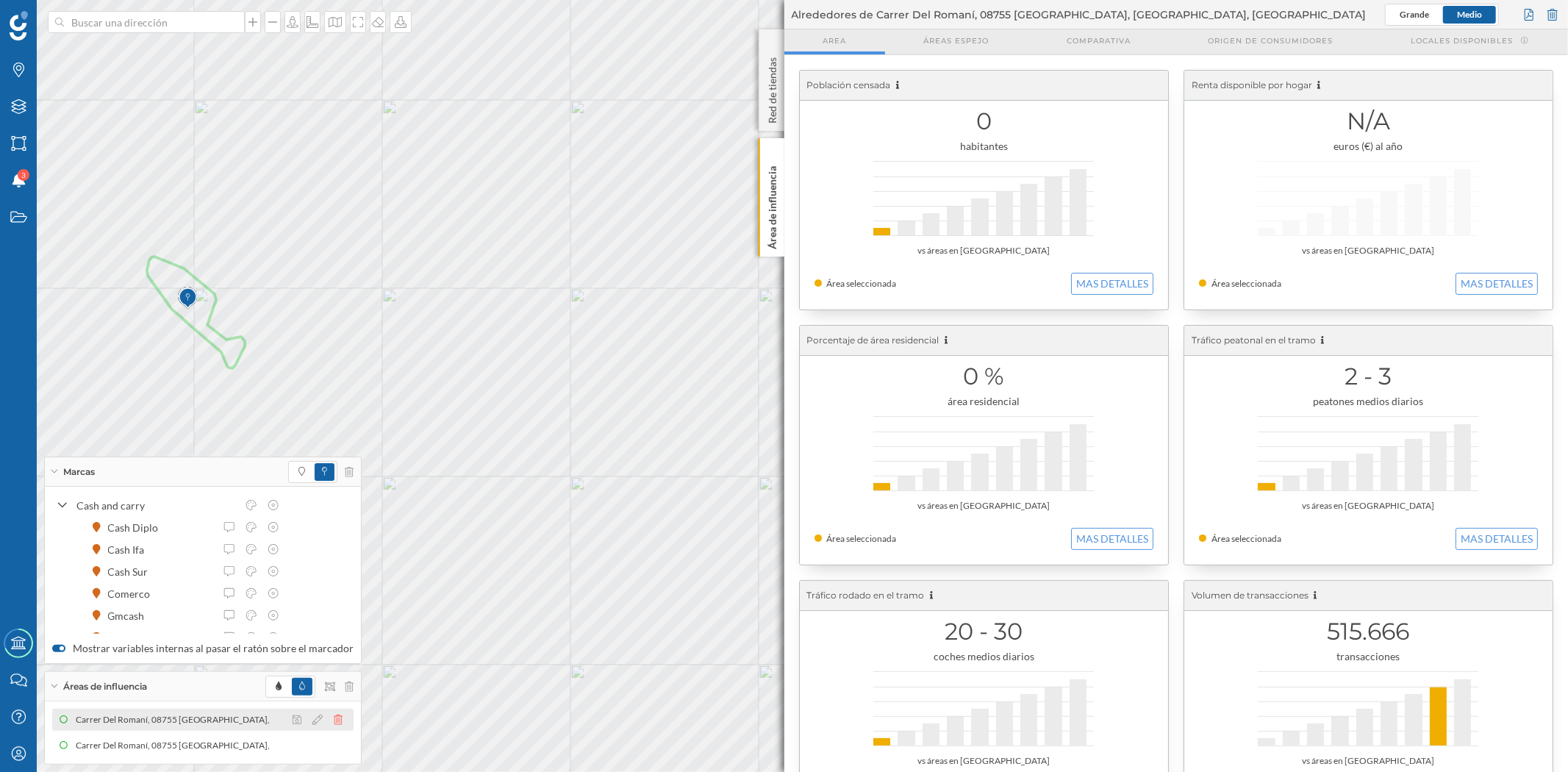
click at [333, 718] on icon at bounding box center [337, 720] width 9 height 10
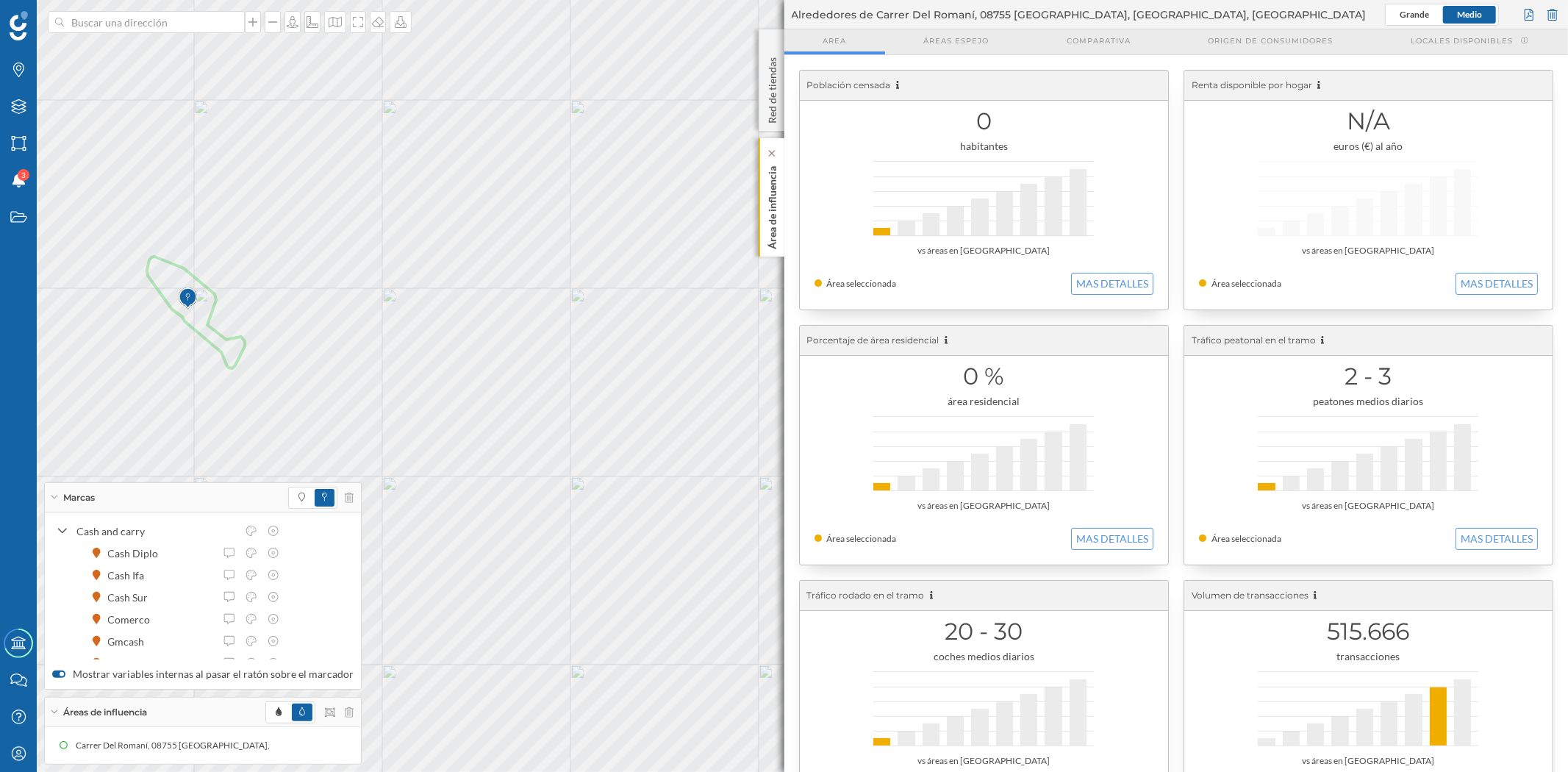
click at [769, 226] on p "Área de influencia" at bounding box center [772, 204] width 15 height 89
click at [1088, 272] on div "0 habitantes vs áreas en [GEOGRAPHIC_DATA] Área seleccionada MAS DETALLES" at bounding box center [984, 190] width 368 height 239
click at [1093, 284] on button "MAS DETALLES" at bounding box center [1113, 283] width 82 height 22
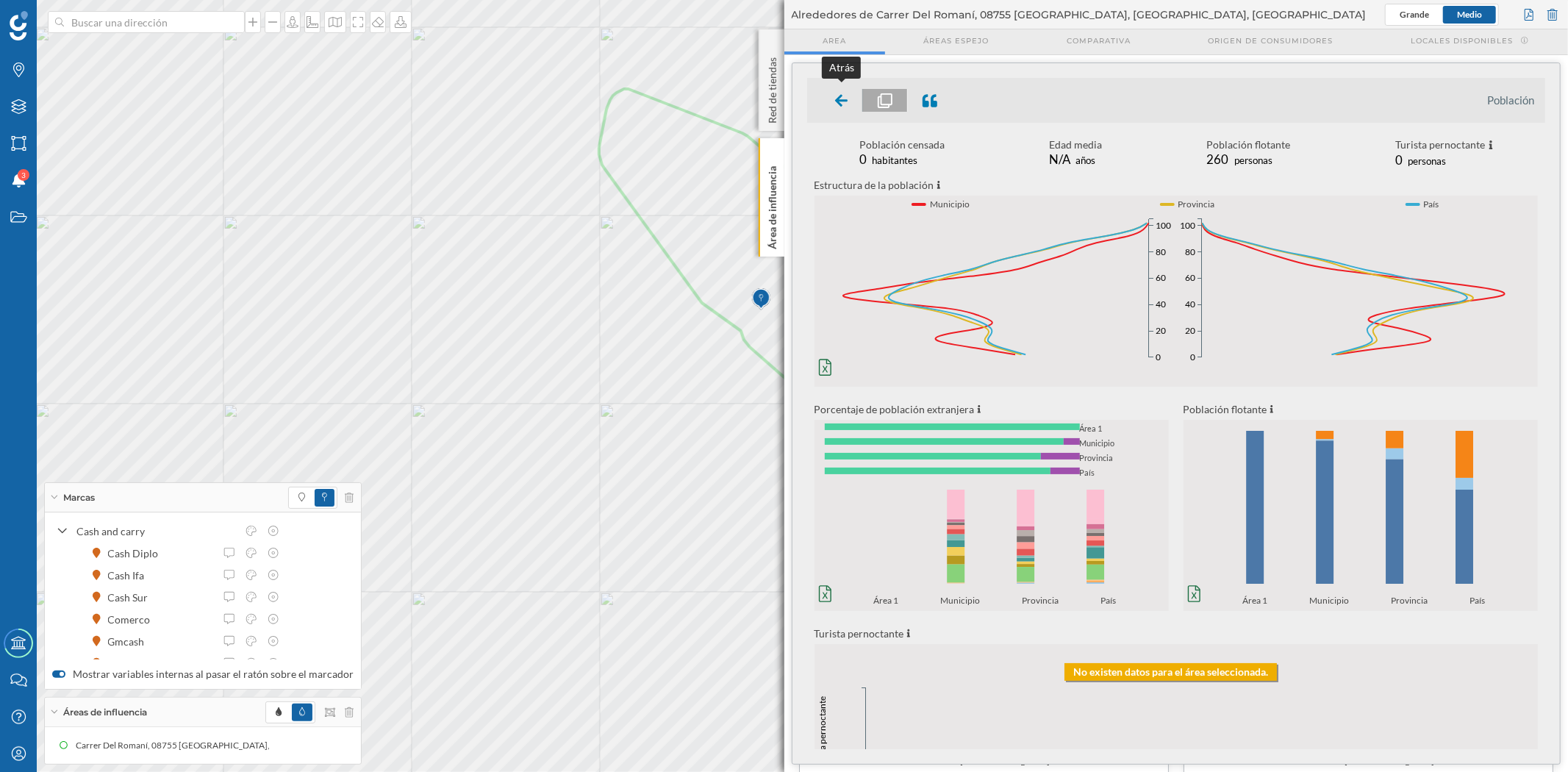
click at [836, 100] on icon at bounding box center [841, 100] width 13 height 12
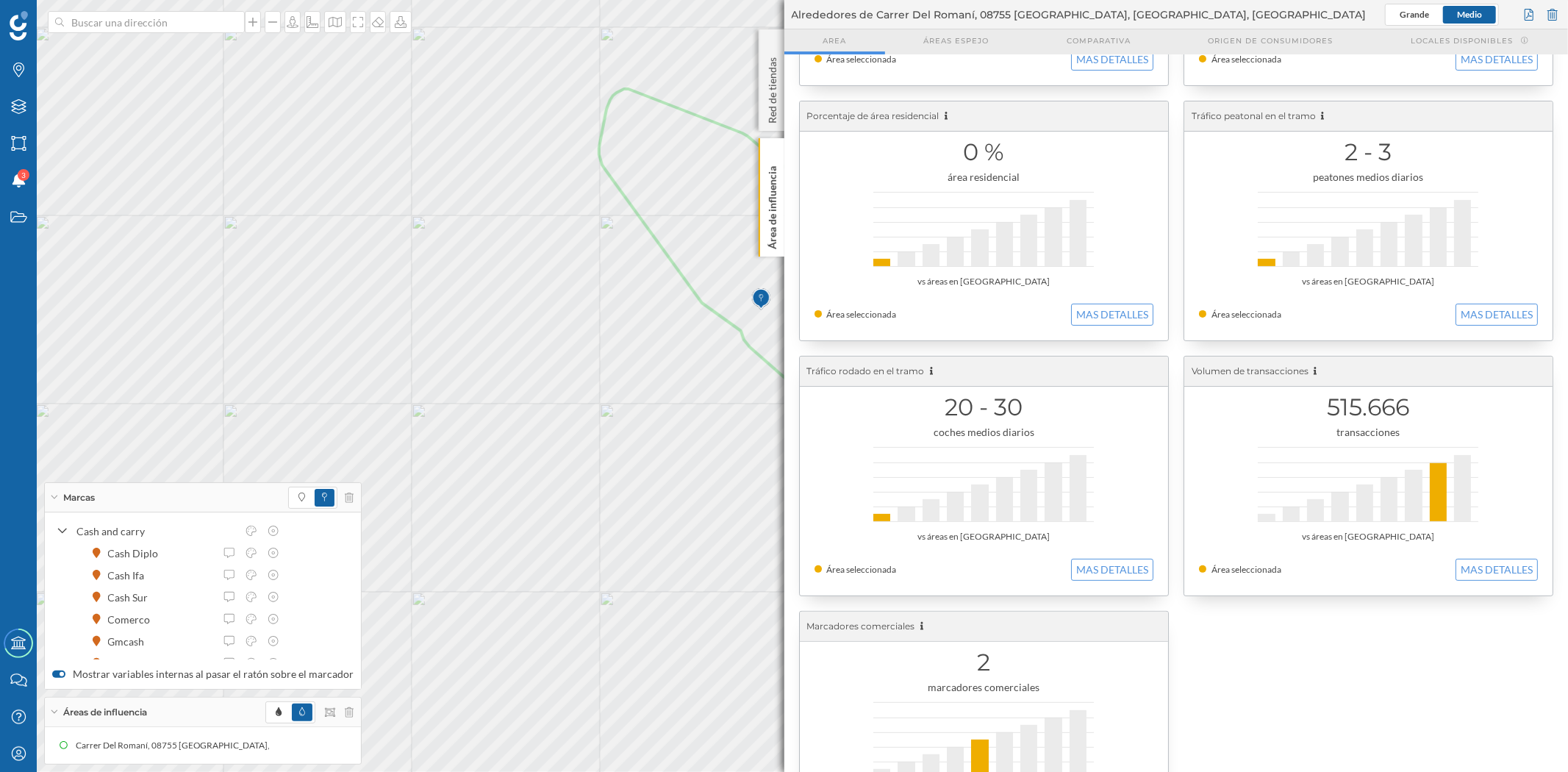
scroll to position [156, 0]
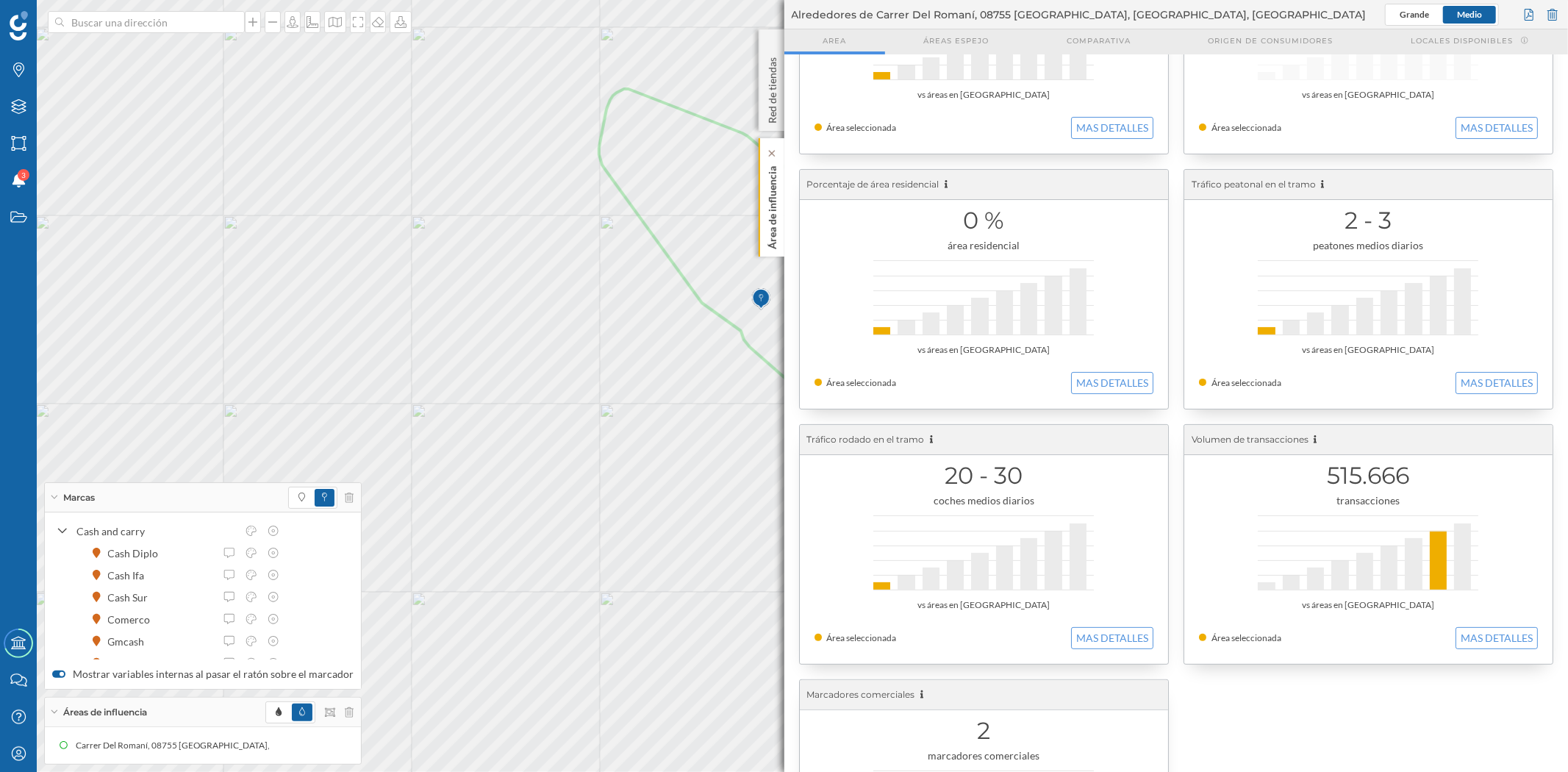
drag, startPoint x: 774, startPoint y: 195, endPoint x: 773, endPoint y: 216, distance: 21.0
click at [774, 197] on p "Área de influencia" at bounding box center [772, 204] width 15 height 89
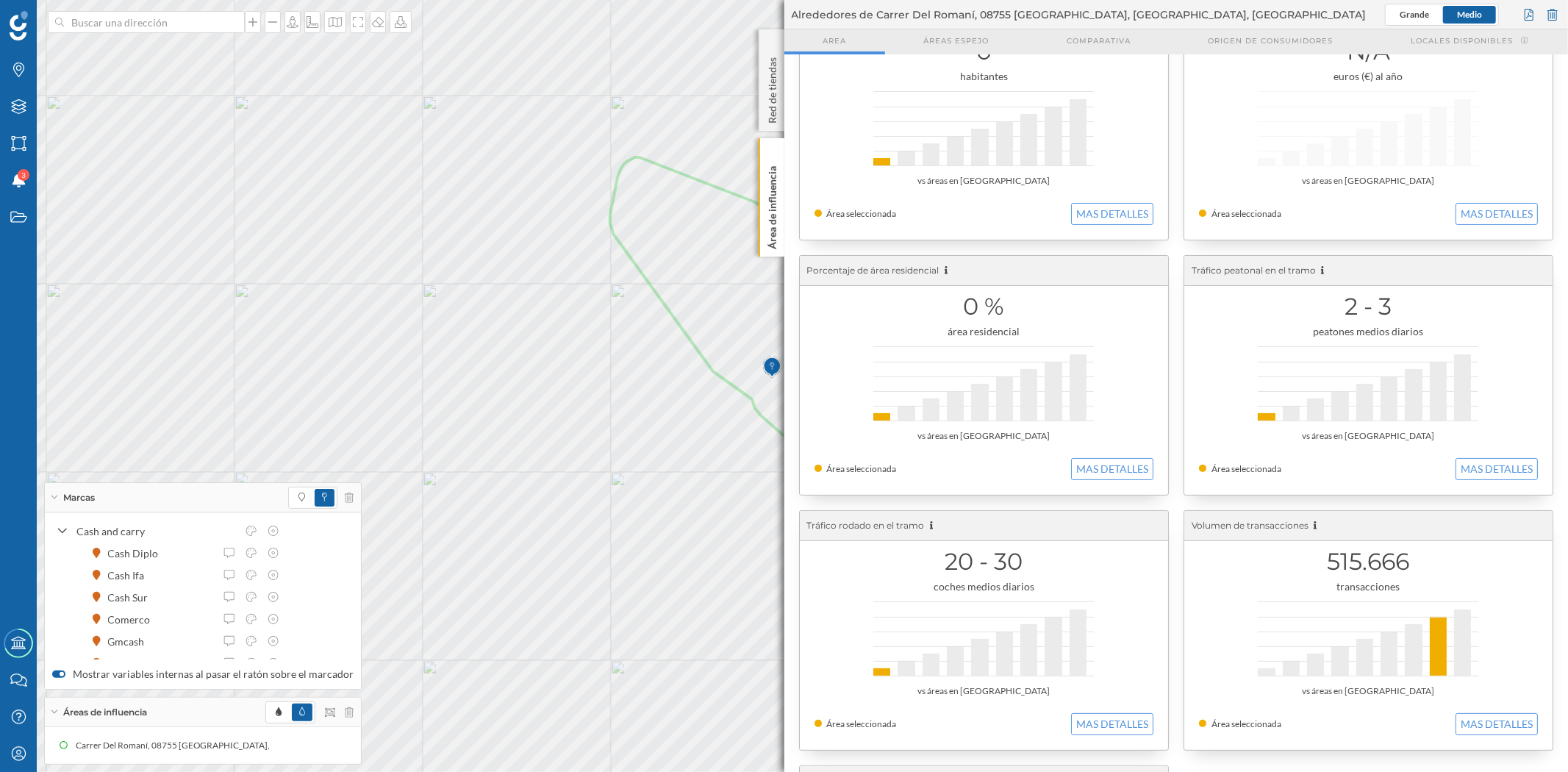
scroll to position [0, 0]
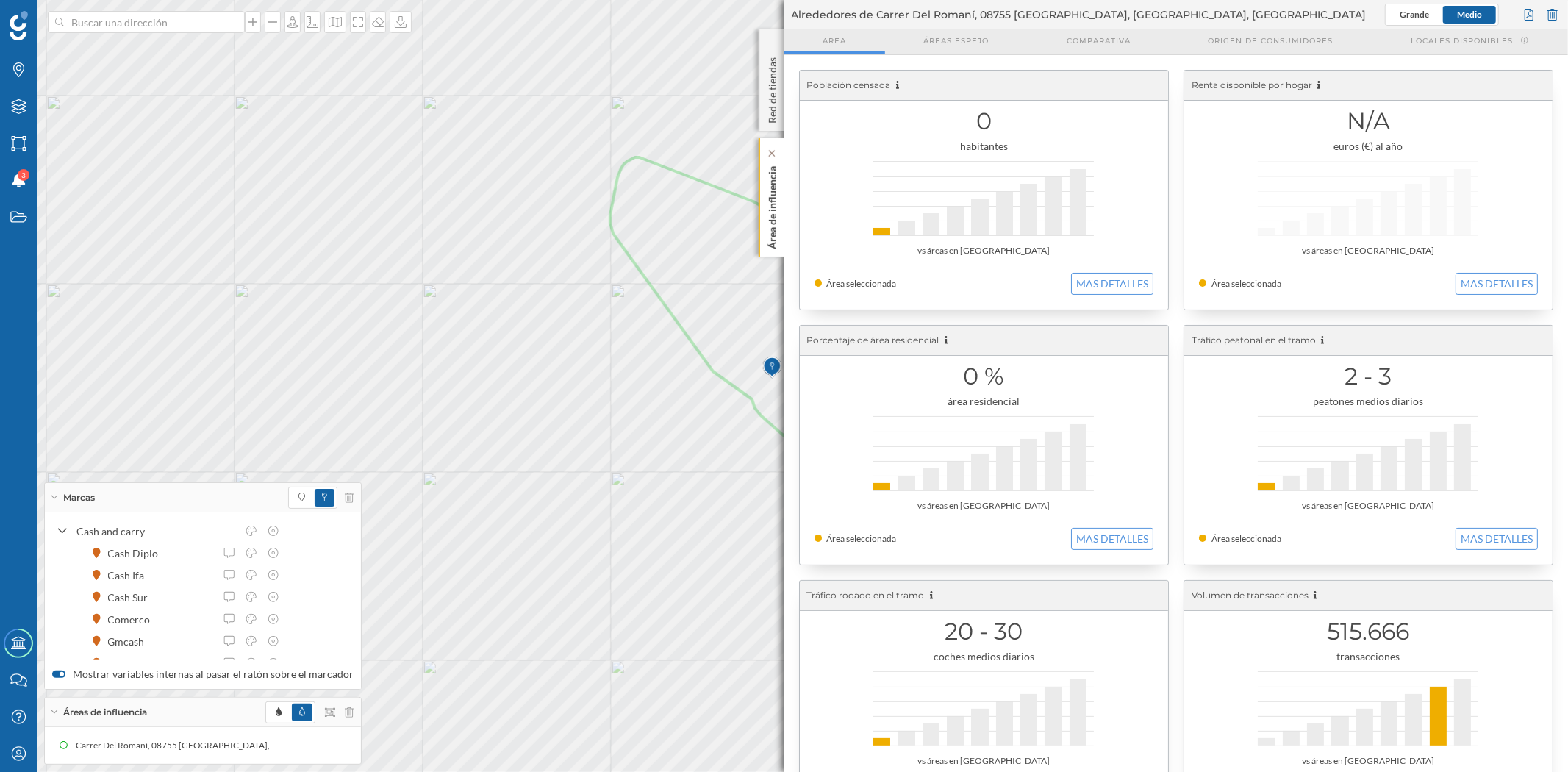
click at [768, 231] on p "Área de influencia" at bounding box center [772, 204] width 15 height 89
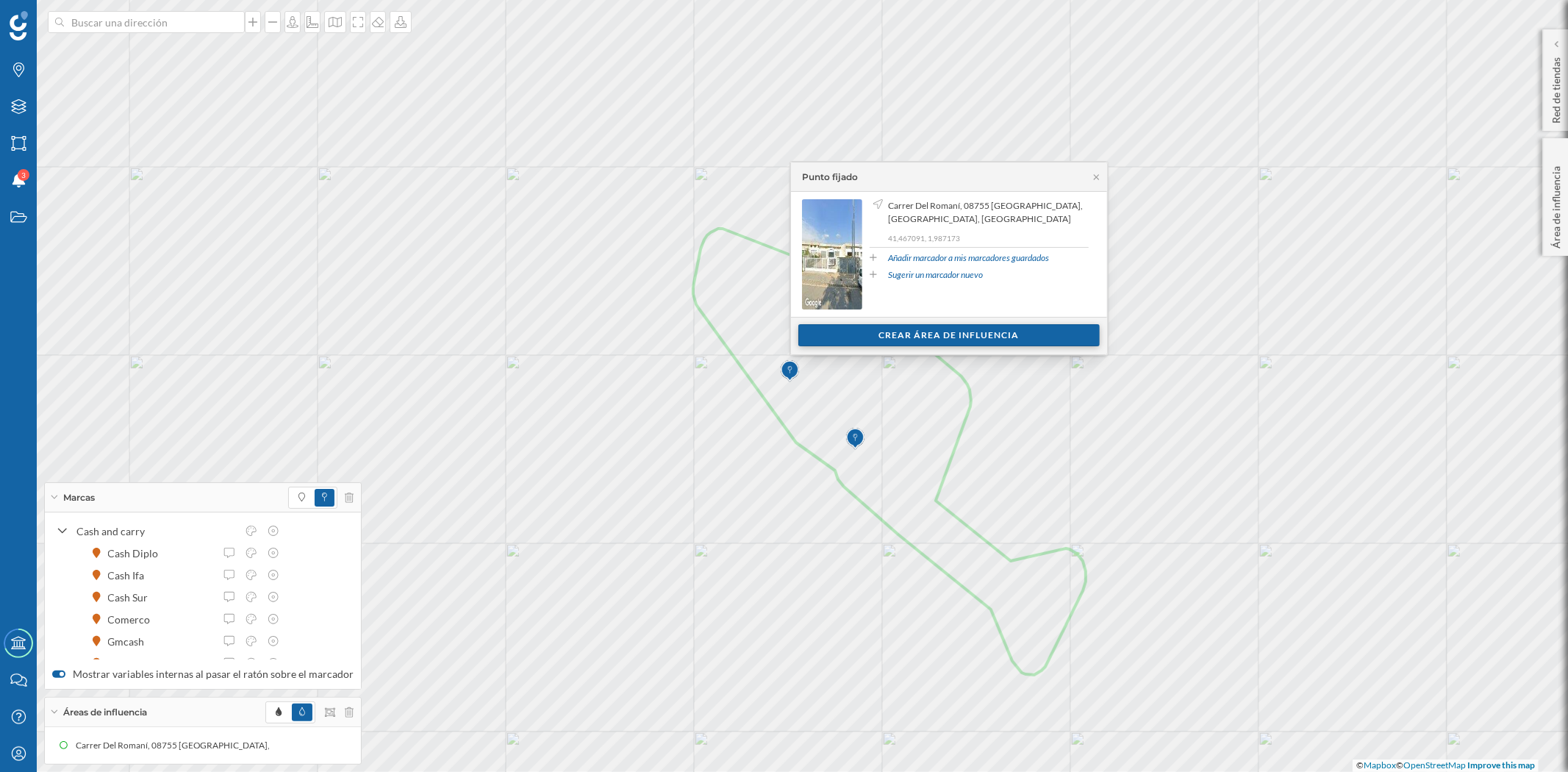
click at [944, 341] on div "Crear área de influencia" at bounding box center [949, 335] width 301 height 22
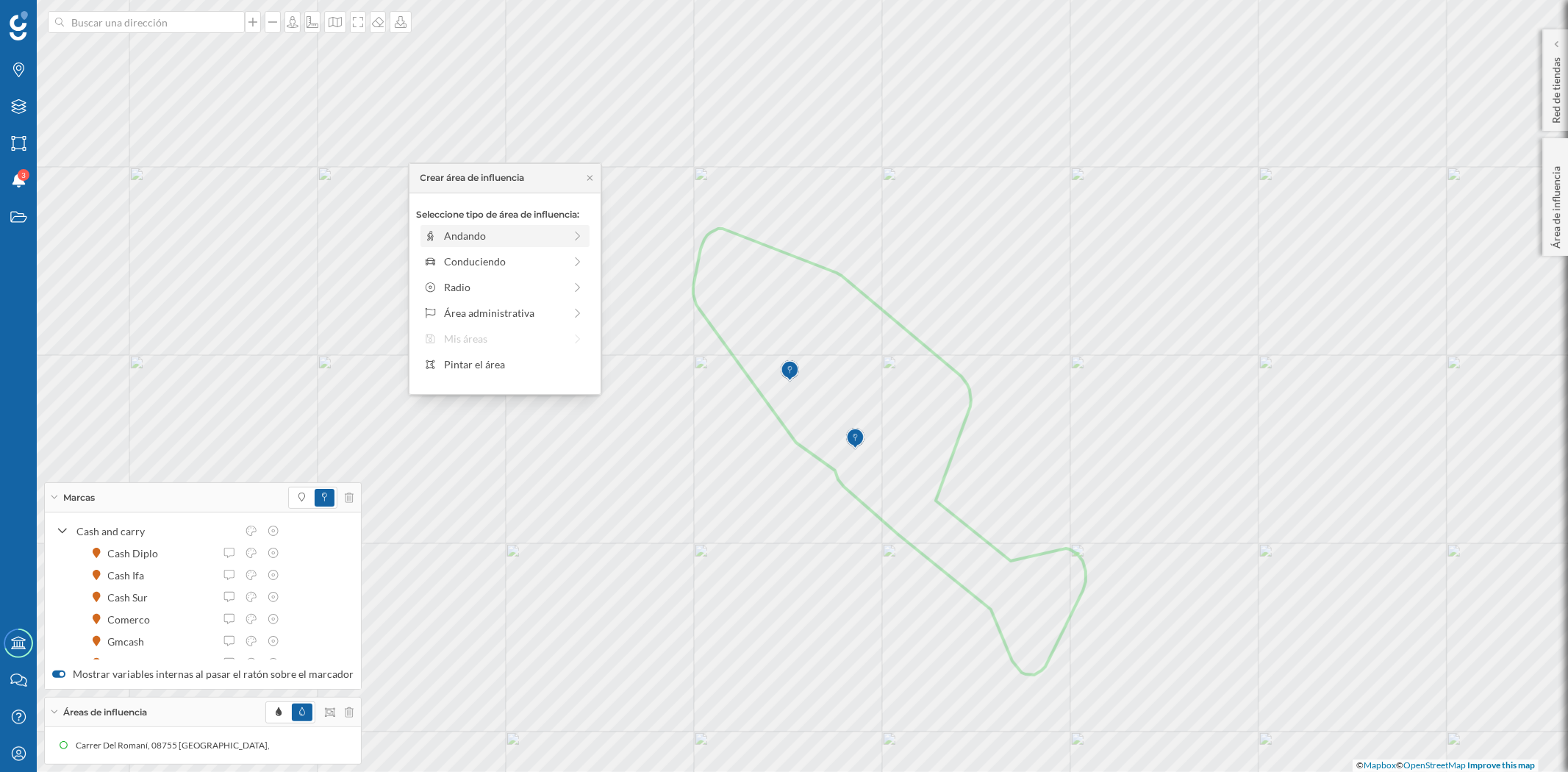
click at [472, 234] on div "Andando" at bounding box center [504, 235] width 119 height 15
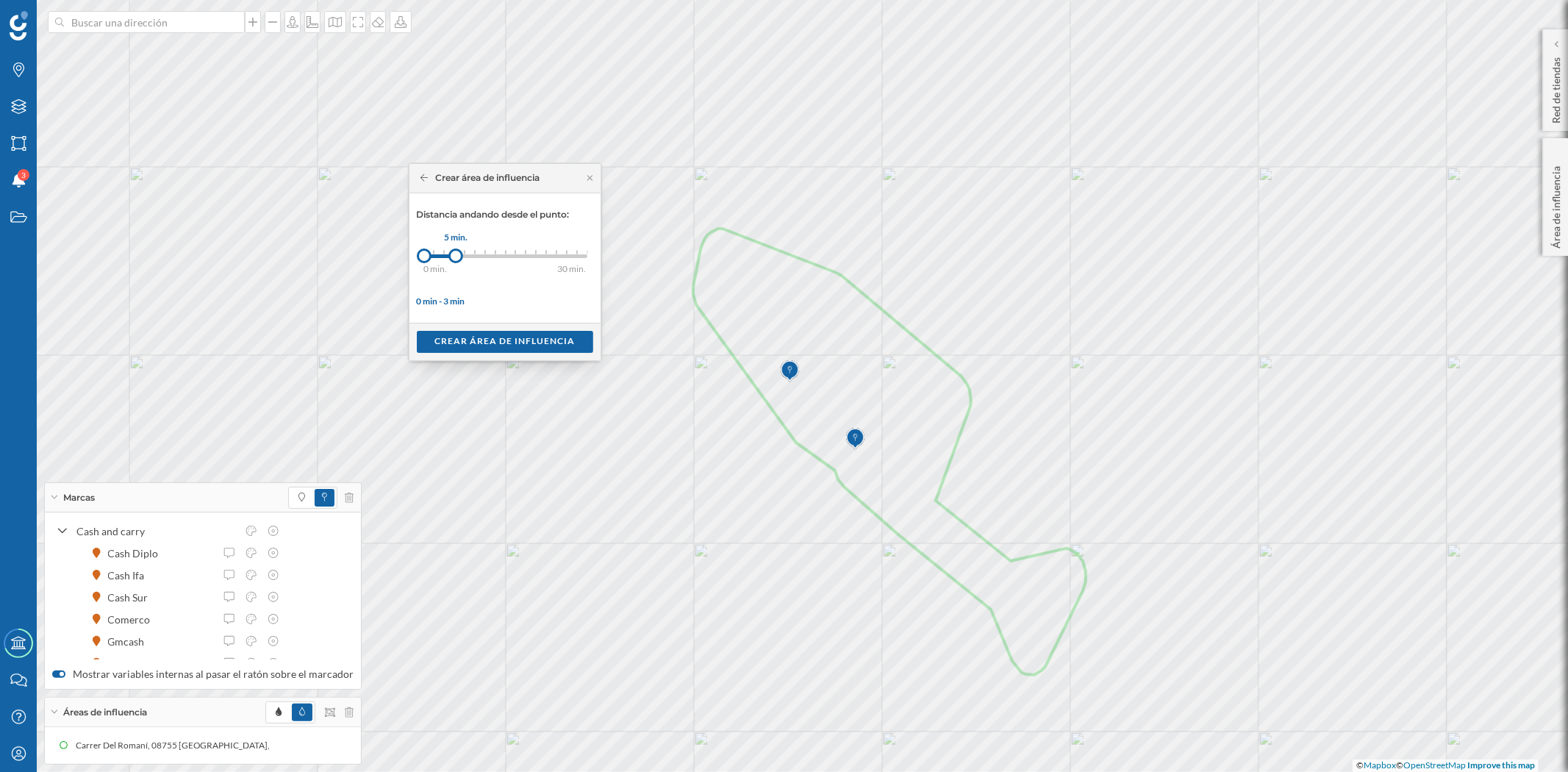
drag, startPoint x: 437, startPoint y: 252, endPoint x: 455, endPoint y: 252, distance: 18.0
click at [455, 252] on div at bounding box center [455, 256] width 15 height 15
click at [484, 333] on div "Crear área de influencia" at bounding box center [505, 341] width 177 height 22
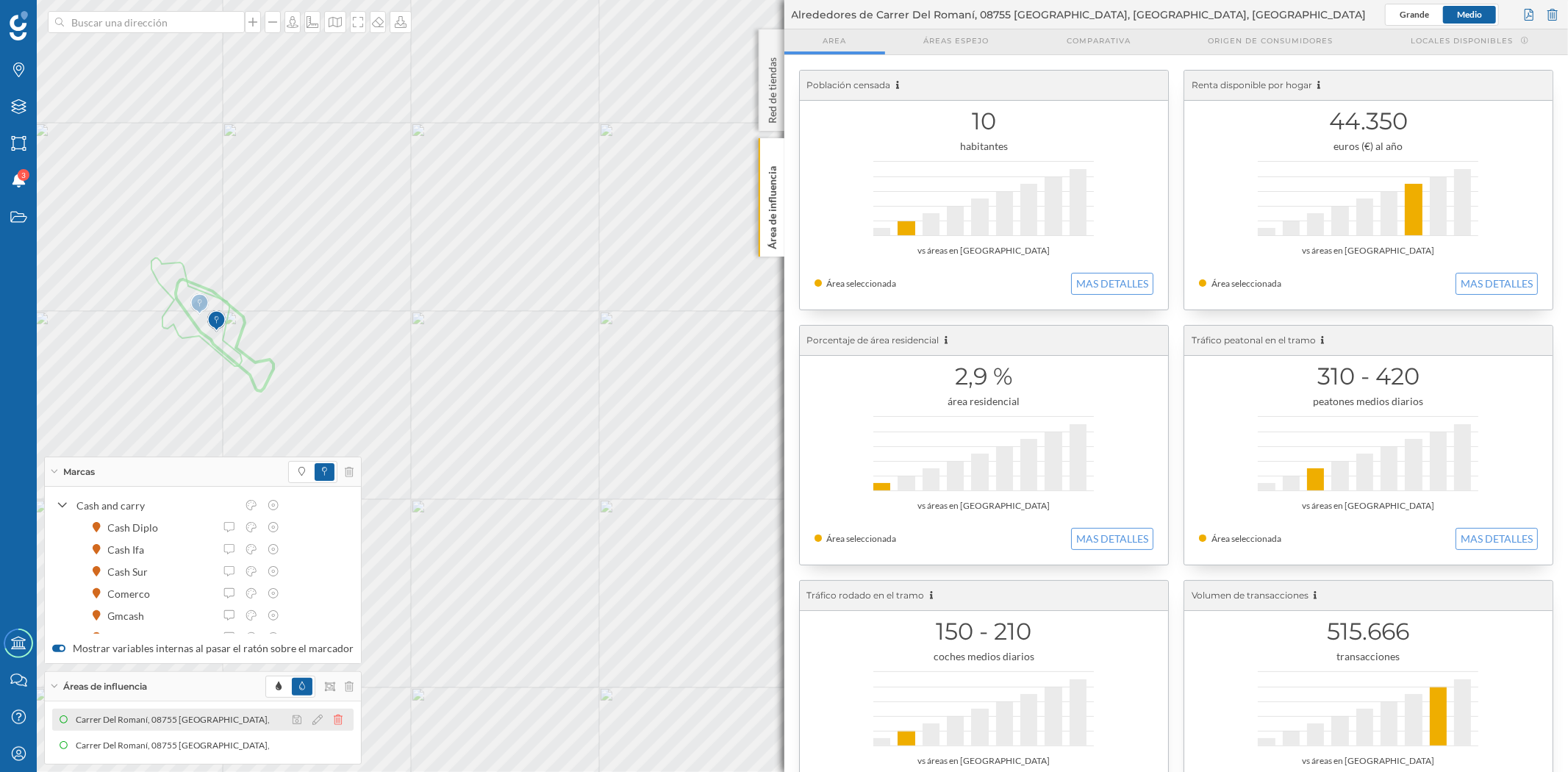
click at [333, 722] on icon at bounding box center [337, 720] width 9 height 10
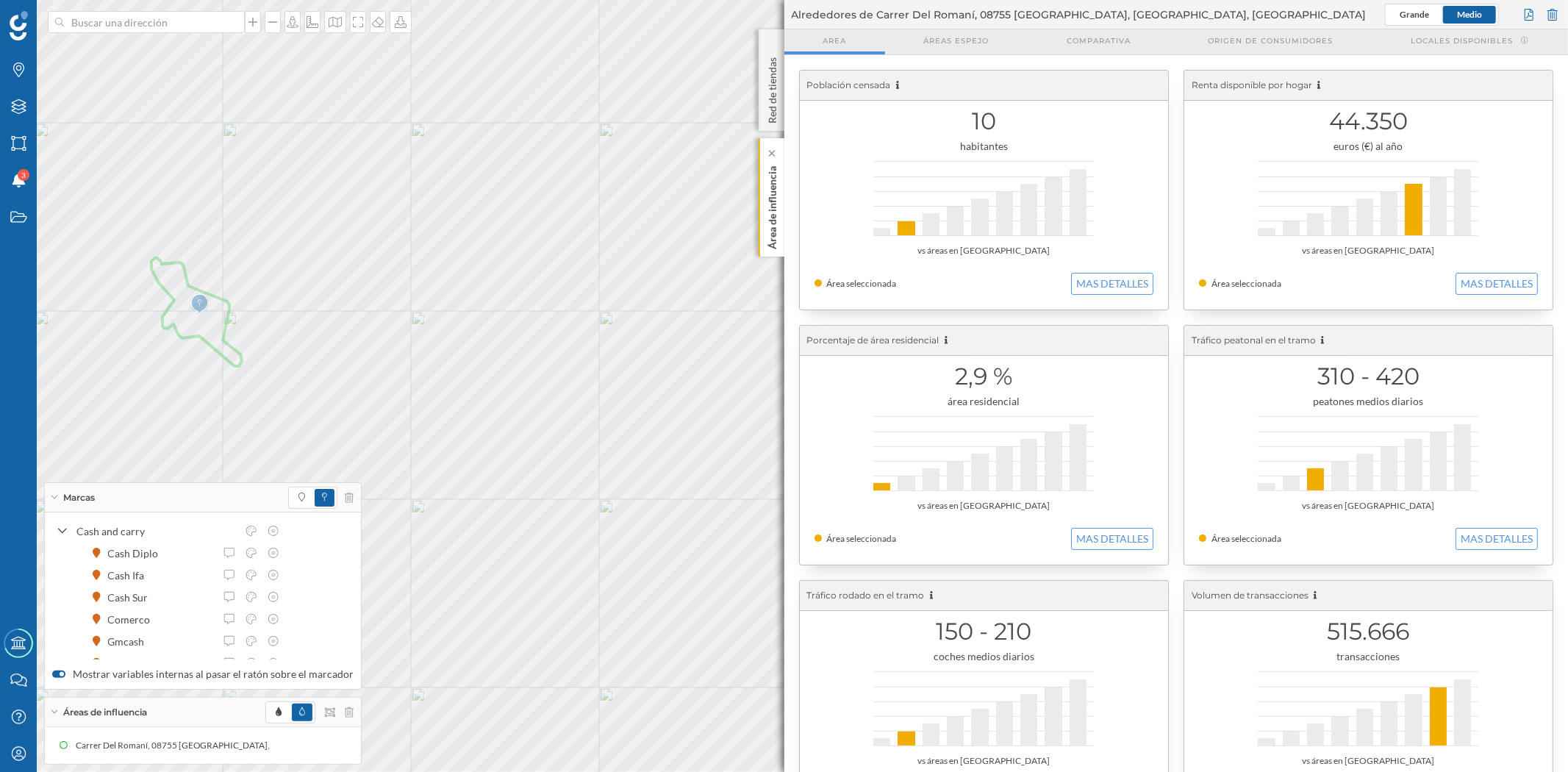
click at [776, 208] on p "Área de influencia" at bounding box center [772, 204] width 15 height 89
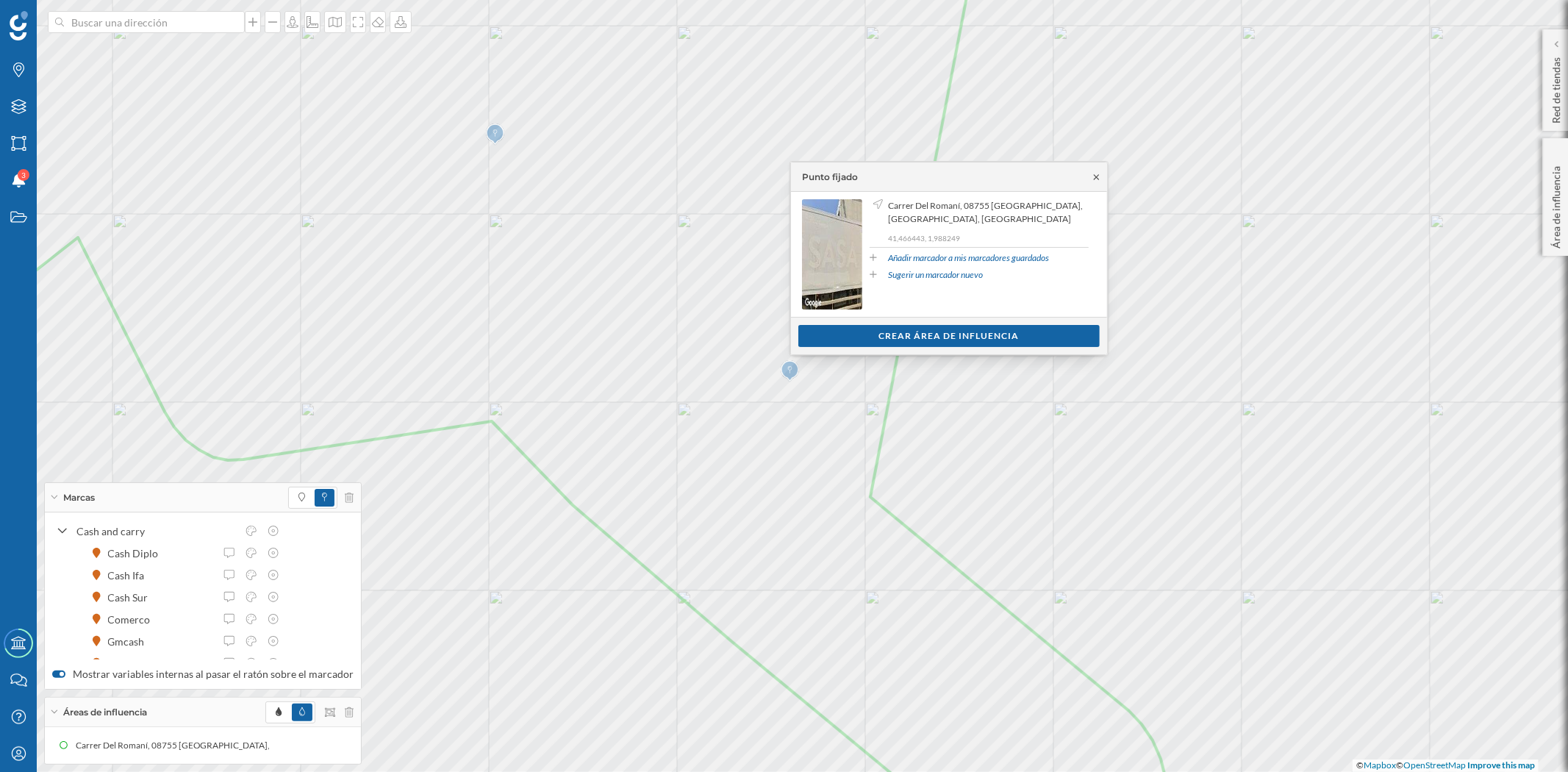
click at [1096, 174] on icon at bounding box center [1096, 177] width 11 height 9
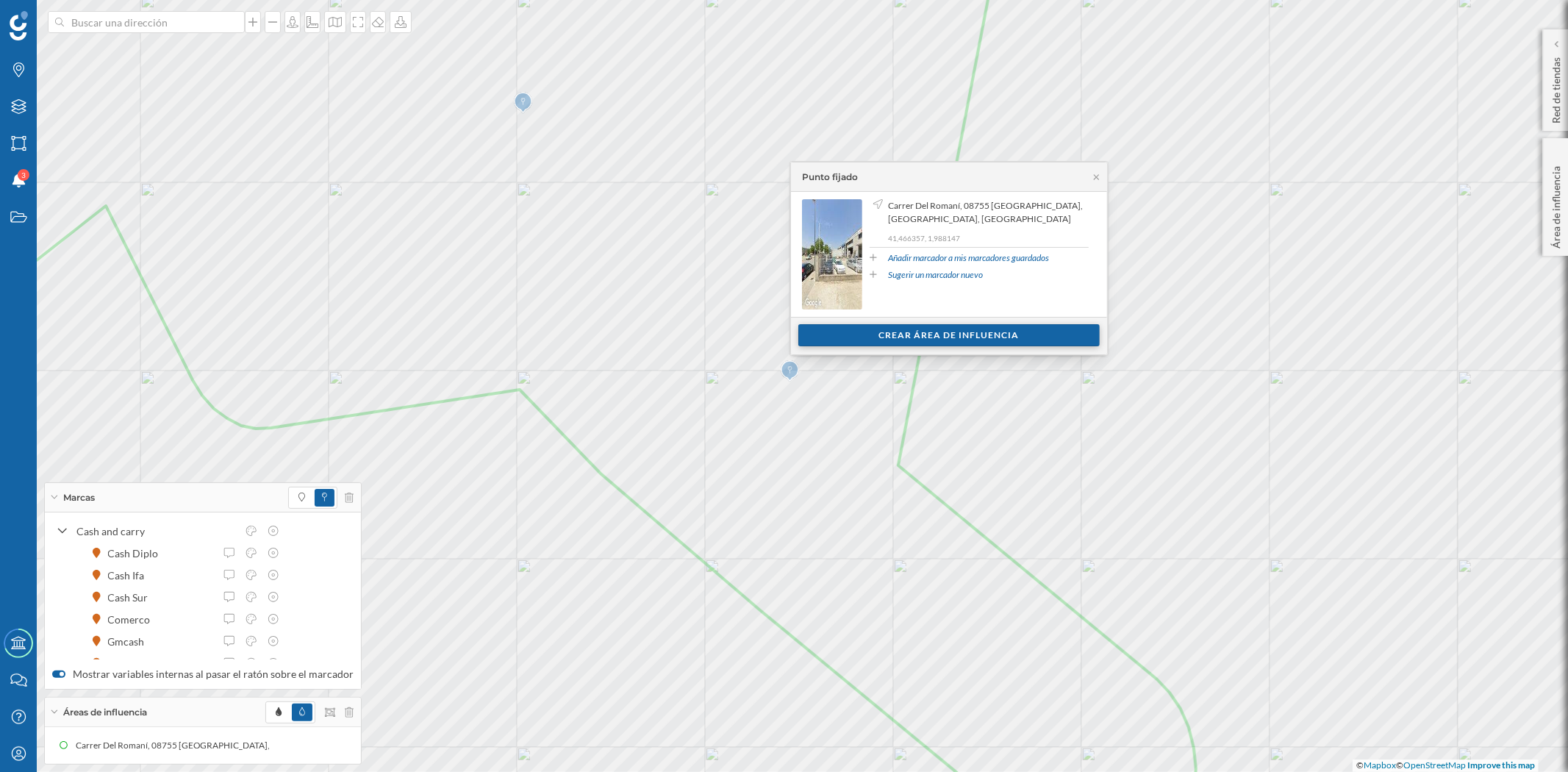
click at [940, 329] on div "Crear área de influencia" at bounding box center [949, 335] width 301 height 22
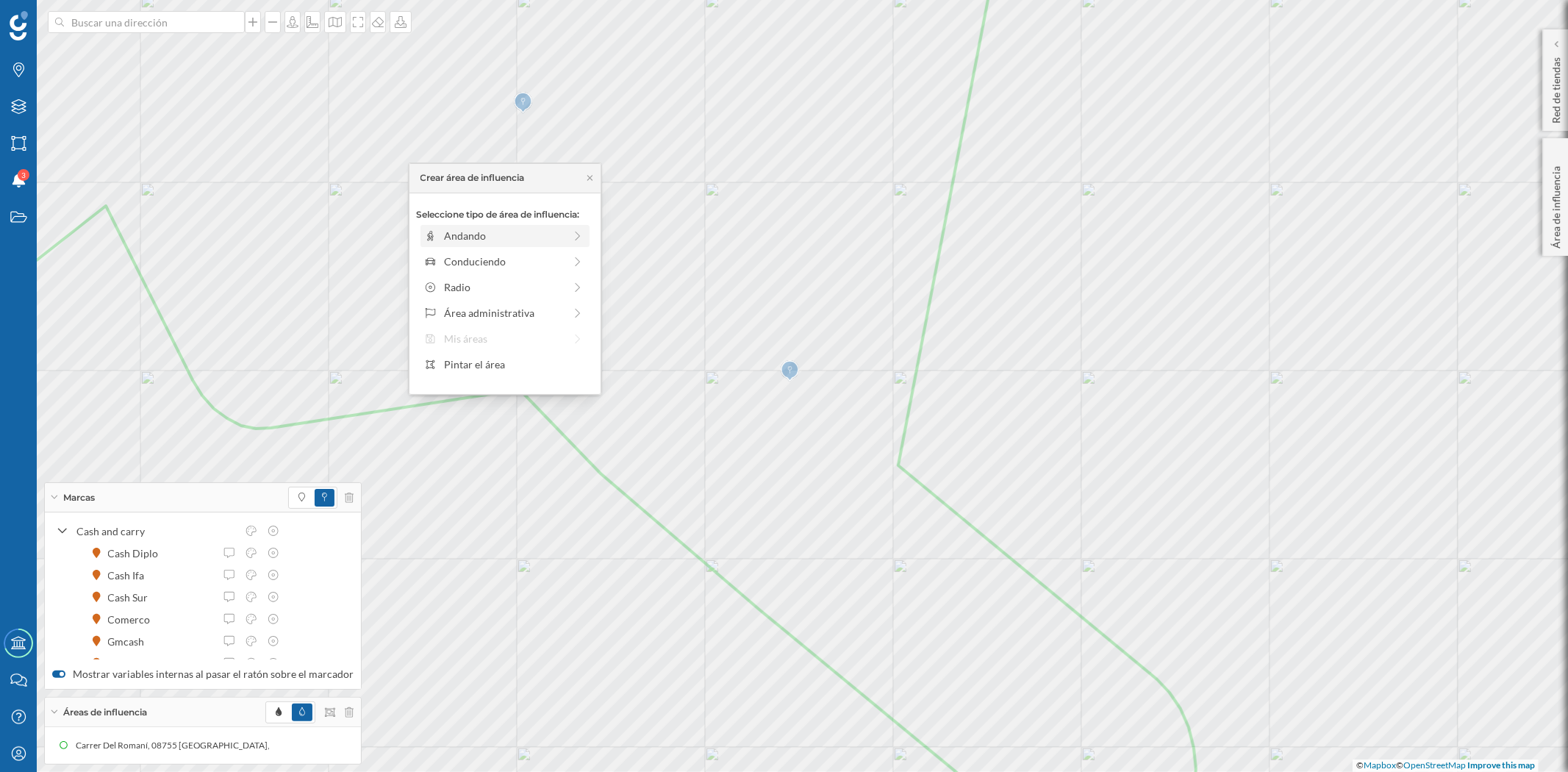
click at [481, 238] on div "Andando" at bounding box center [504, 235] width 119 height 15
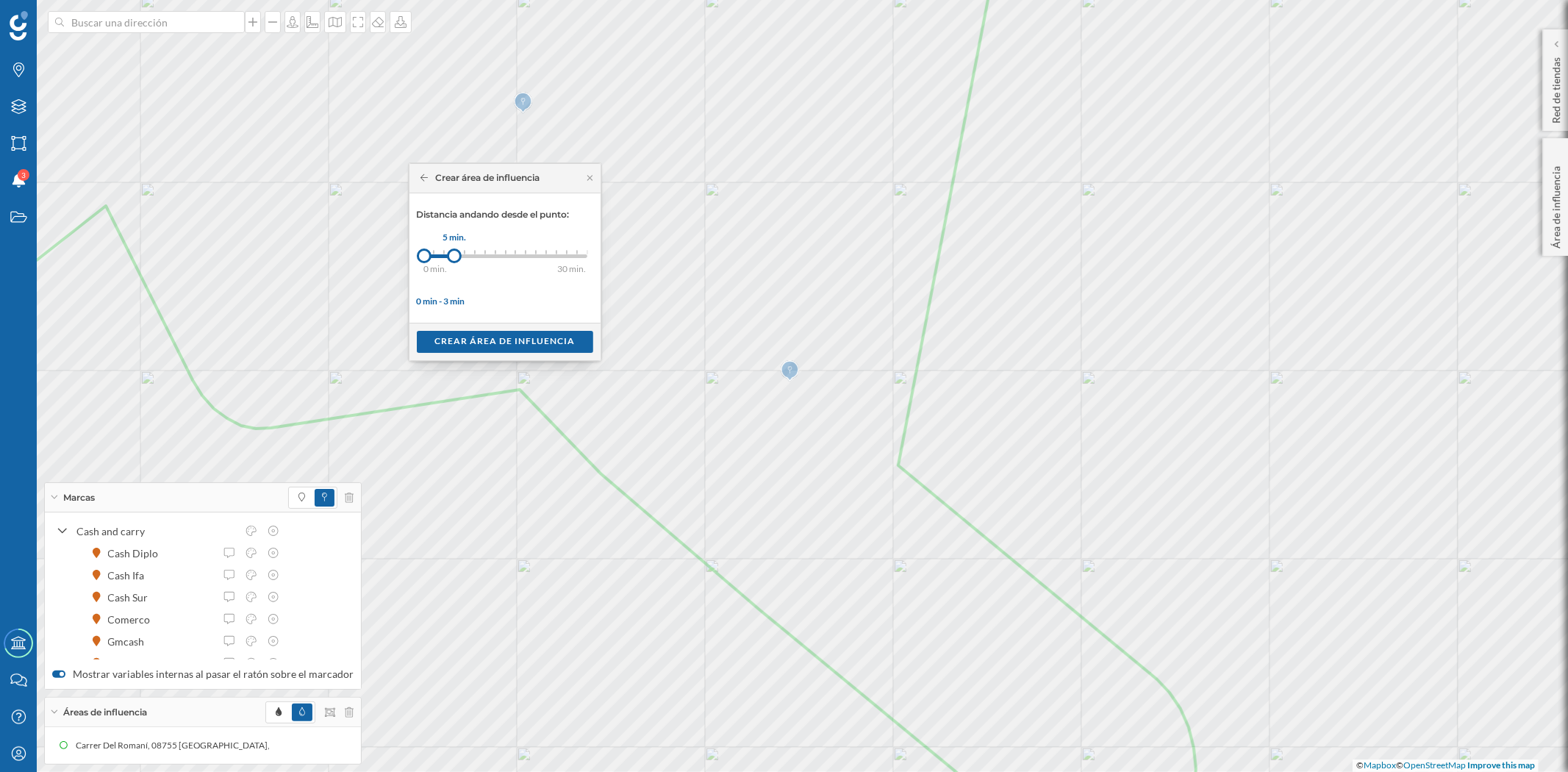
drag, startPoint x: 434, startPoint y: 258, endPoint x: 455, endPoint y: 259, distance: 21.0
click at [455, 259] on div at bounding box center [455, 256] width 15 height 15
click at [464, 341] on div "Crear área de influencia" at bounding box center [505, 341] width 177 height 22
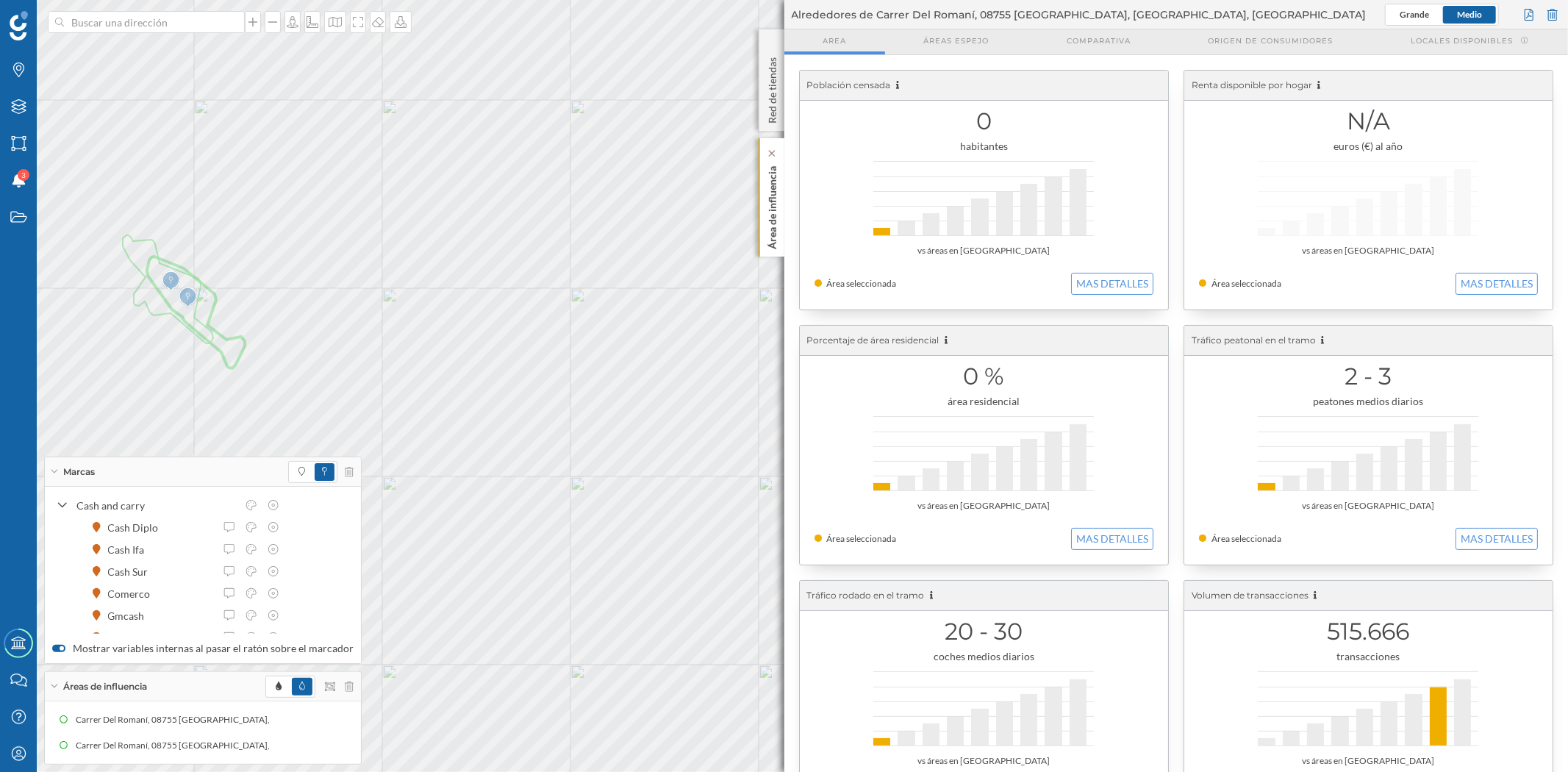
click at [772, 199] on p "Área de influencia" at bounding box center [772, 204] width 15 height 89
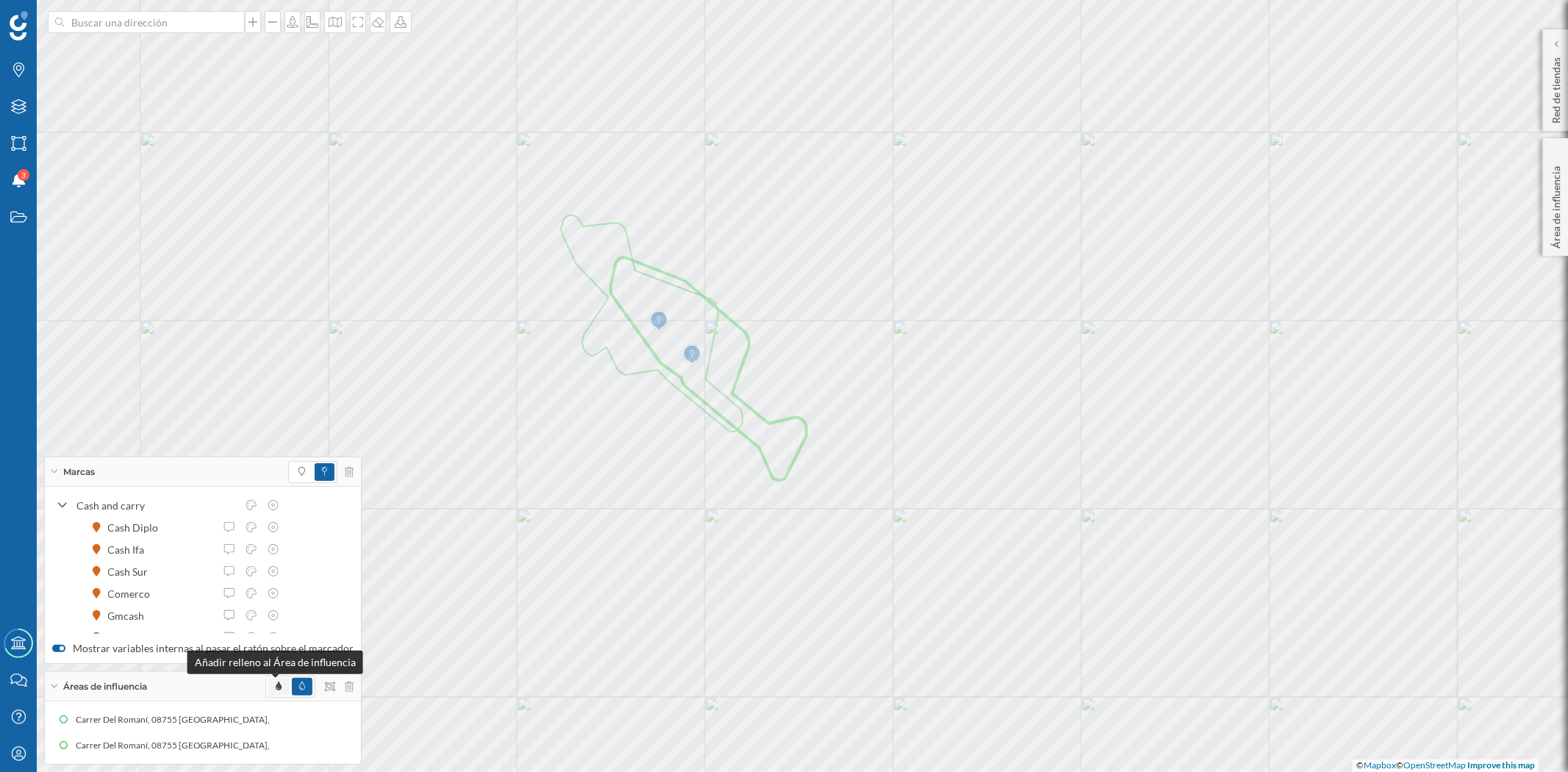
click at [275, 686] on icon at bounding box center [278, 686] width 6 height 9
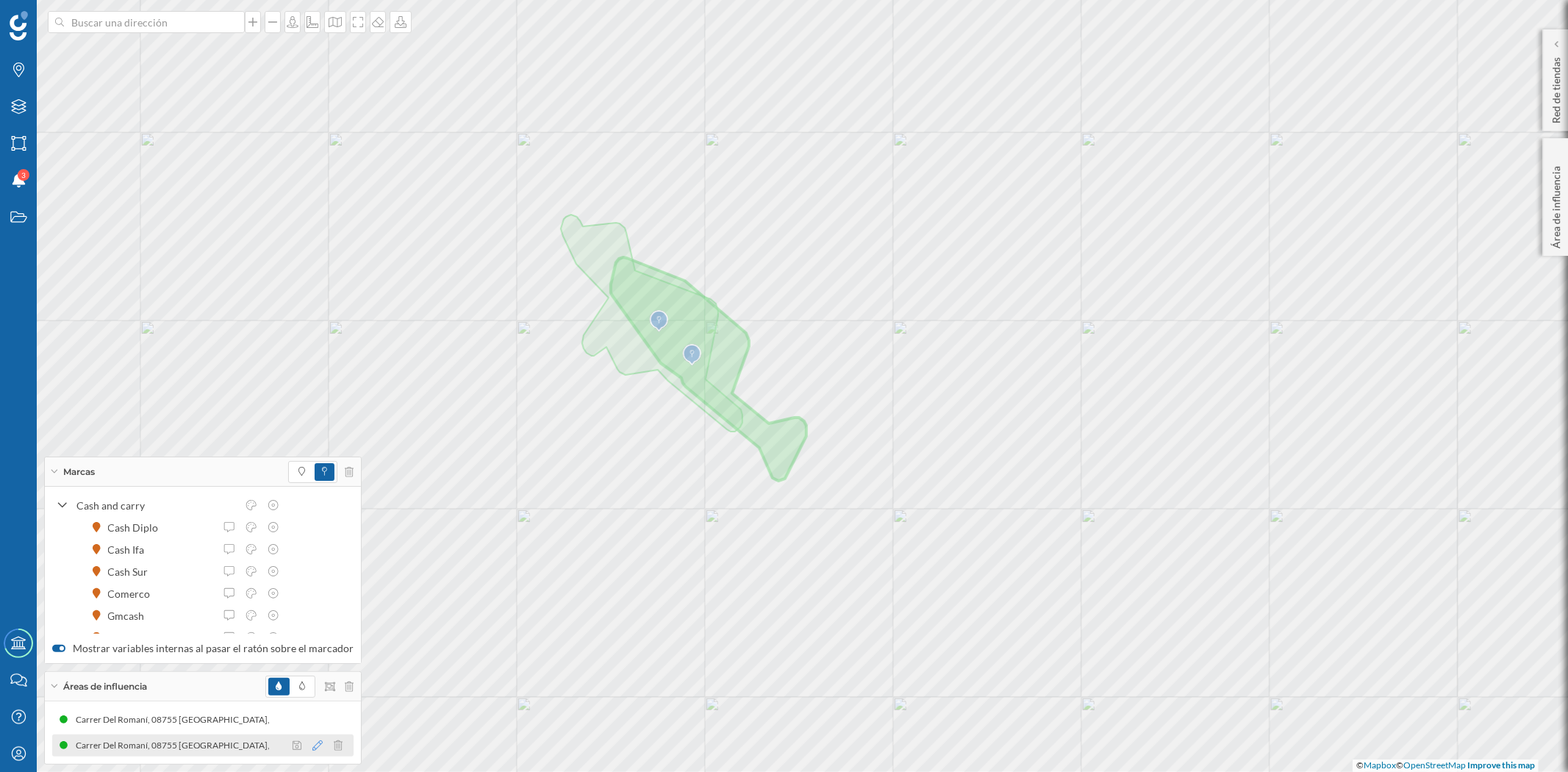
click at [312, 744] on icon at bounding box center [317, 745] width 10 height 10
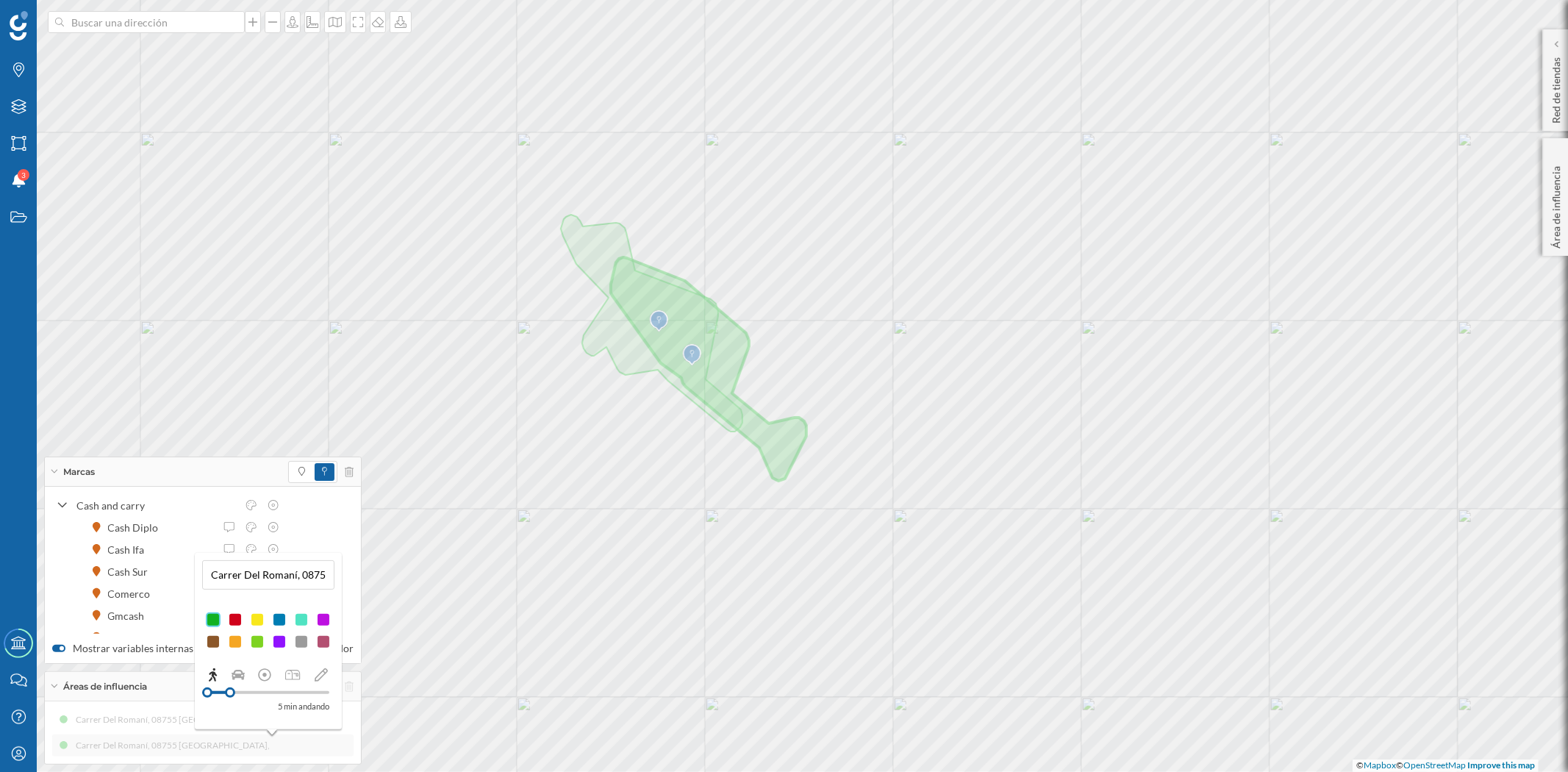
click at [236, 620] on div at bounding box center [235, 619] width 15 height 15
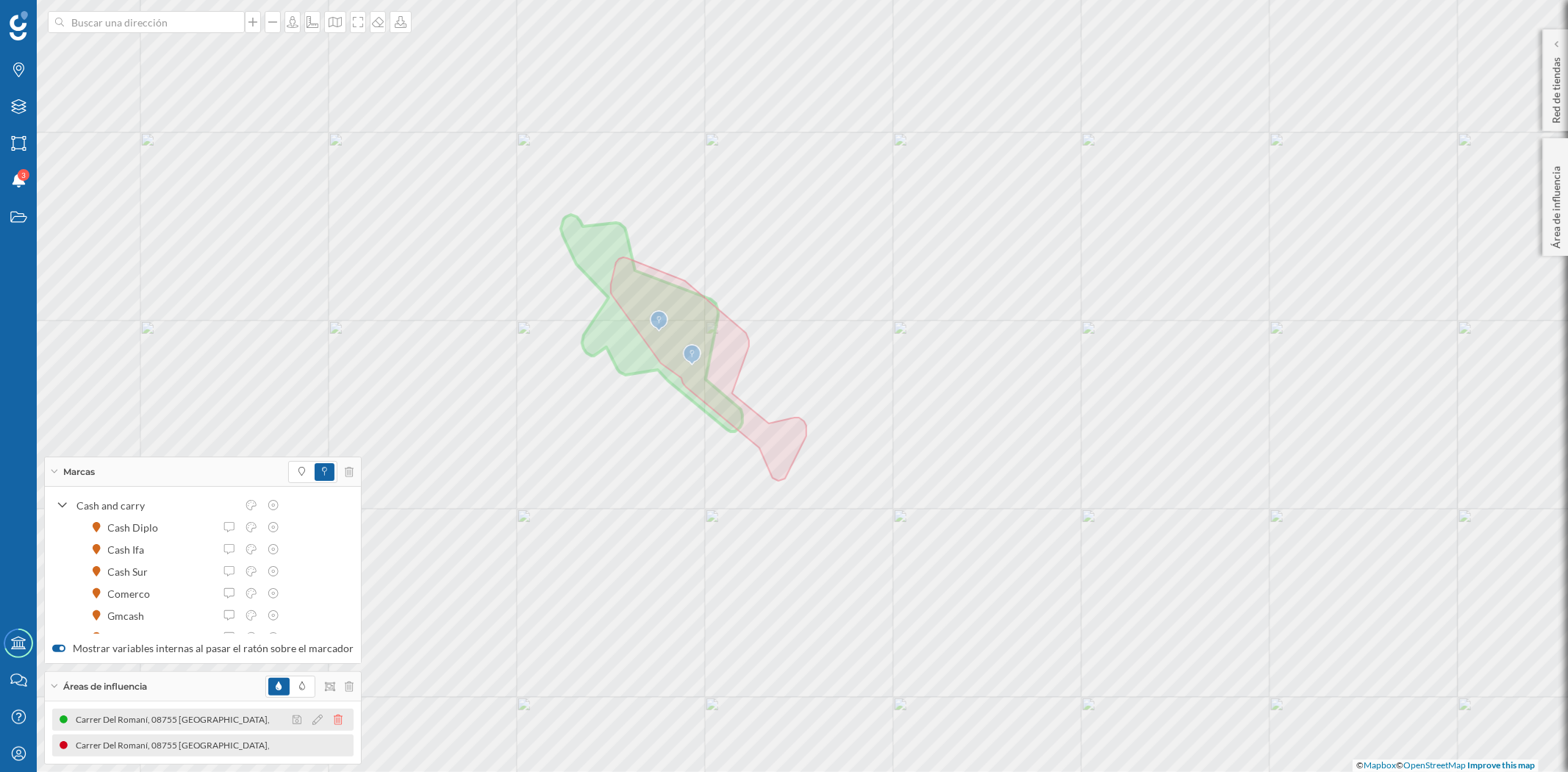
click at [333, 715] on icon at bounding box center [337, 720] width 9 height 10
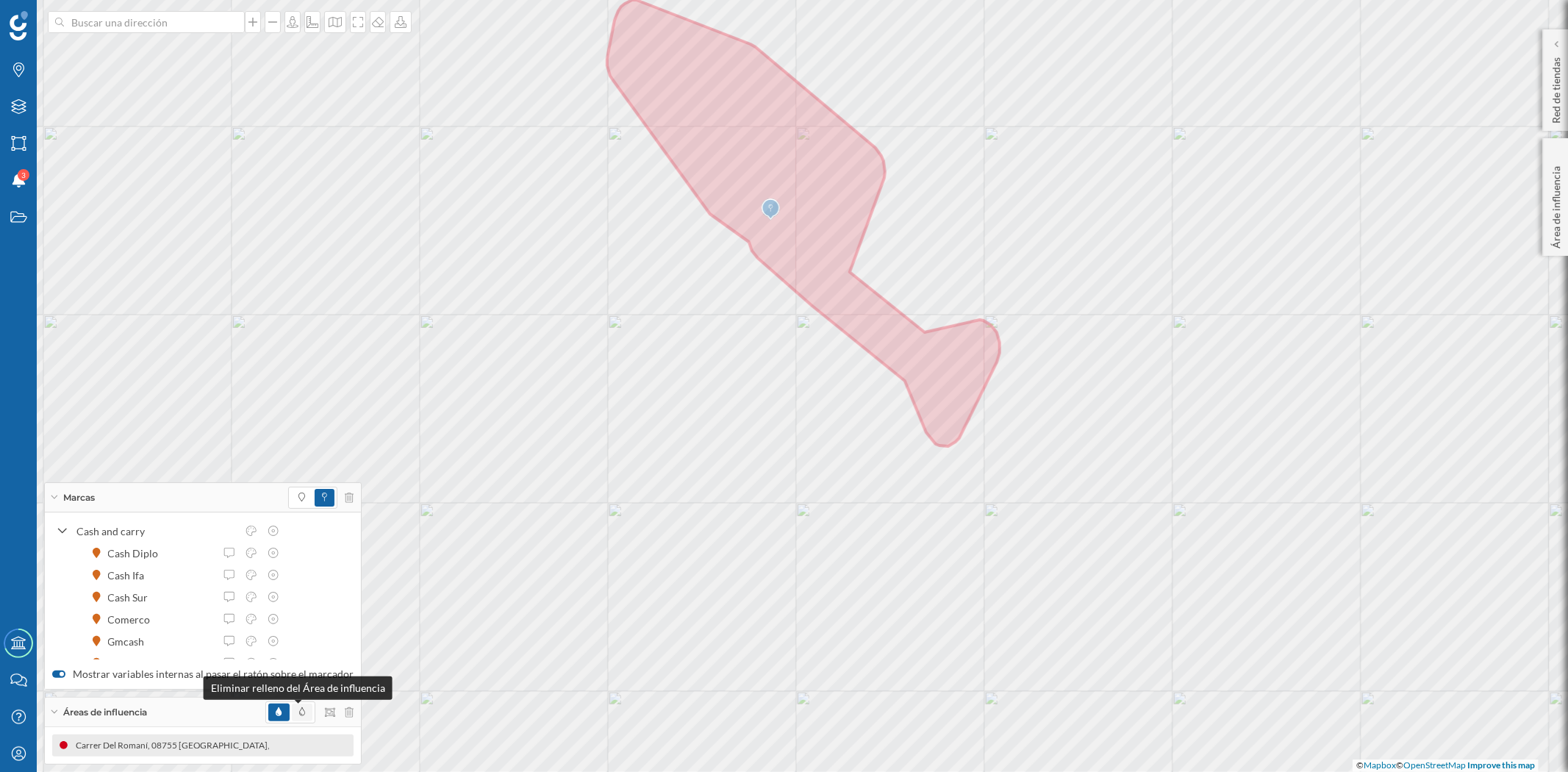
click at [300, 715] on icon at bounding box center [302, 711] width 6 height 9
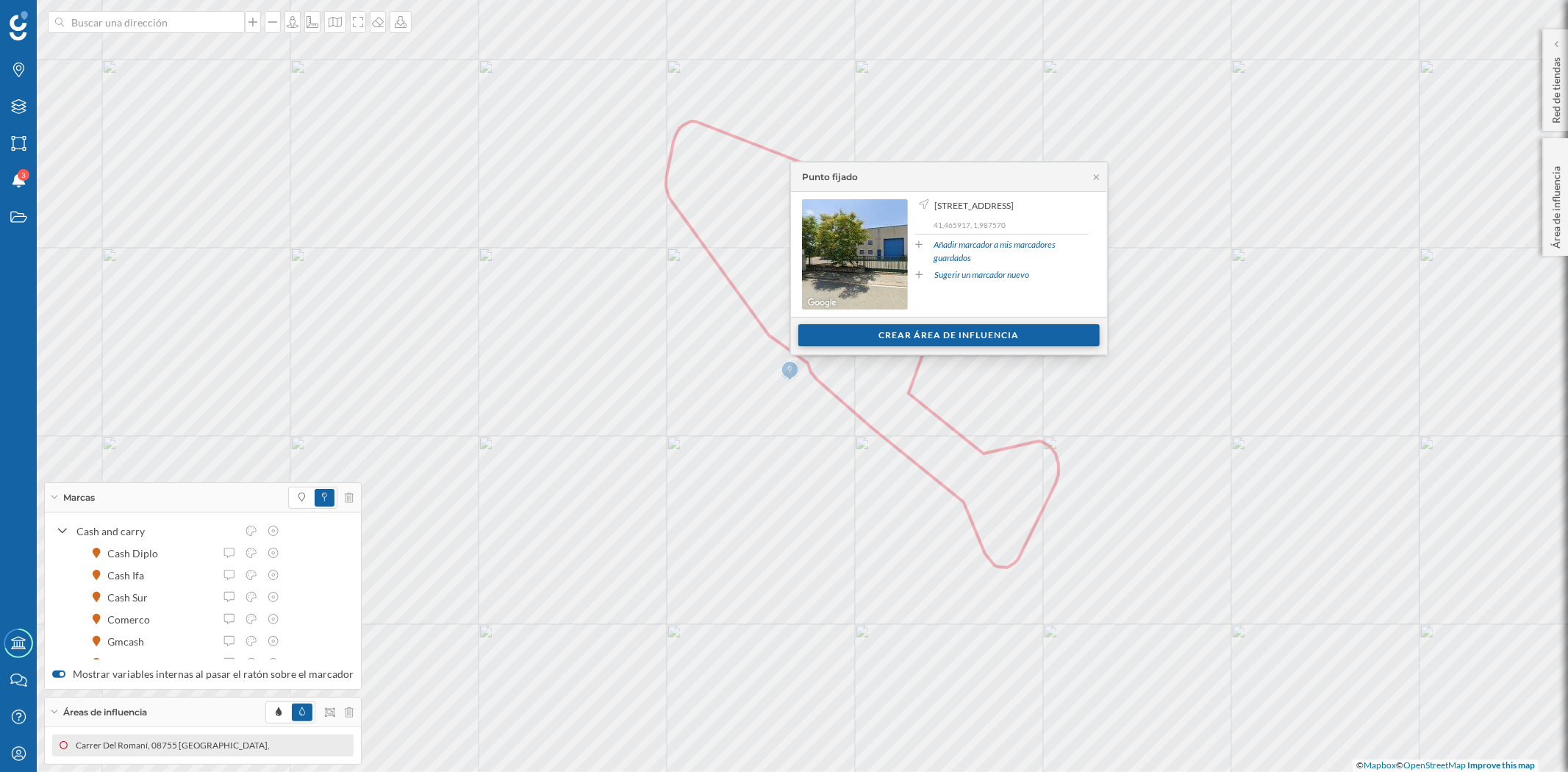
click at [998, 335] on div "Crear área de influencia" at bounding box center [949, 335] width 301 height 22
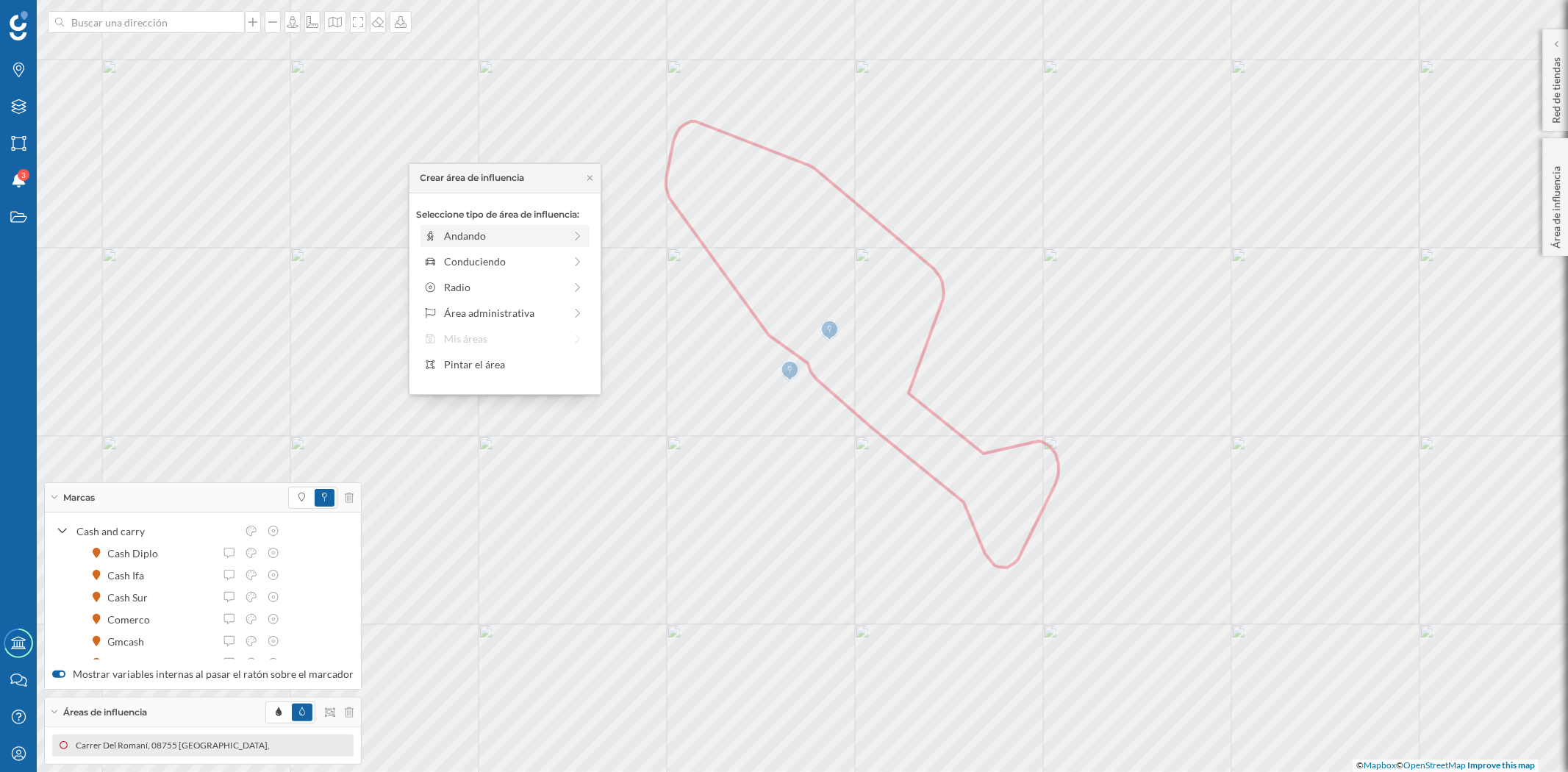
click at [467, 234] on div "Andando" at bounding box center [504, 235] width 119 height 15
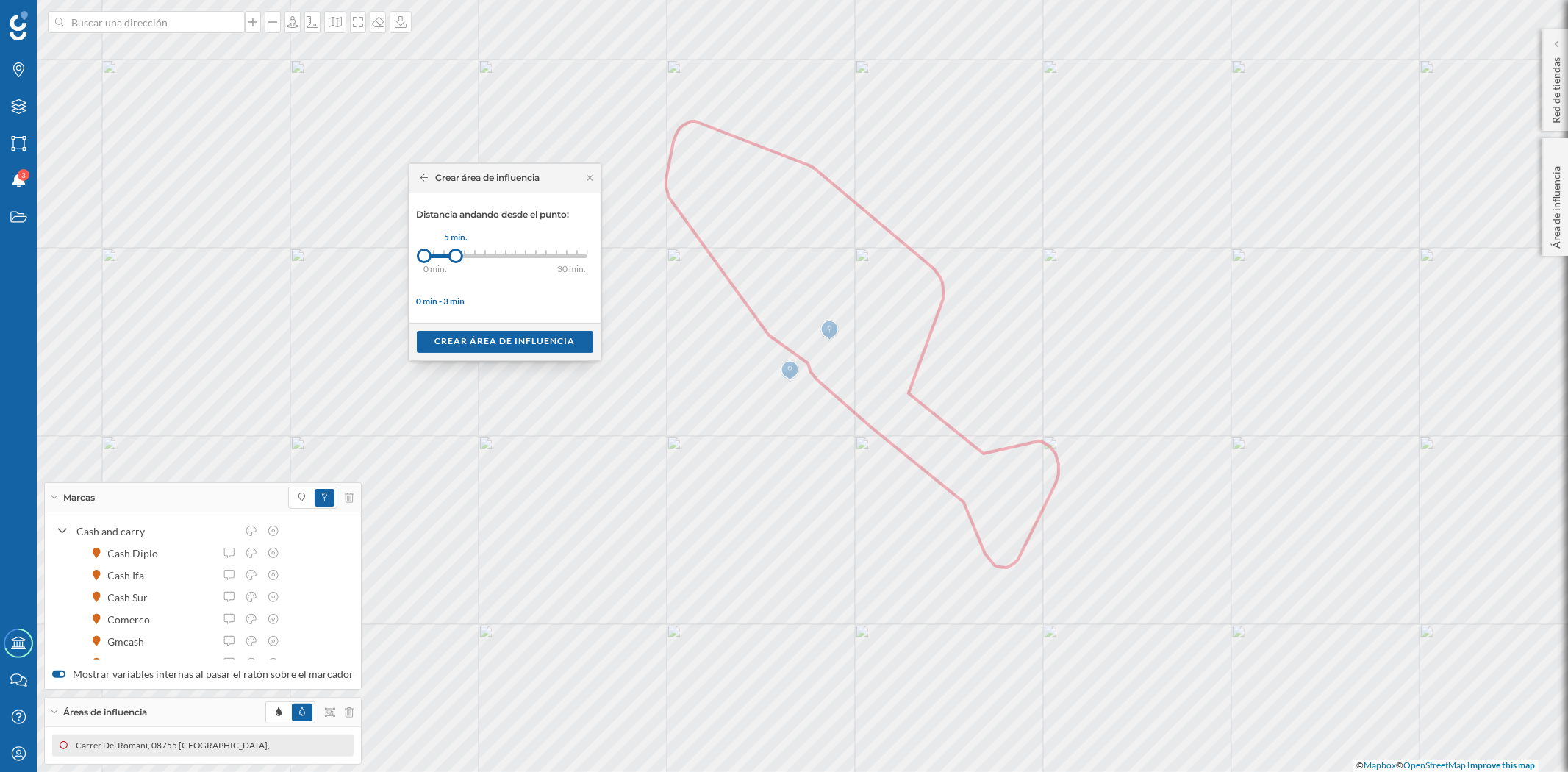
drag, startPoint x: 435, startPoint y: 258, endPoint x: 455, endPoint y: 258, distance: 20.0
click at [455, 258] on div at bounding box center [455, 256] width 15 height 15
click at [531, 342] on div "Crear área de influencia" at bounding box center [505, 341] width 177 height 22
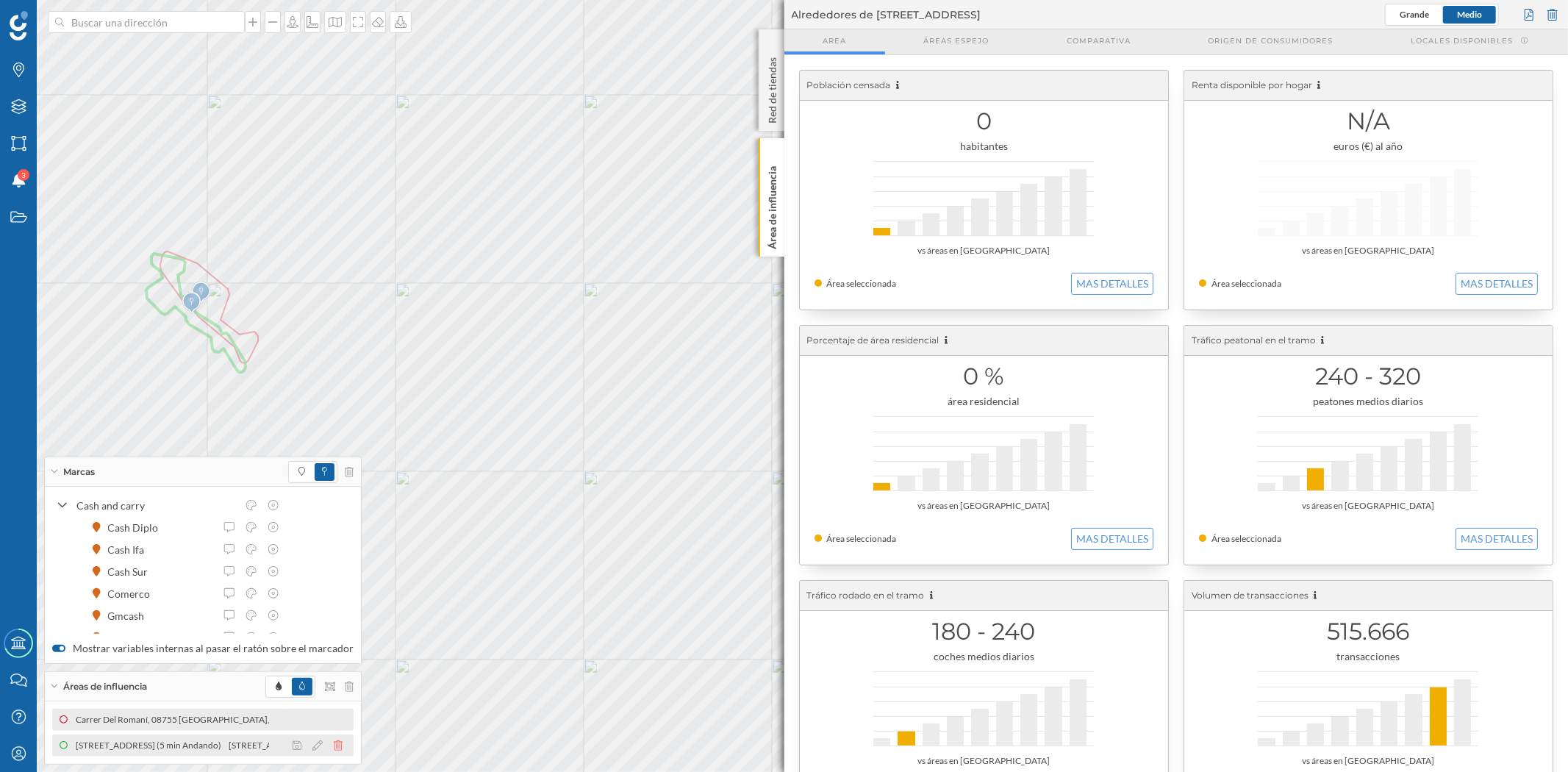
click at [333, 744] on icon at bounding box center [337, 745] width 9 height 10
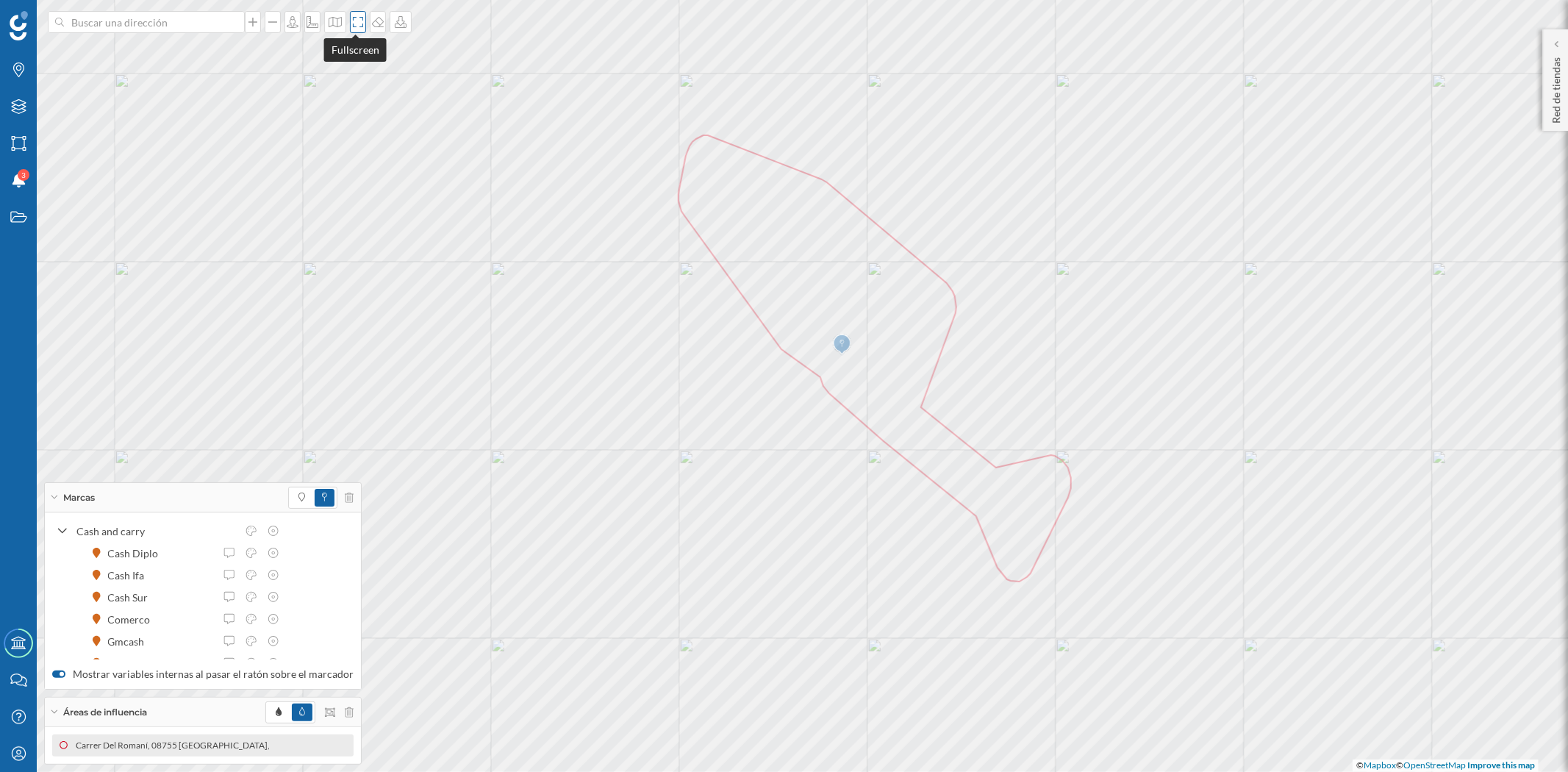
click at [354, 19] on icon at bounding box center [358, 22] width 15 height 12
click at [329, 20] on icon at bounding box center [335, 22] width 13 height 10
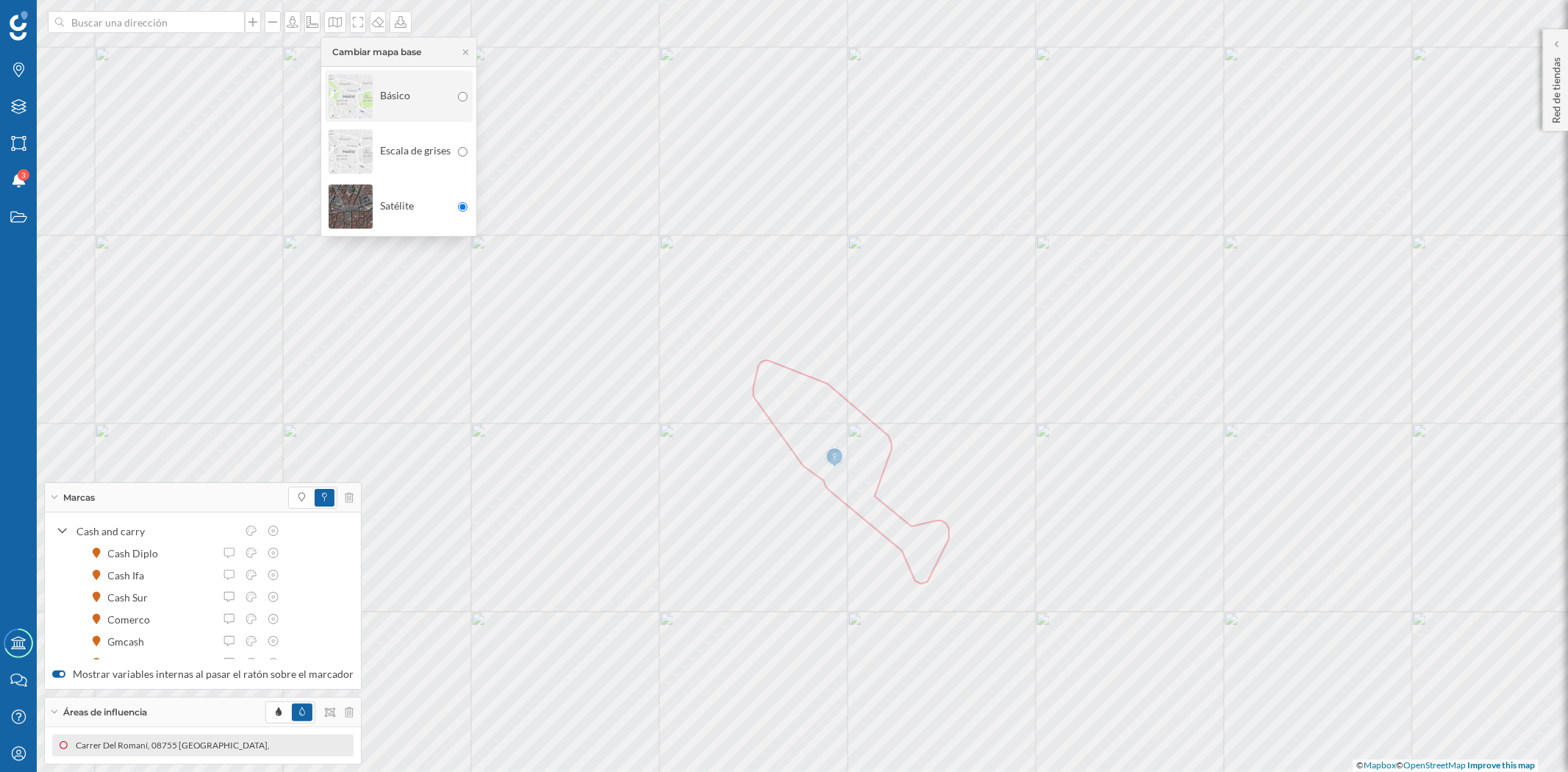
click at [341, 93] on img at bounding box center [350, 96] width 44 height 52
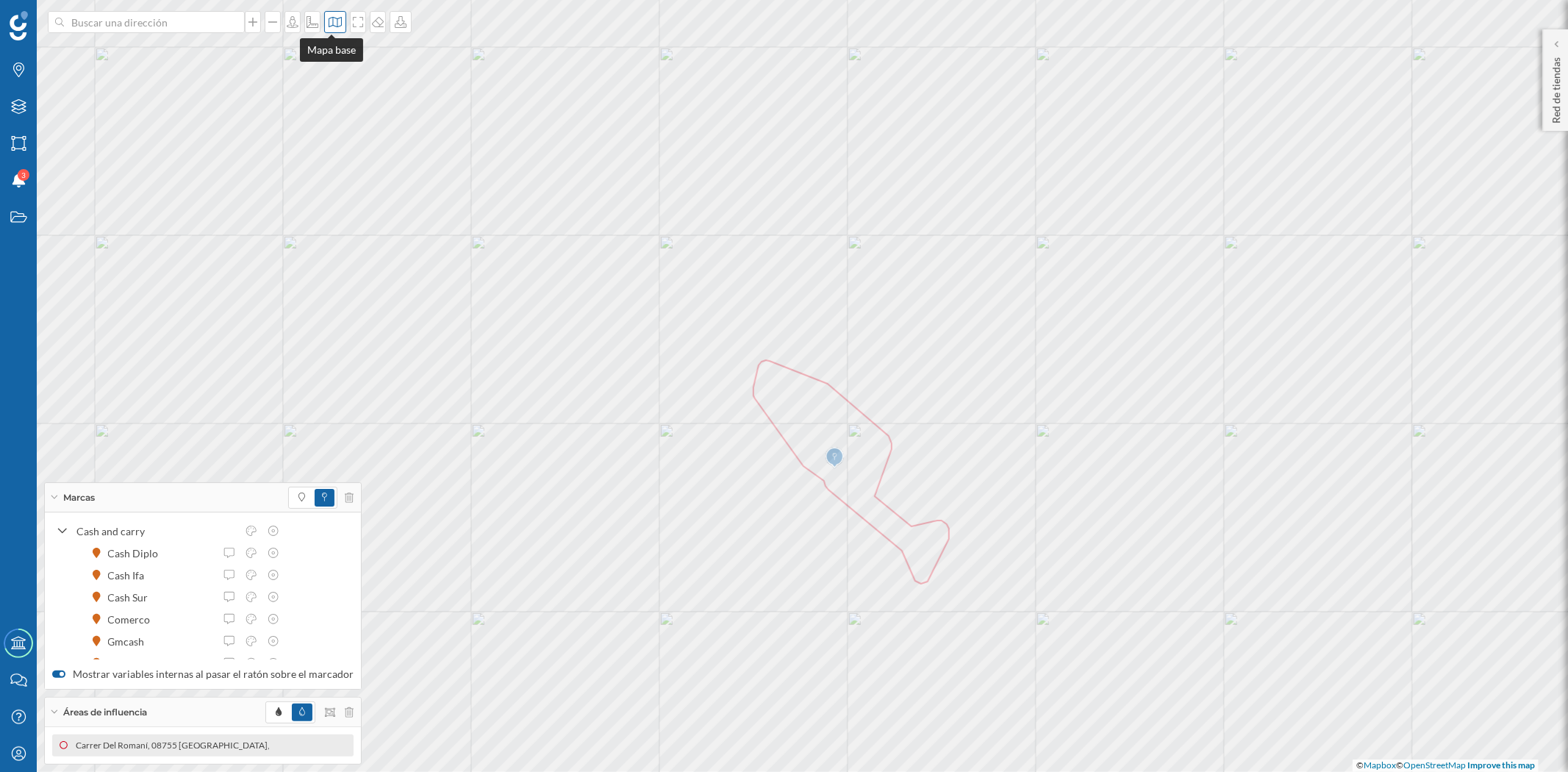
click at [339, 31] on div at bounding box center [335, 22] width 22 height 22
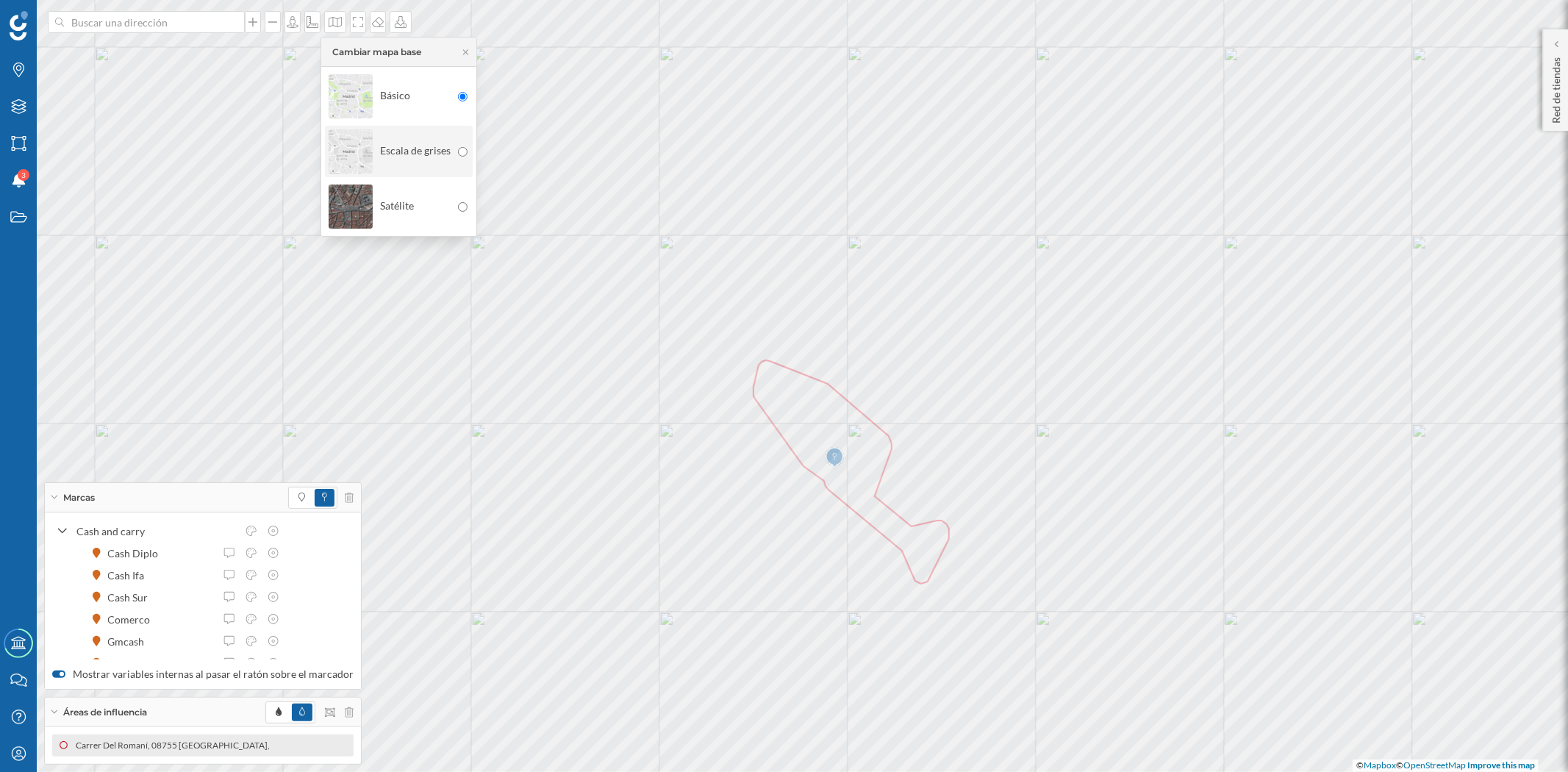
click at [365, 169] on img at bounding box center [350, 152] width 44 height 52
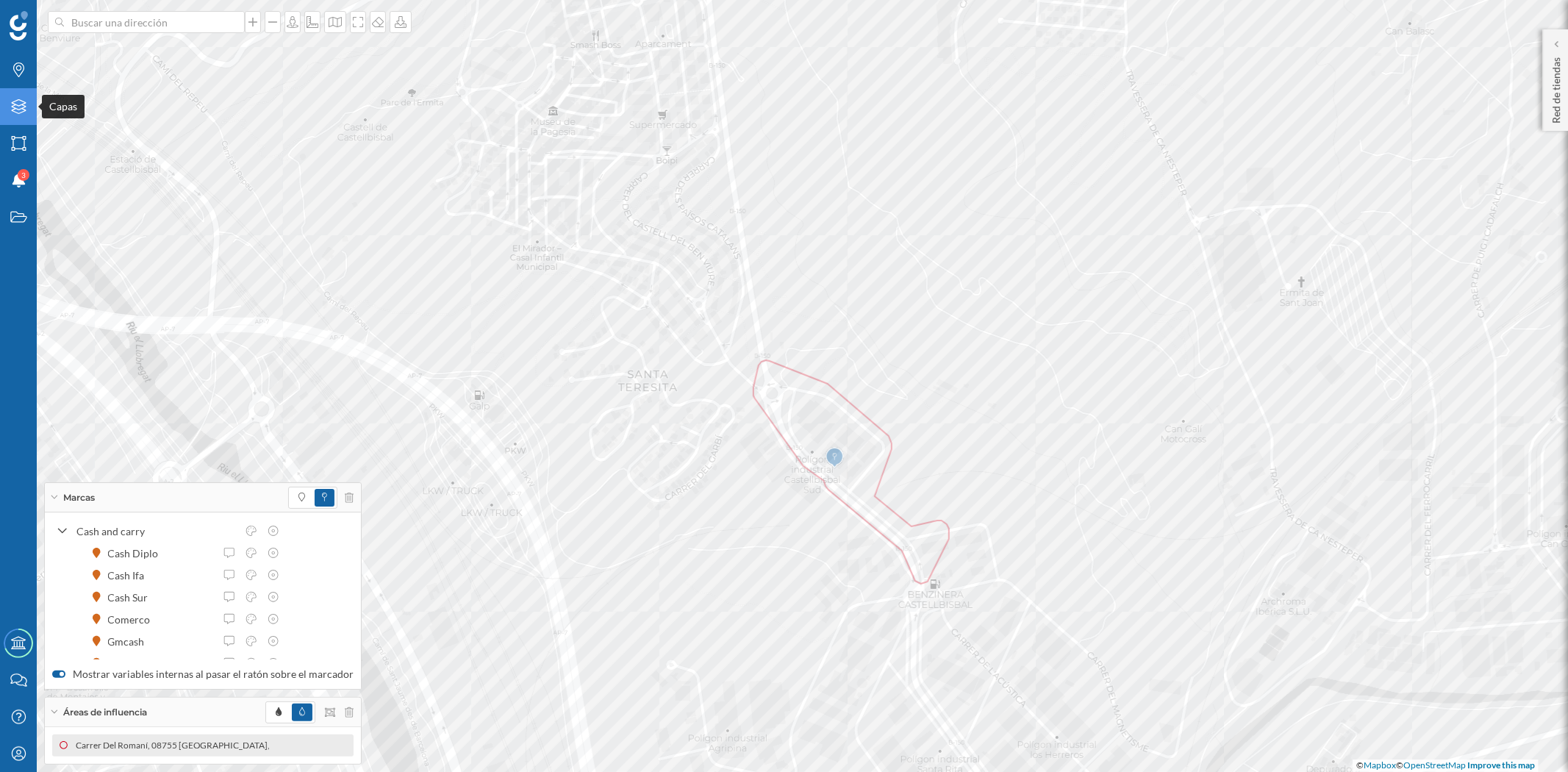
click at [15, 111] on icon "Capas" at bounding box center [19, 107] width 19 height 15
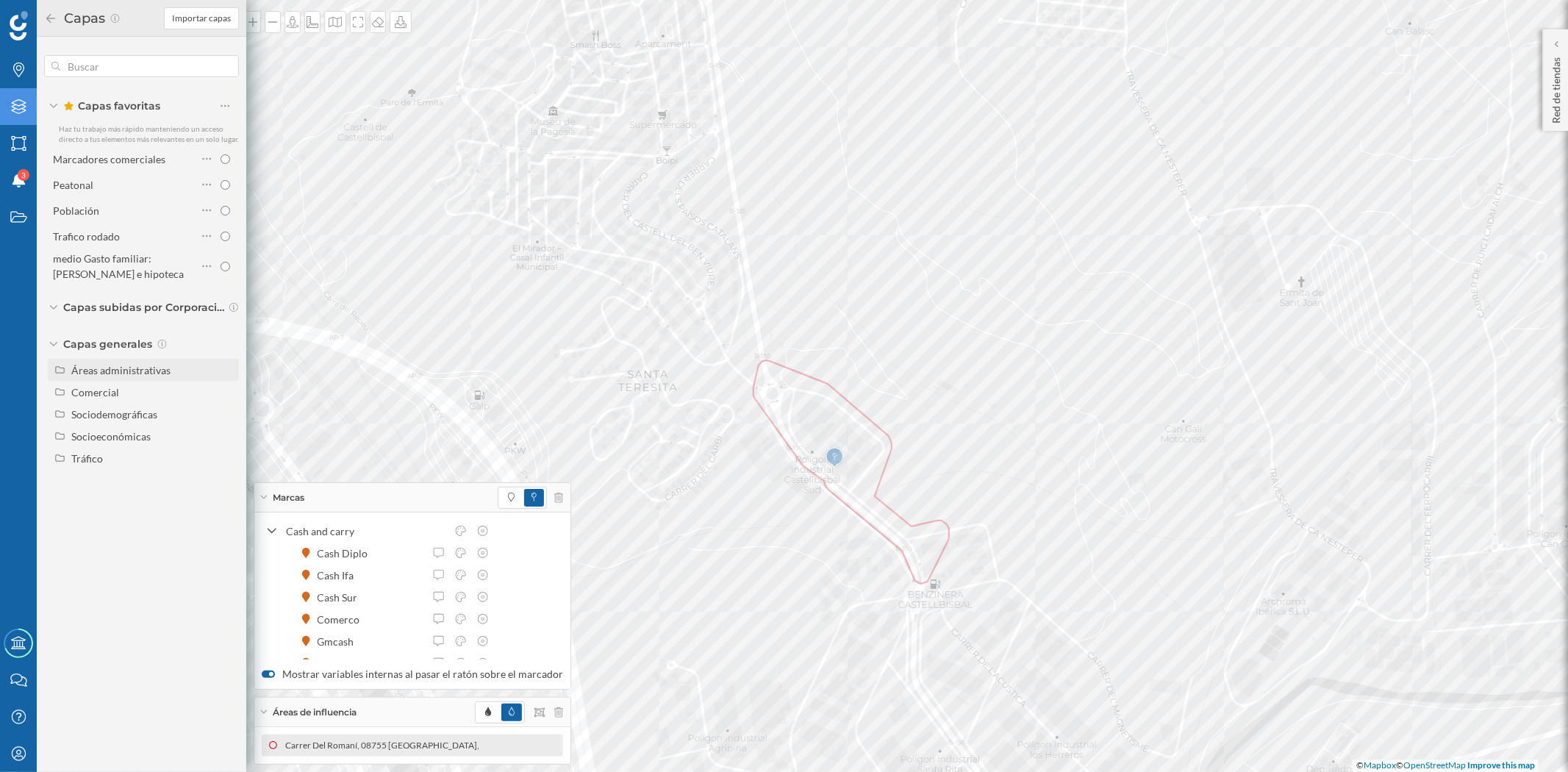
click at [94, 364] on div "Áreas administrativas" at bounding box center [120, 370] width 99 height 12
click at [228, 431] on input "Municipio" at bounding box center [229, 436] width 10 height 10
radio input "true"
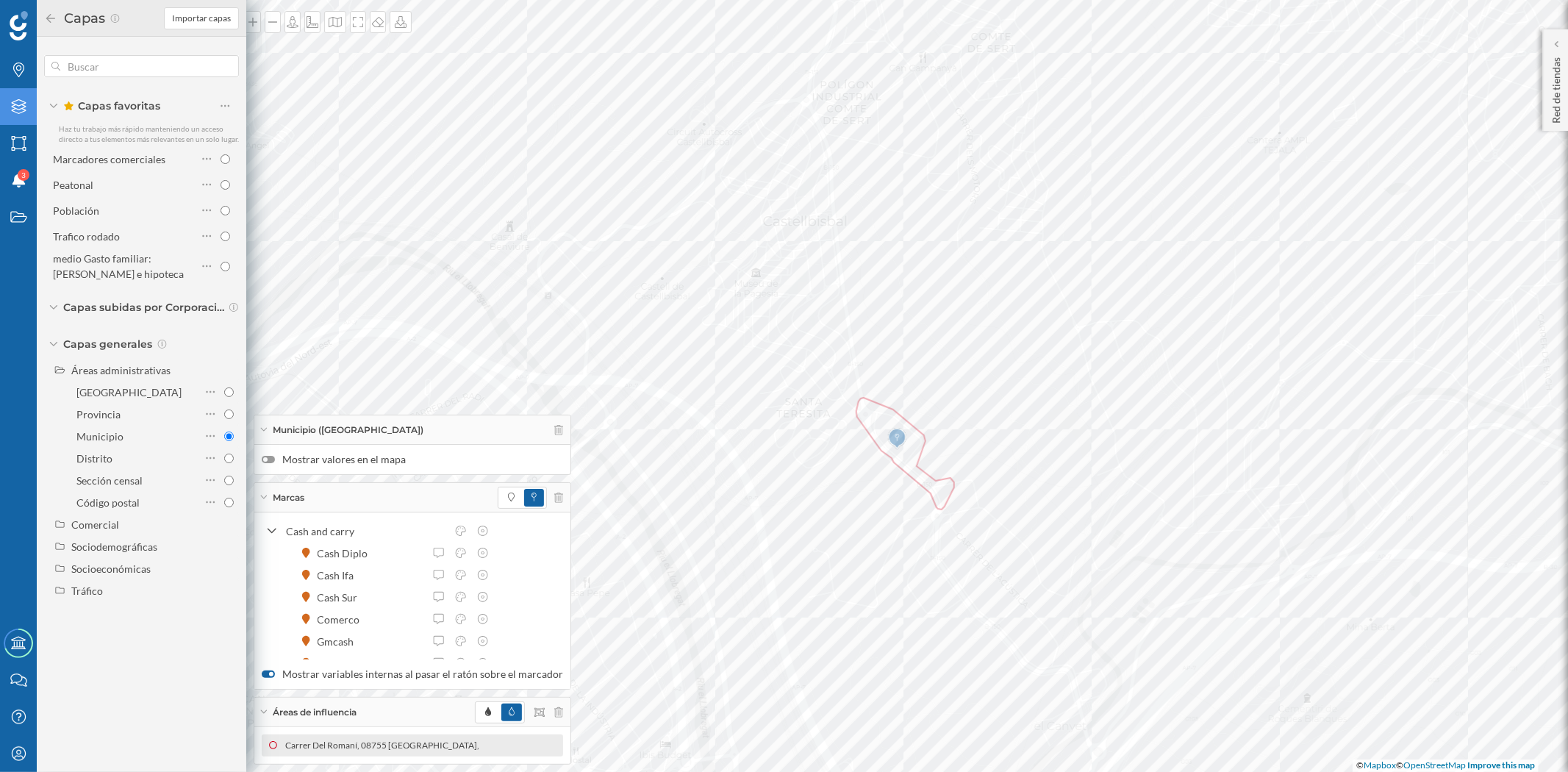
click at [270, 455] on div at bounding box center [268, 459] width 13 height 7
click at [0, 0] on input "Mostrar valores en el mapa" at bounding box center [0, 0] width 0 height 0
